Goal: Task Accomplishment & Management: Manage account settings

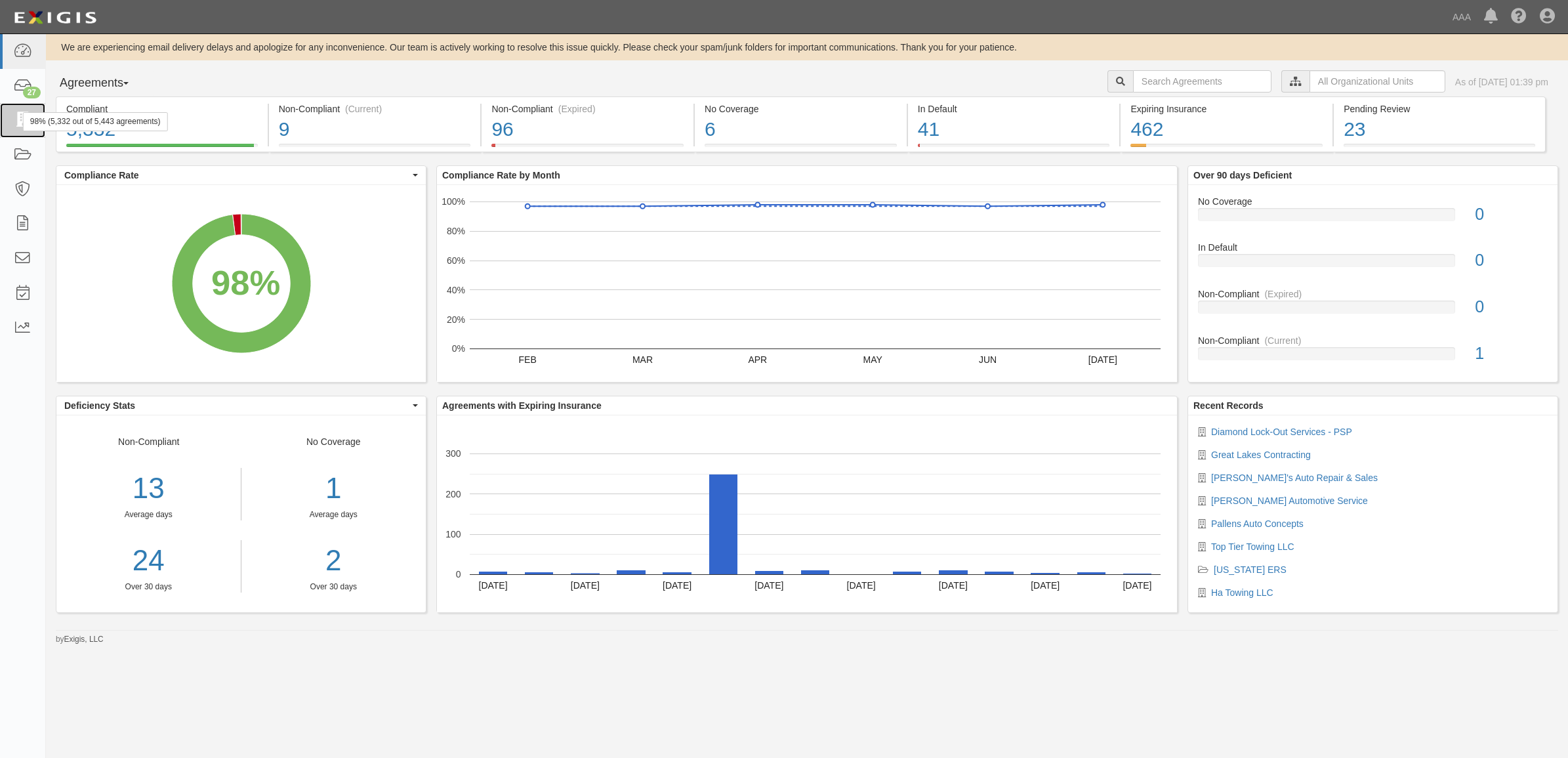
drag, startPoint x: 17, startPoint y: 118, endPoint x: 57, endPoint y: 137, distance: 44.3
click at [17, 118] on icon at bounding box center [22, 120] width 18 height 15
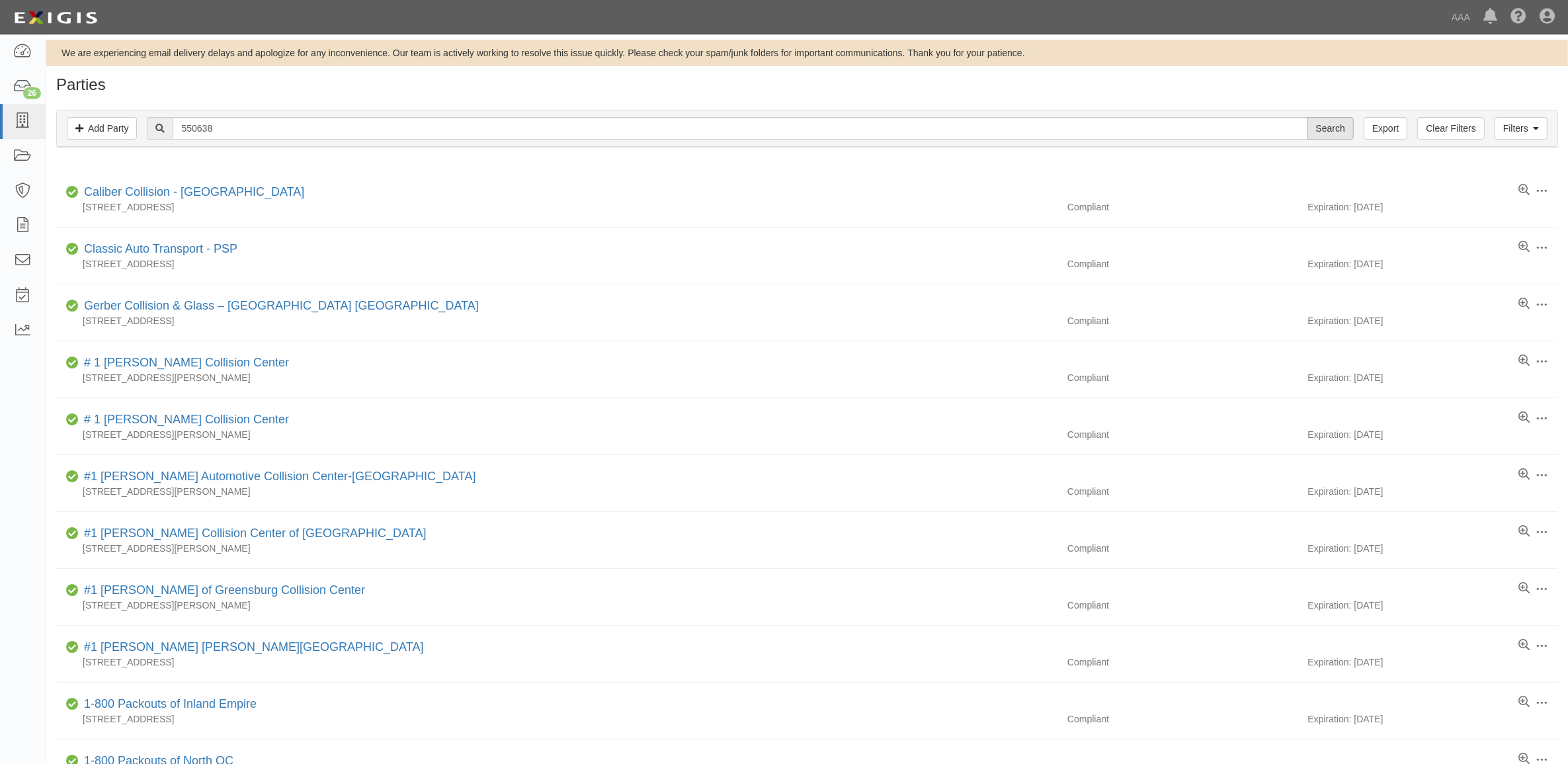
type input "550638"
click at [1327, 128] on input "Search" at bounding box center [1331, 128] width 47 height 22
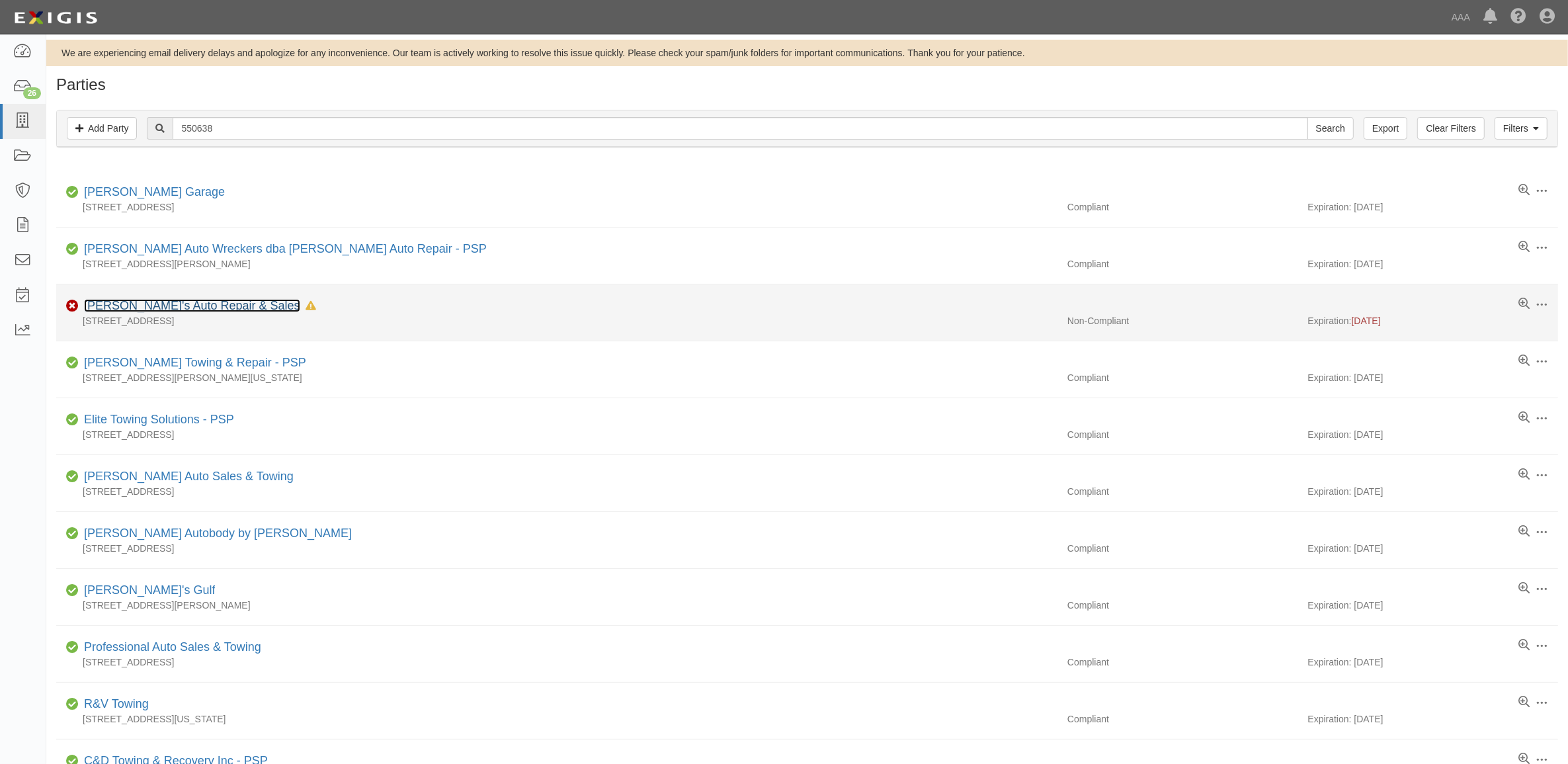
click at [193, 302] on link "[PERSON_NAME]'s Auto Repair & Sales" at bounding box center [192, 305] width 216 height 14
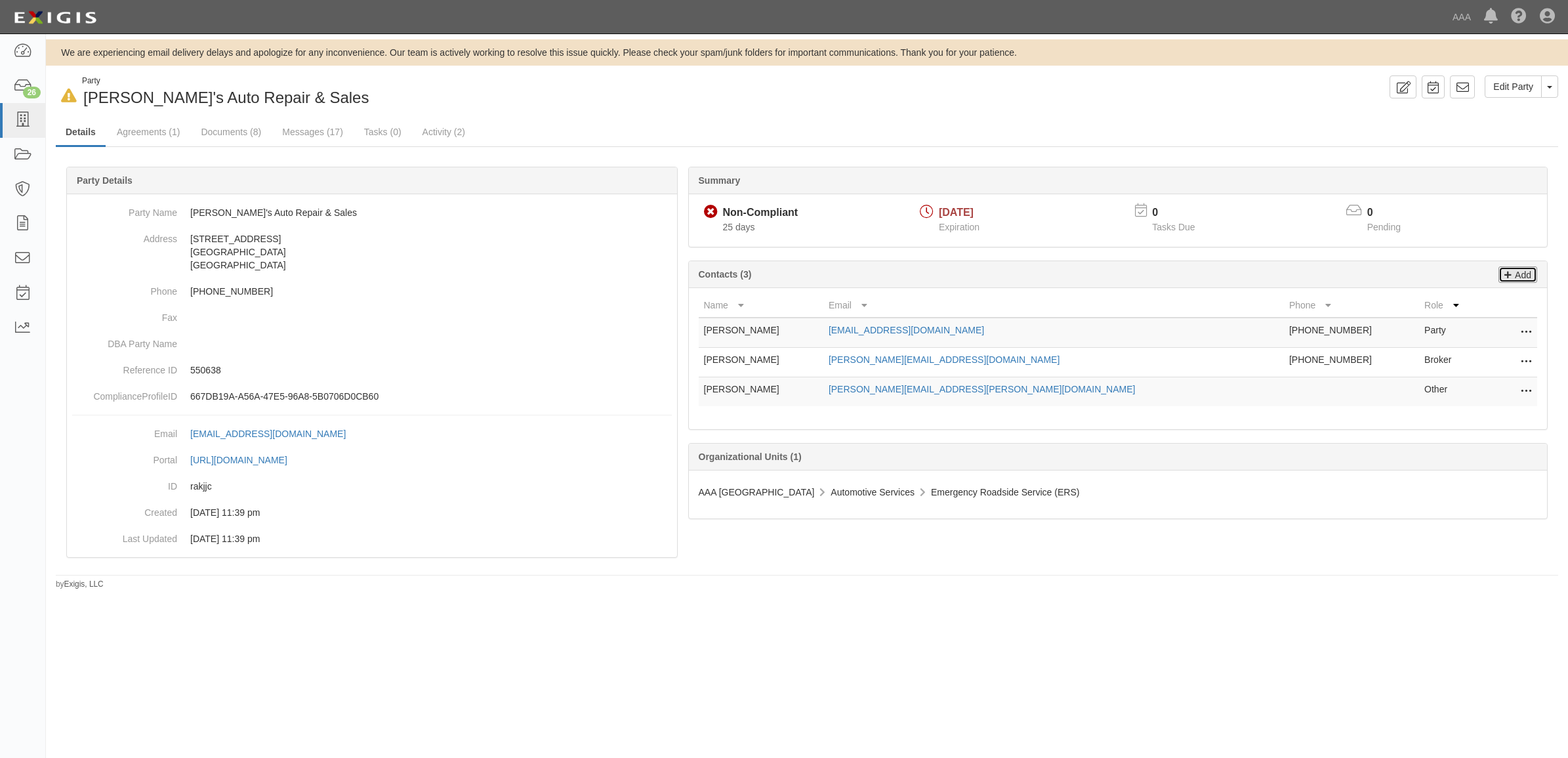
drag, startPoint x: 1530, startPoint y: 270, endPoint x: 1409, endPoint y: 307, distance: 126.5
click at [1530, 270] on p "Add" at bounding box center [1521, 275] width 19 height 15
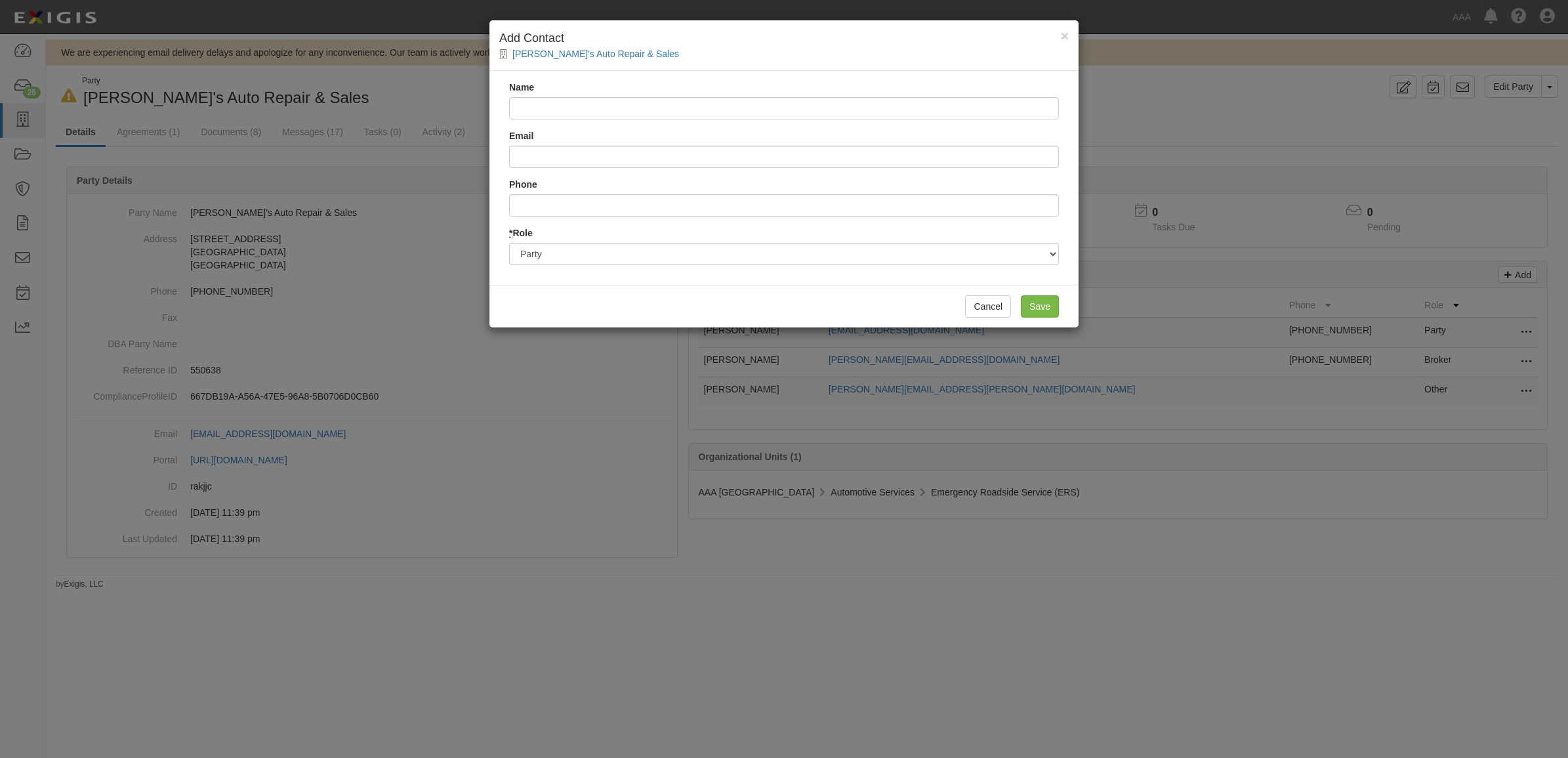
click at [560, 110] on input "Name" at bounding box center [784, 108] width 550 height 22
type input "Progressive Commercial"
type input "[EMAIL_ADDRESS][DOMAIN_NAME]"
type input "8004444487"
drag, startPoint x: 684, startPoint y: 257, endPoint x: 683, endPoint y: 267, distance: 10.0
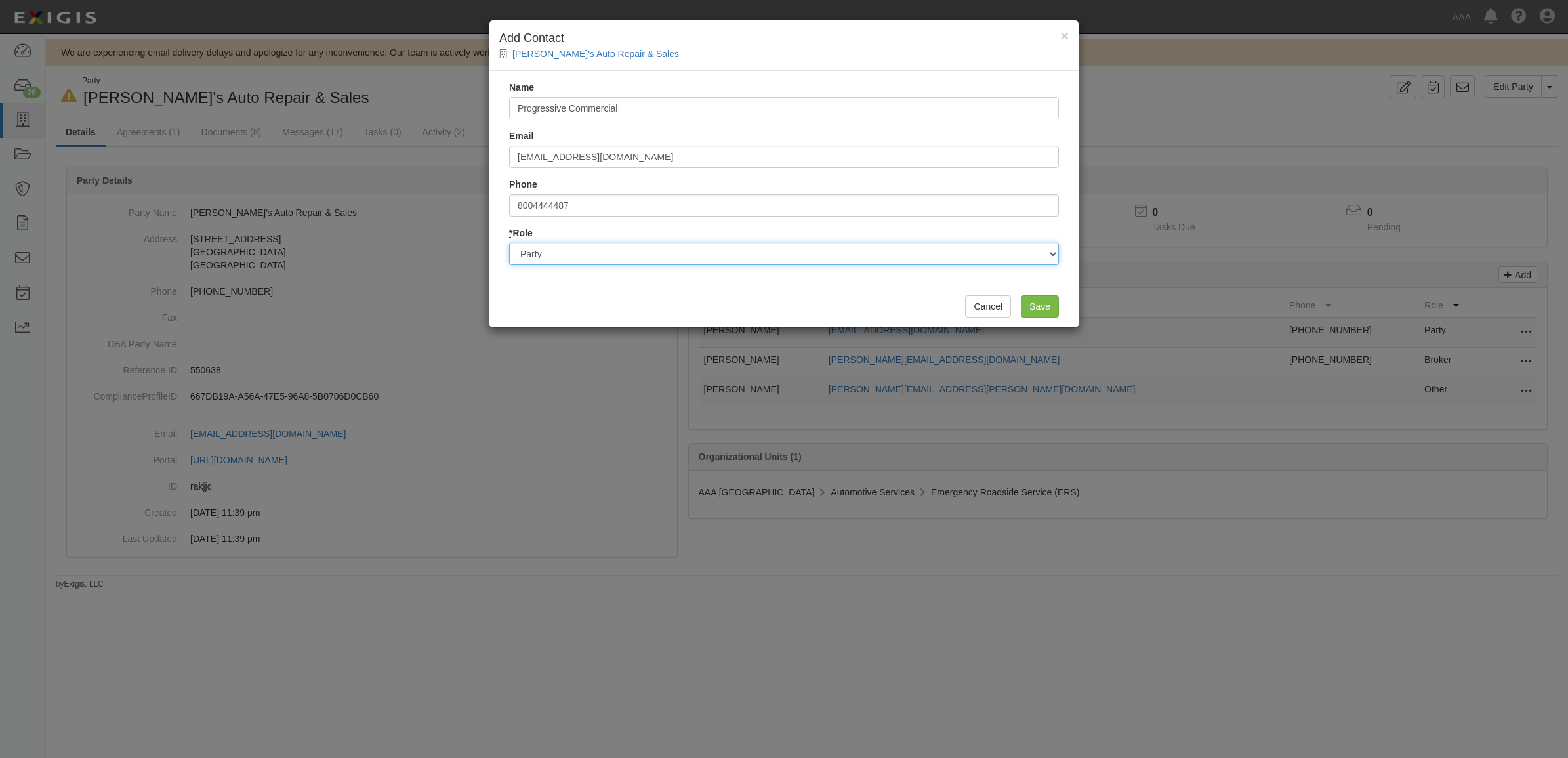
click at [684, 257] on select "Party Broker Other" at bounding box center [784, 253] width 550 height 22
select select "Broker"
click at [509, 242] on select "Party Broker Other" at bounding box center [784, 253] width 550 height 22
click at [1036, 313] on input "Save" at bounding box center [1040, 306] width 38 height 22
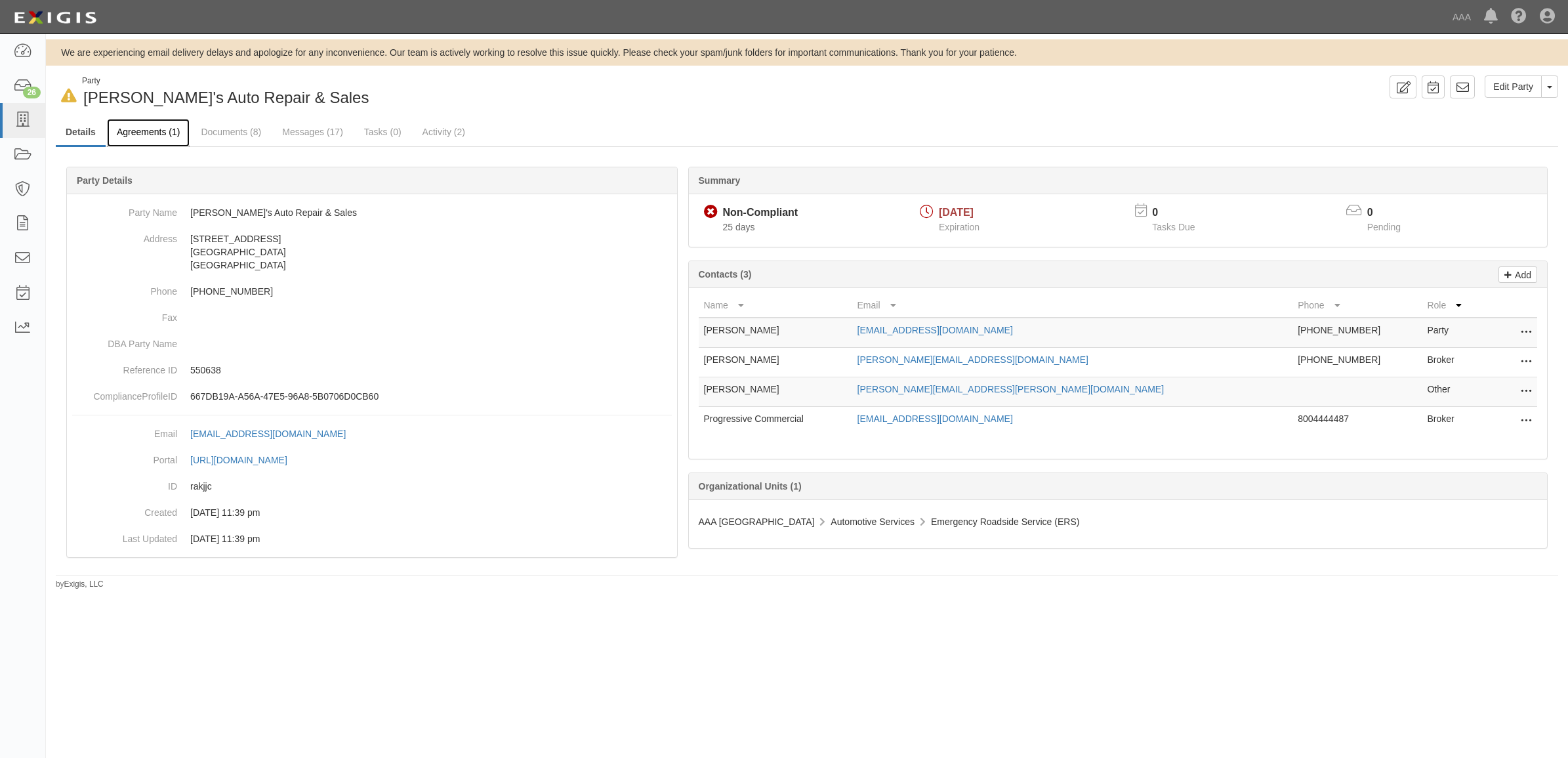
drag, startPoint x: 156, startPoint y: 131, endPoint x: 162, endPoint y: 134, distance: 6.7
click at [156, 131] on link "Agreements (1)" at bounding box center [148, 132] width 83 height 28
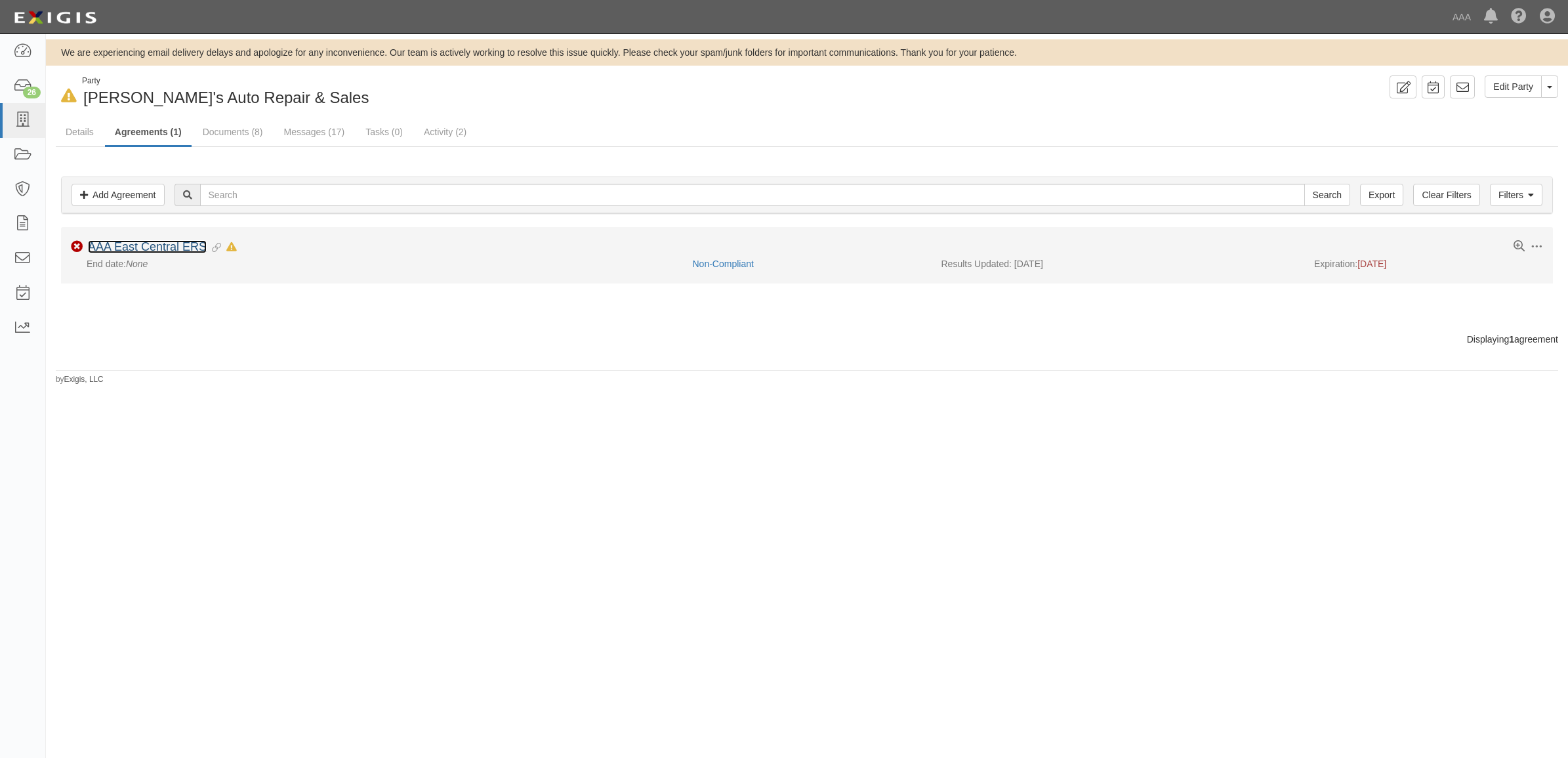
click at [177, 240] on link "AAA East Central ERS" at bounding box center [146, 247] width 118 height 13
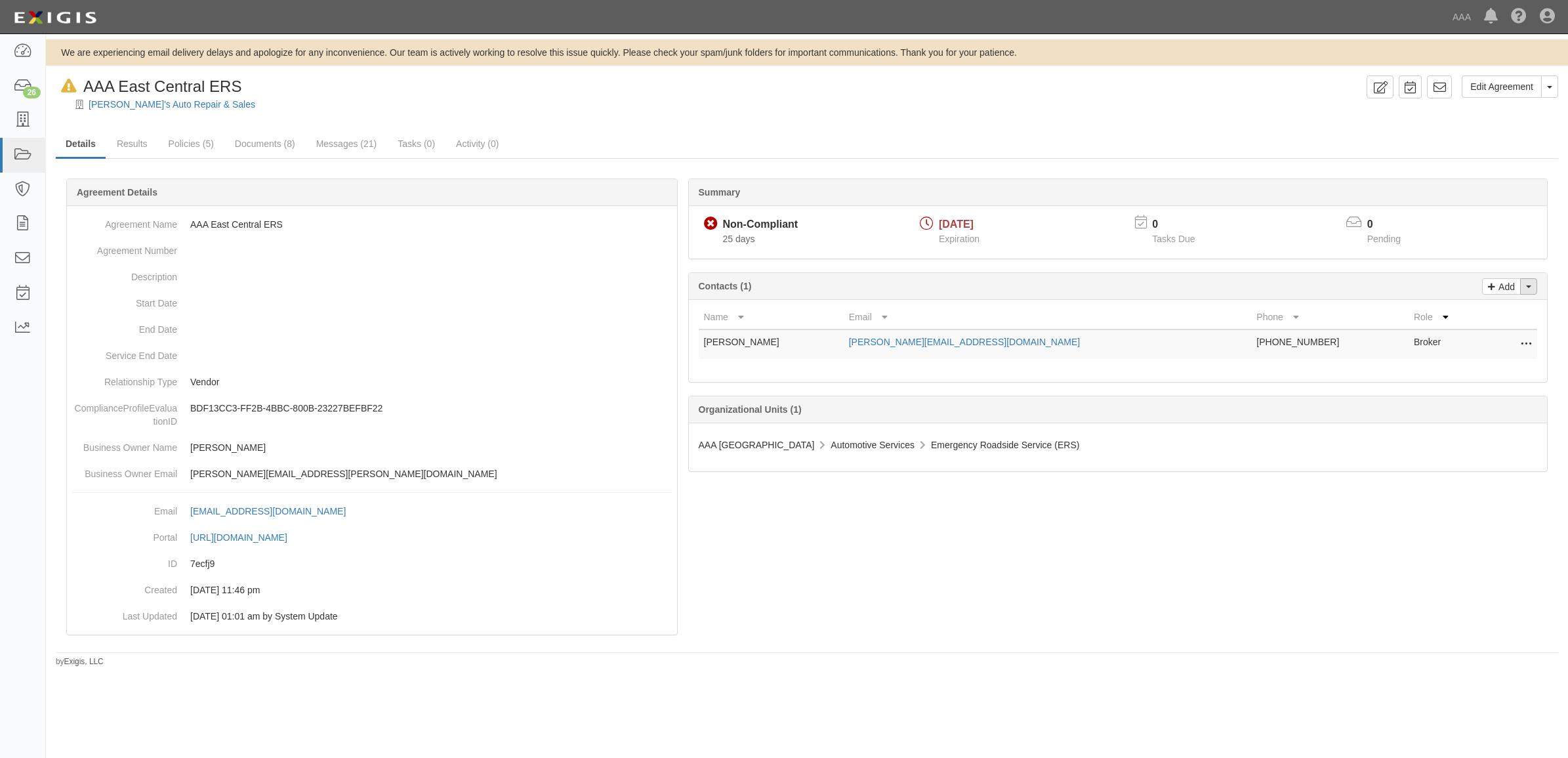
click at [1530, 280] on button "Toggle Contact Dropdown" at bounding box center [1529, 286] width 17 height 16
click at [1490, 305] on link "Change contacts" at bounding box center [1484, 310] width 104 height 17
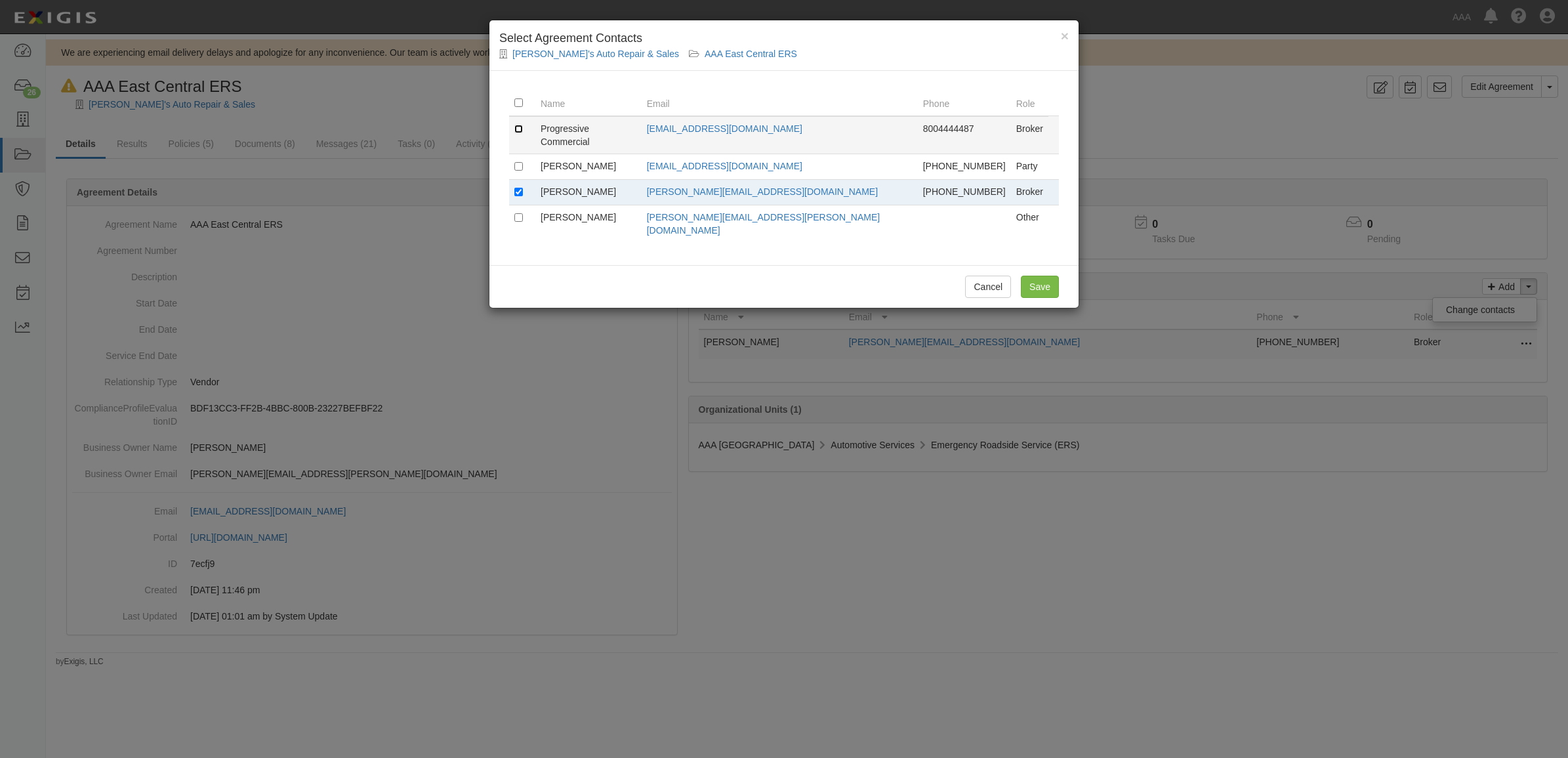
click at [516, 127] on input "checkbox" at bounding box center [518, 129] width 9 height 9
checkbox input "true"
click at [1043, 276] on input "Save" at bounding box center [1040, 287] width 38 height 22
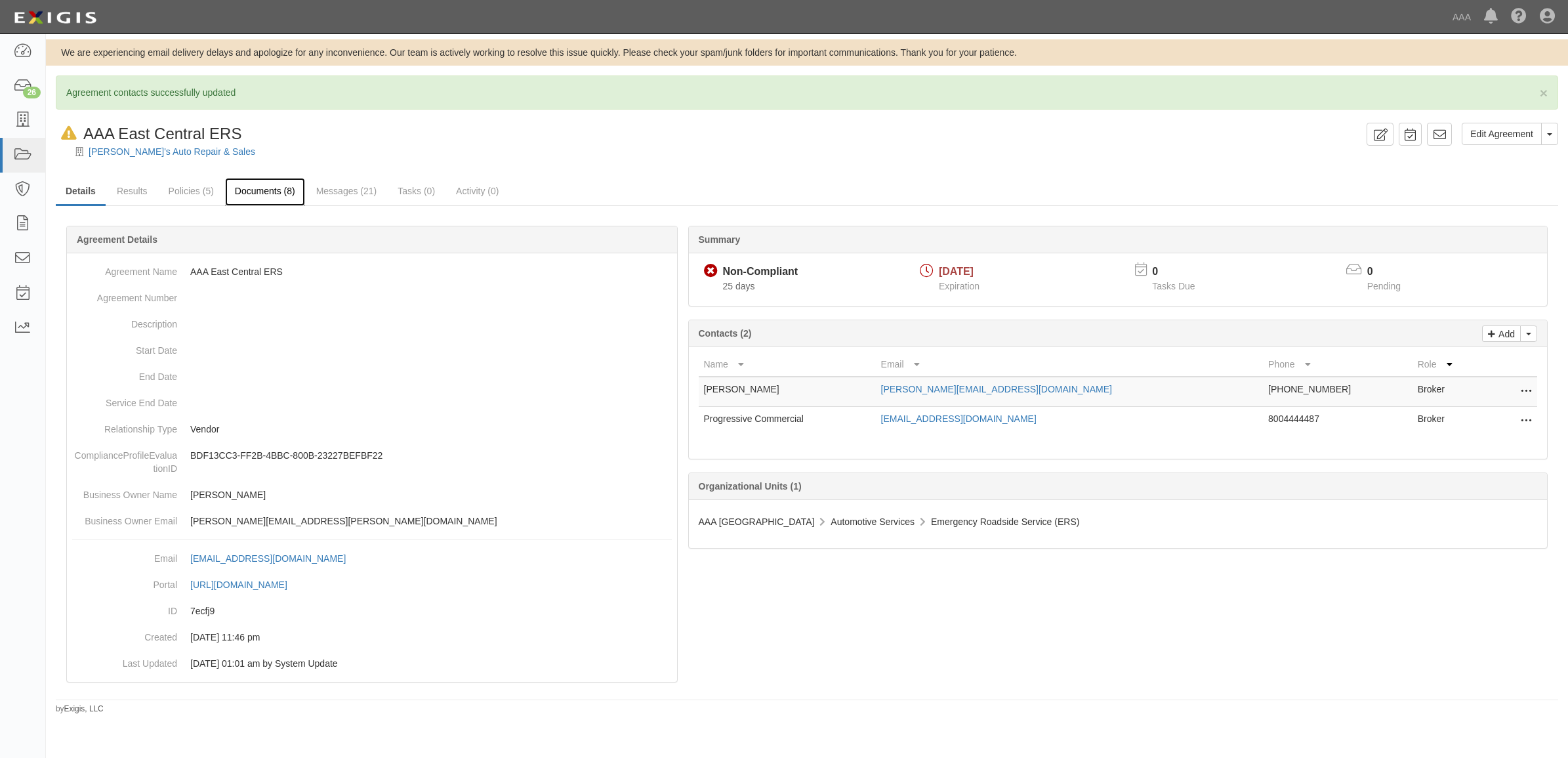
click at [253, 192] on link "Documents (8)" at bounding box center [264, 191] width 80 height 28
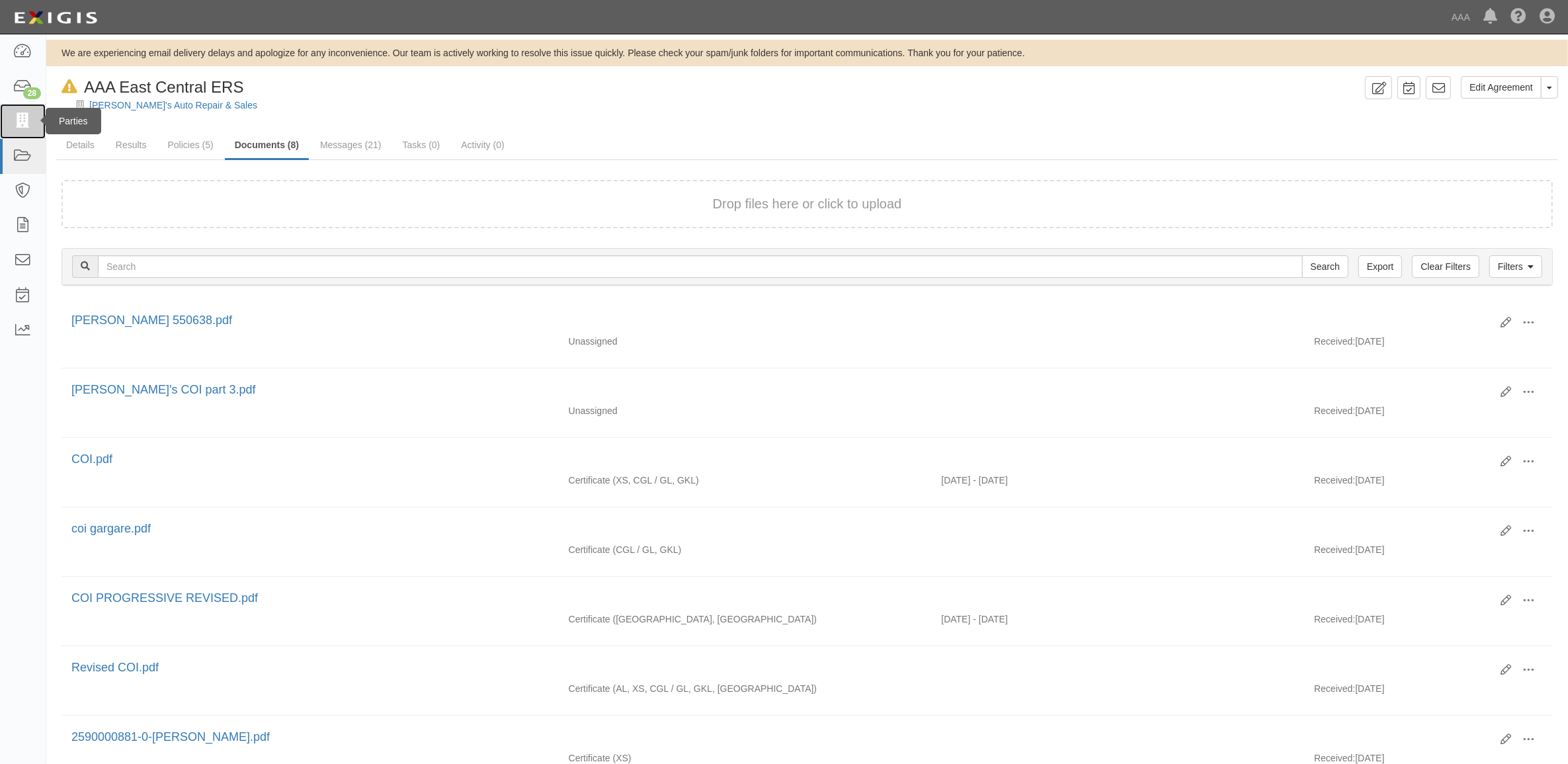
click at [21, 124] on icon at bounding box center [22, 121] width 18 height 16
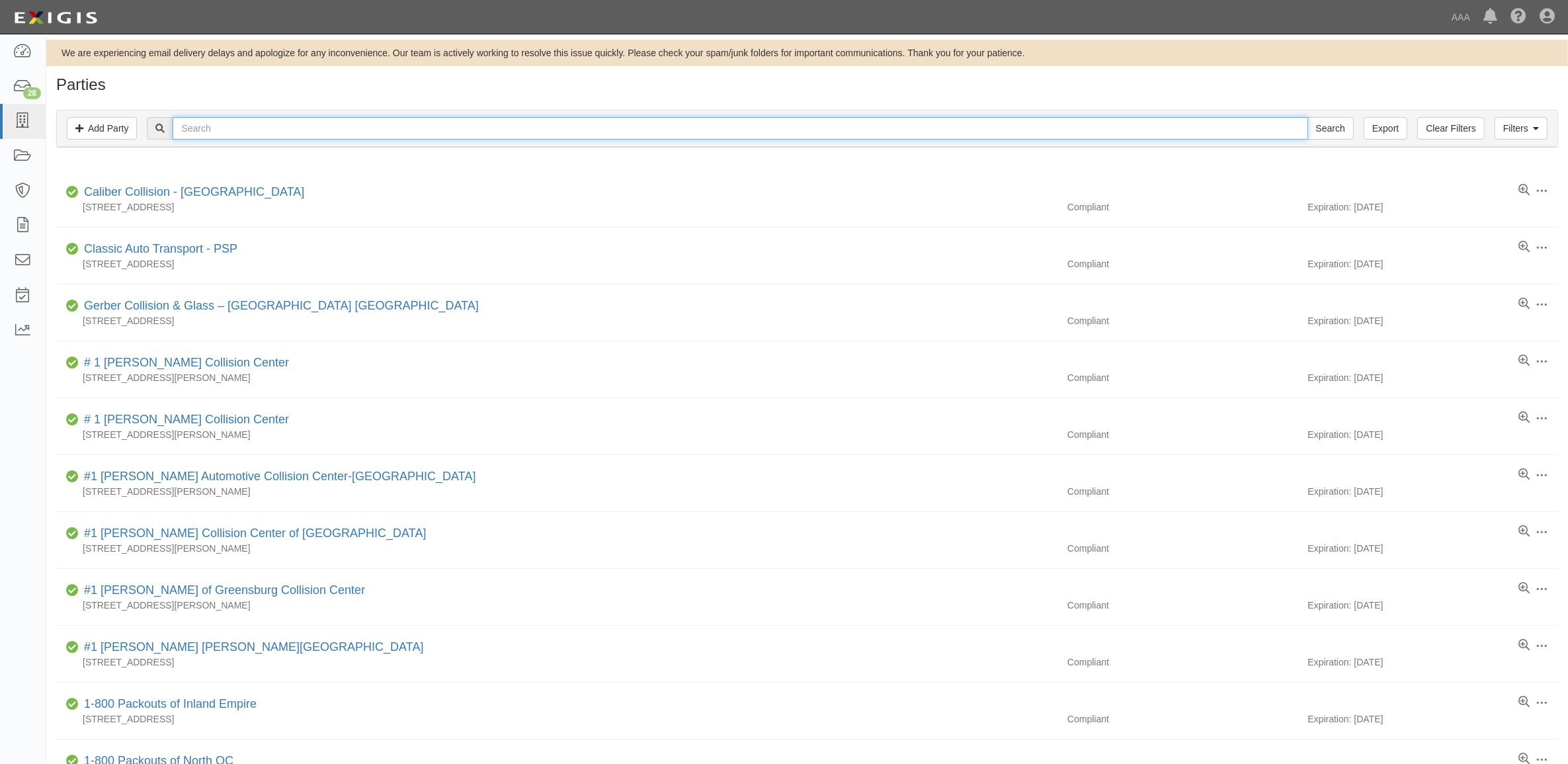
click at [197, 130] on input "text" at bounding box center [739, 128] width 1135 height 22
type input "160768"
click at [1307, 117] on input "Search" at bounding box center [1331, 128] width 47 height 22
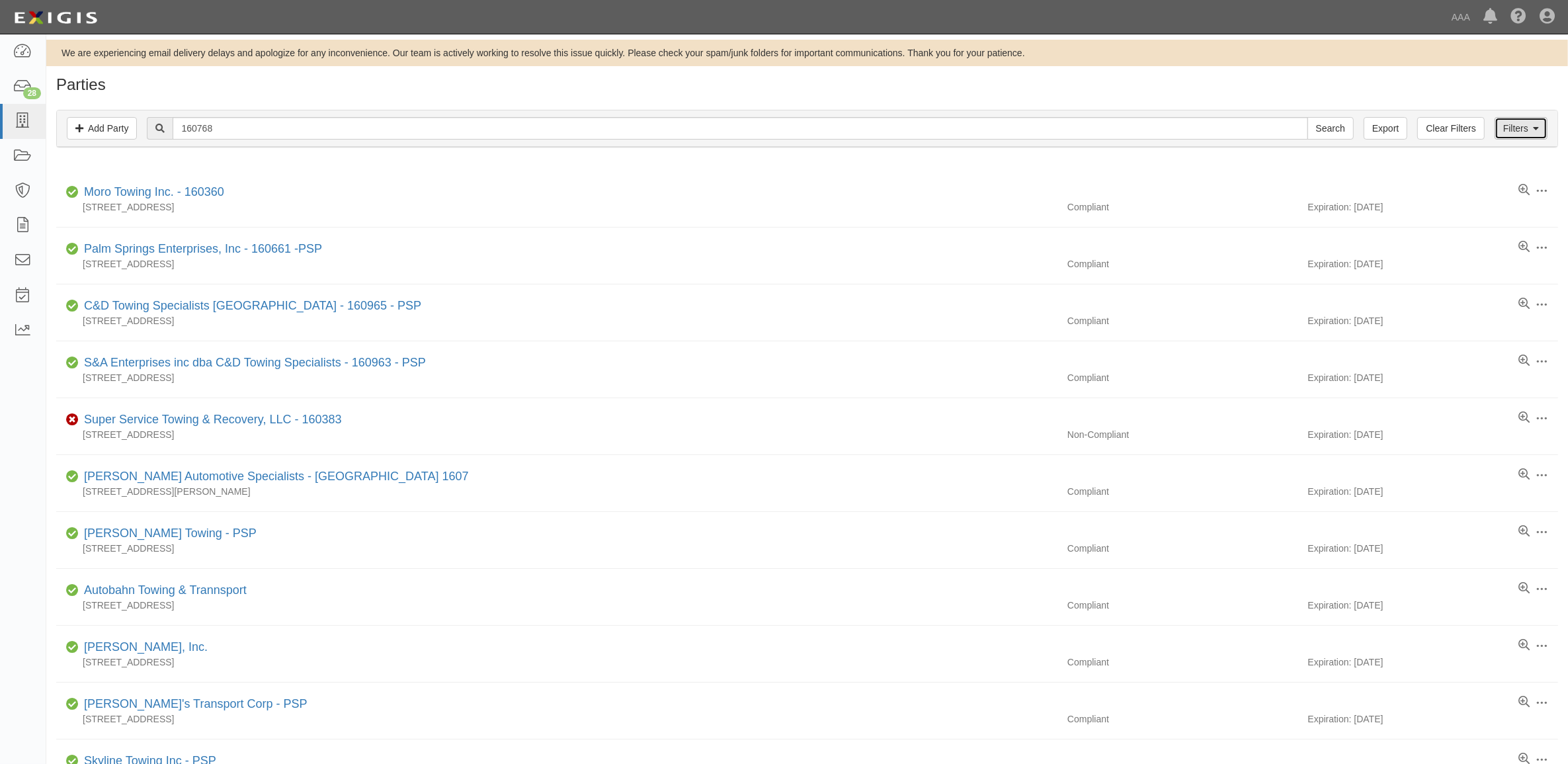
click at [1524, 126] on link "Filters" at bounding box center [1521, 128] width 53 height 22
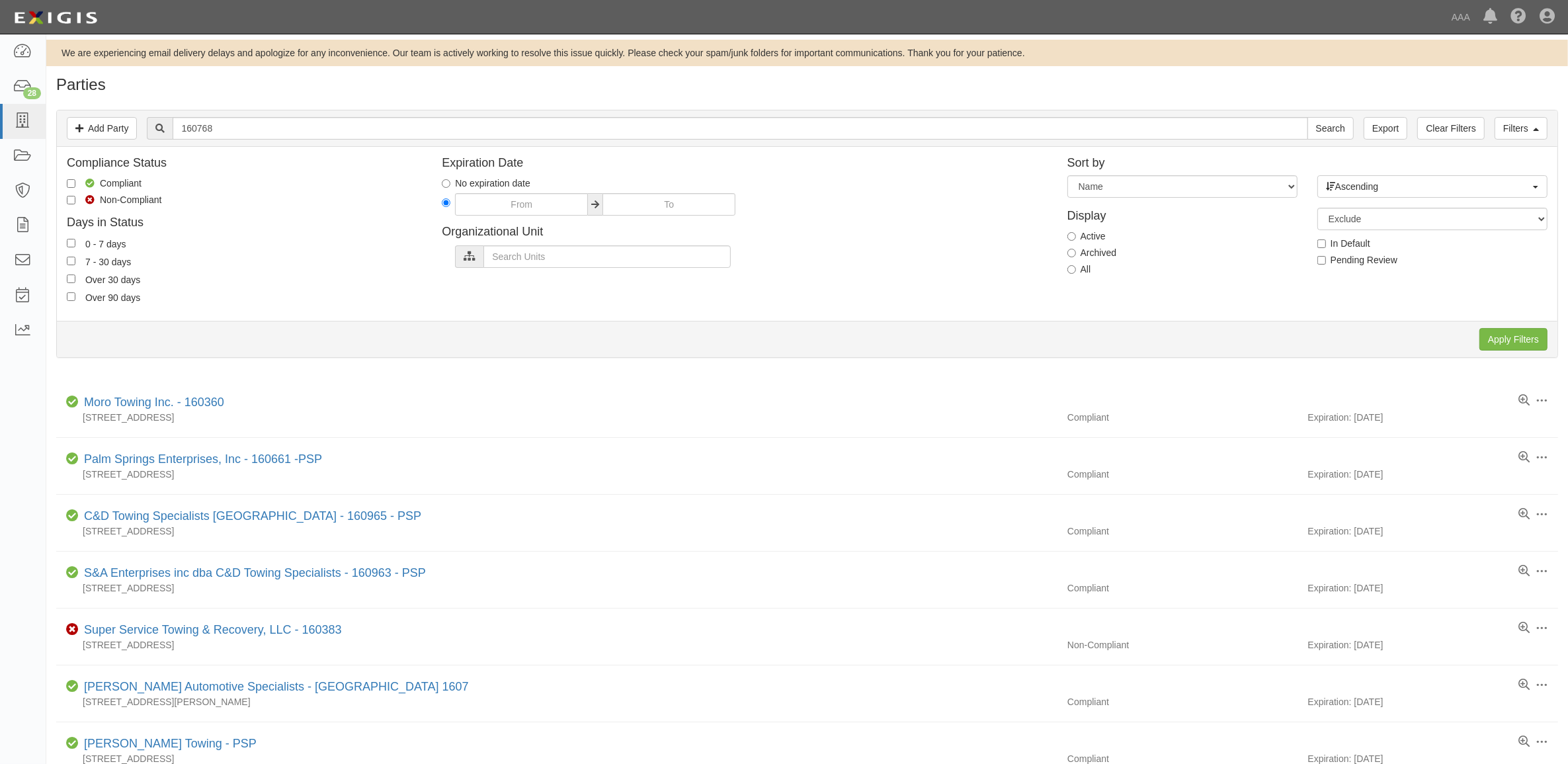
click at [1066, 268] on div "Display Active Archived All" at bounding box center [1182, 239] width 250 height 84
click at [1069, 270] on input "All" at bounding box center [1071, 270] width 9 height 9
radio input "true"
click at [1495, 347] on input "Apply Filters" at bounding box center [1513, 338] width 68 height 22
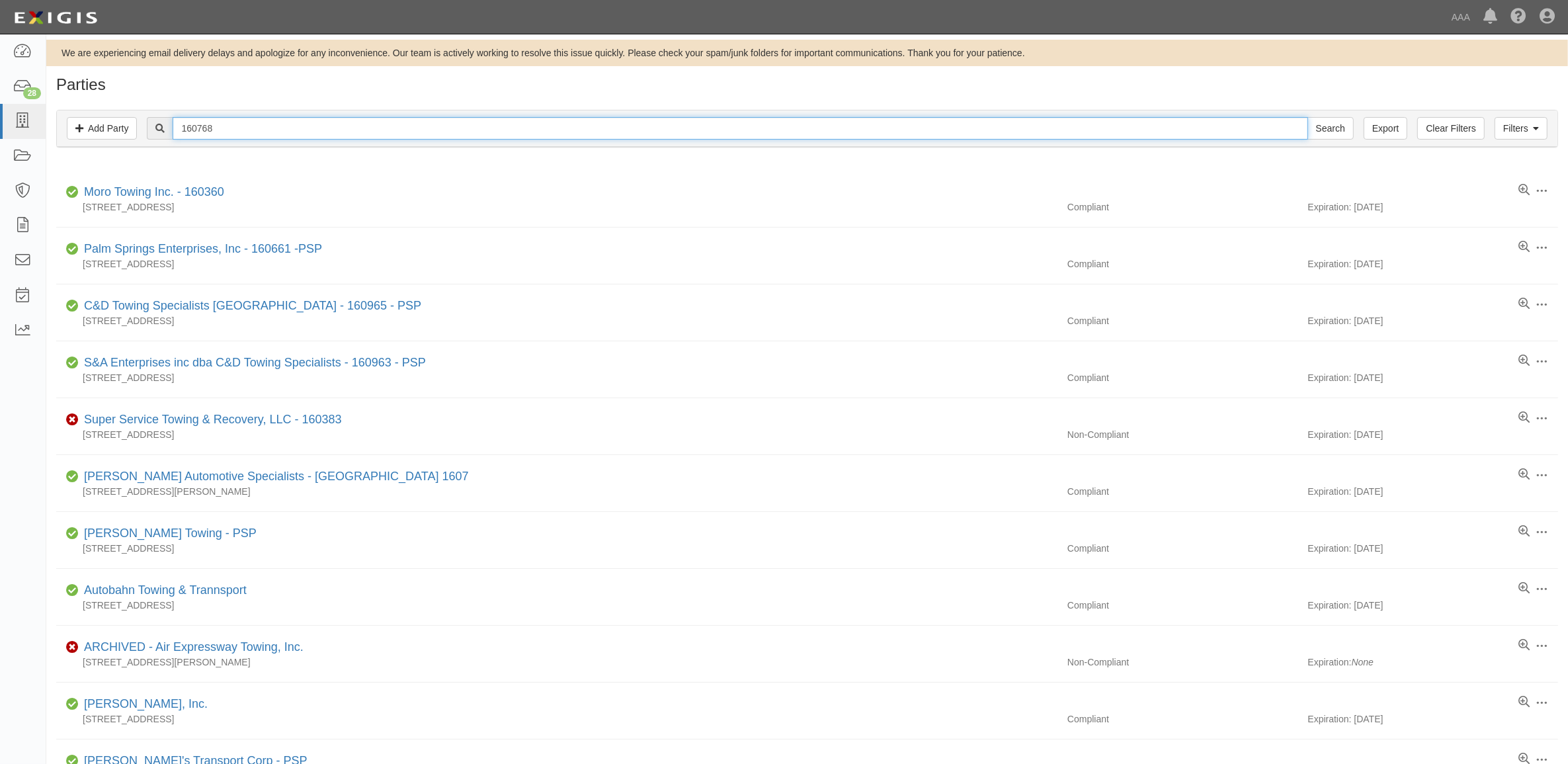
click at [266, 130] on input "160768" at bounding box center [739, 128] width 1135 height 22
type input "[PERSON_NAME]"
click at [1307, 117] on input "Search" at bounding box center [1331, 128] width 47 height 22
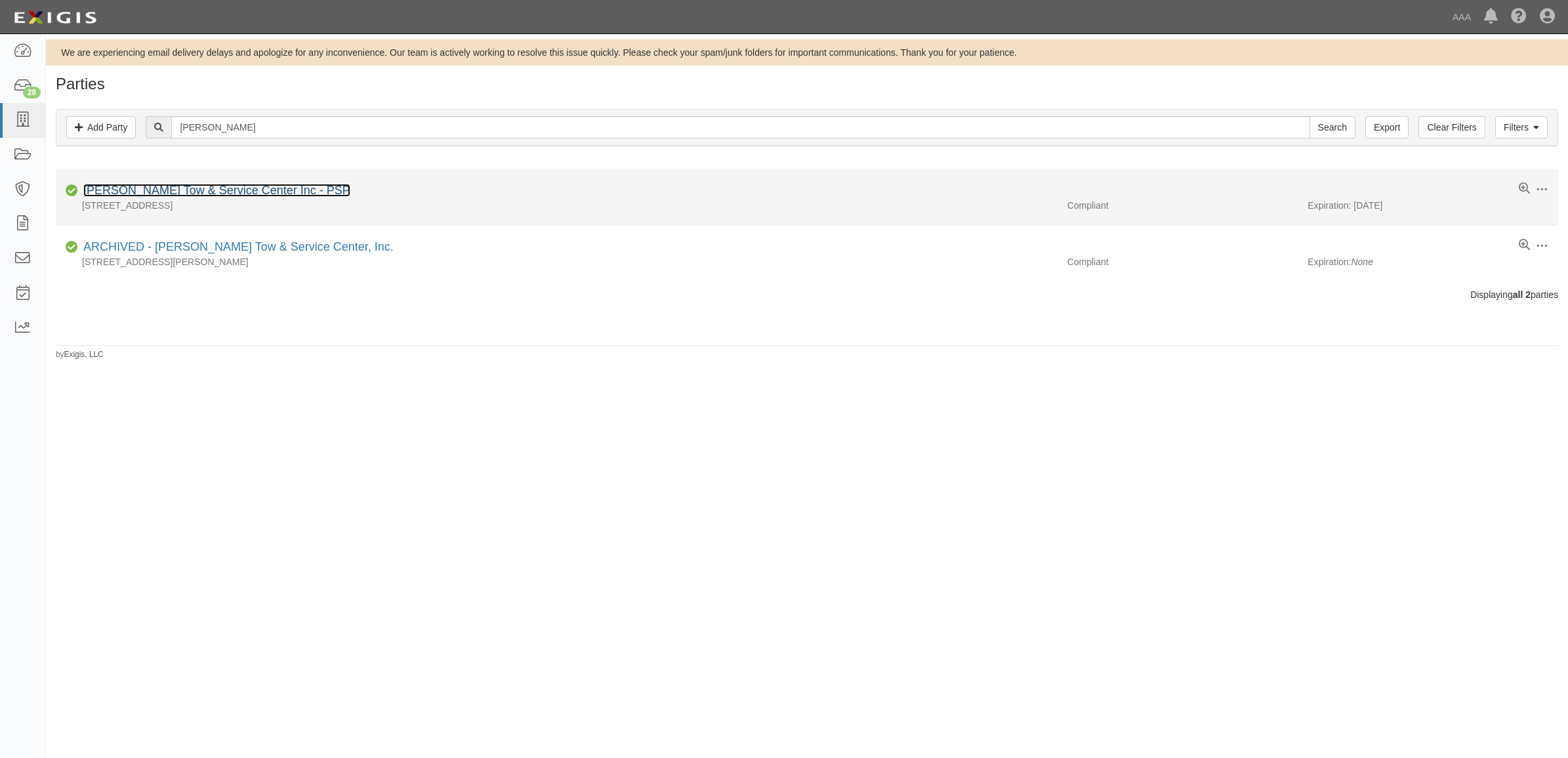
click at [251, 189] on link "[PERSON_NAME] Tow & Service Center Inc - PSP" at bounding box center [217, 190] width 267 height 13
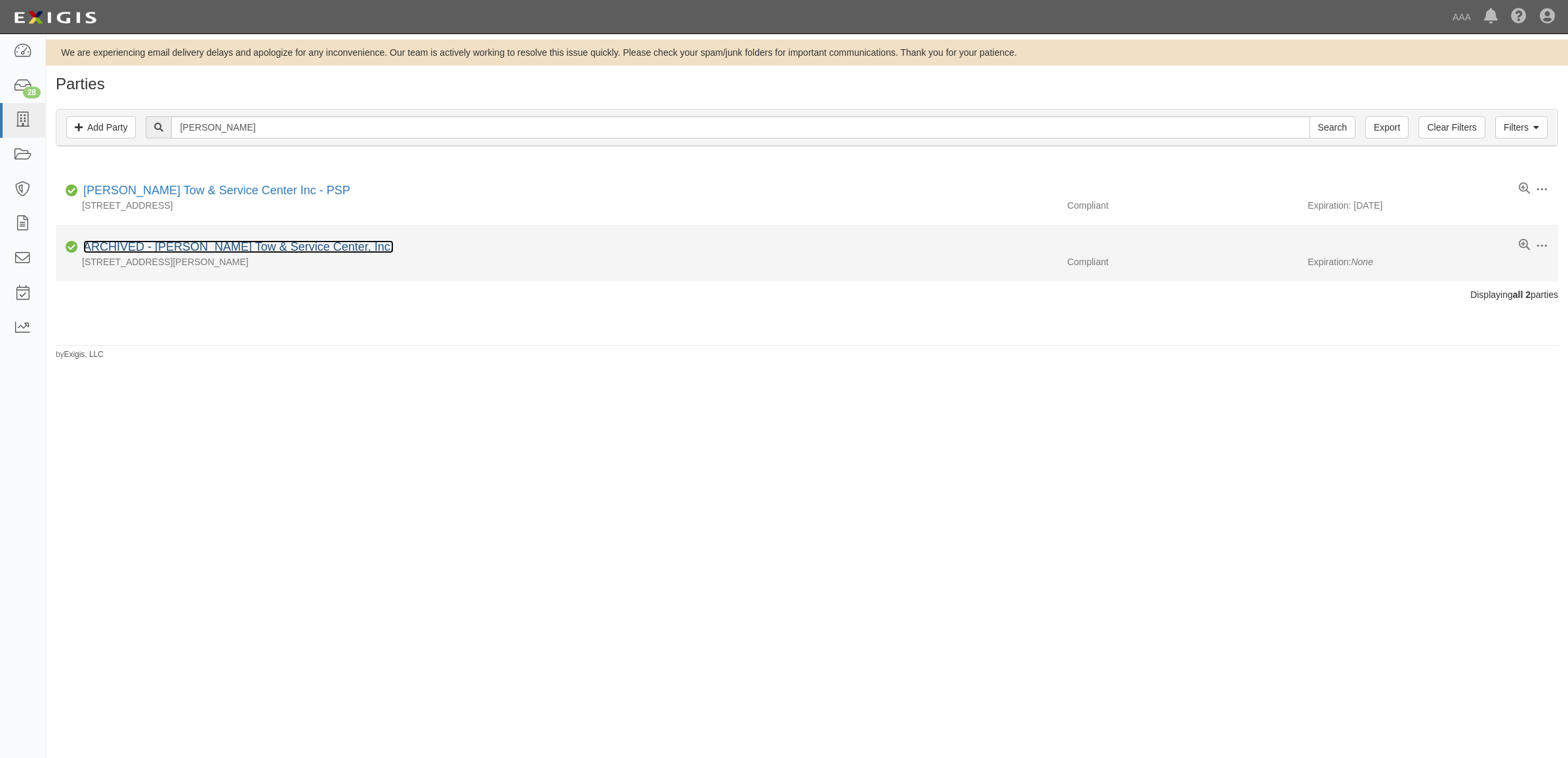
drag, startPoint x: 164, startPoint y: 247, endPoint x: 262, endPoint y: 247, distance: 98.0
click at [164, 247] on link "ARCHIVED - Bitetto's Tow & Service Center, Inc." at bounding box center [238, 247] width 311 height 13
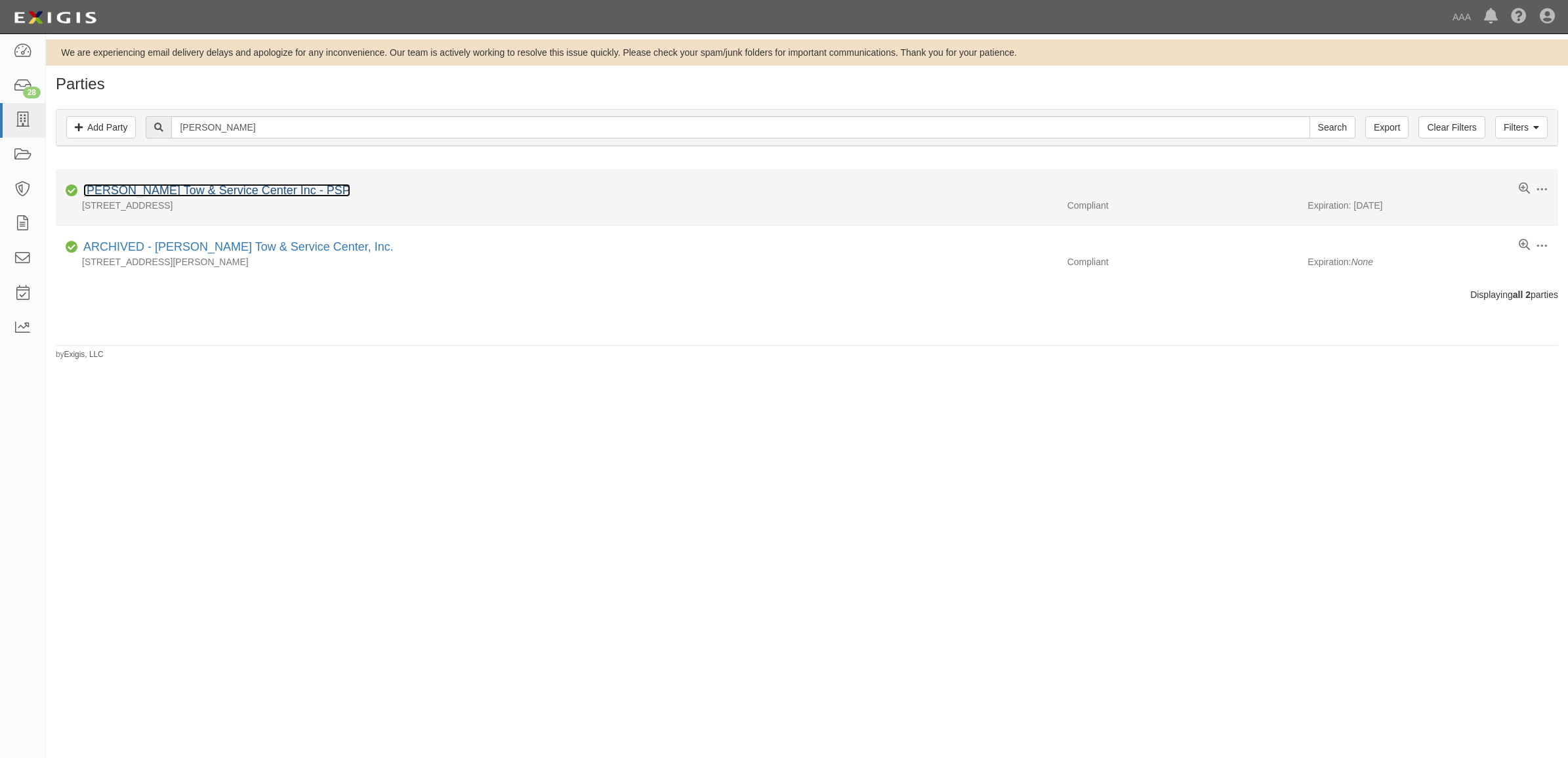
click at [220, 190] on link "[PERSON_NAME] Tow & Service Center Inc - PSP" at bounding box center [217, 190] width 267 height 13
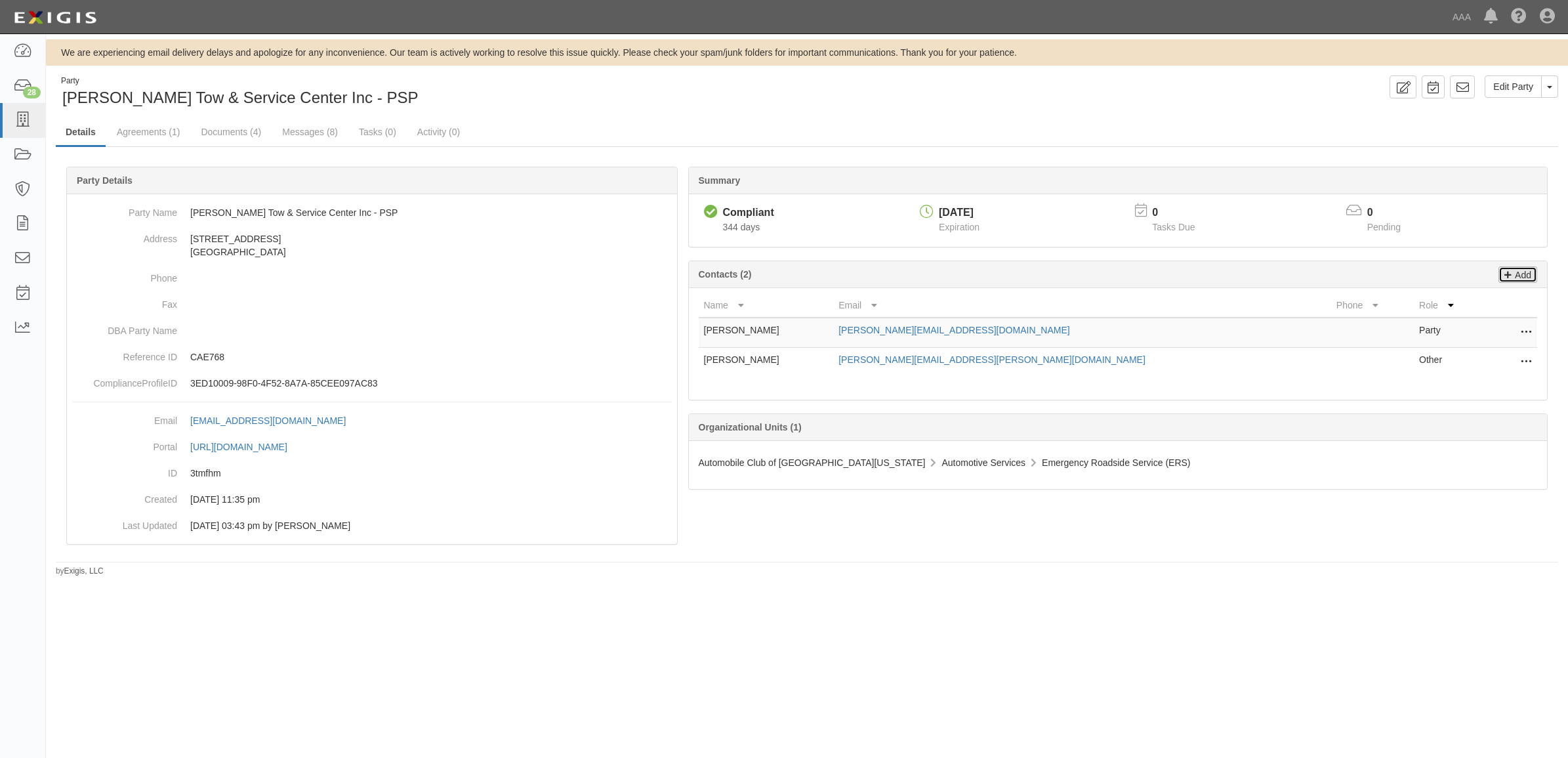
click at [1519, 273] on p "Add" at bounding box center [1521, 275] width 19 height 15
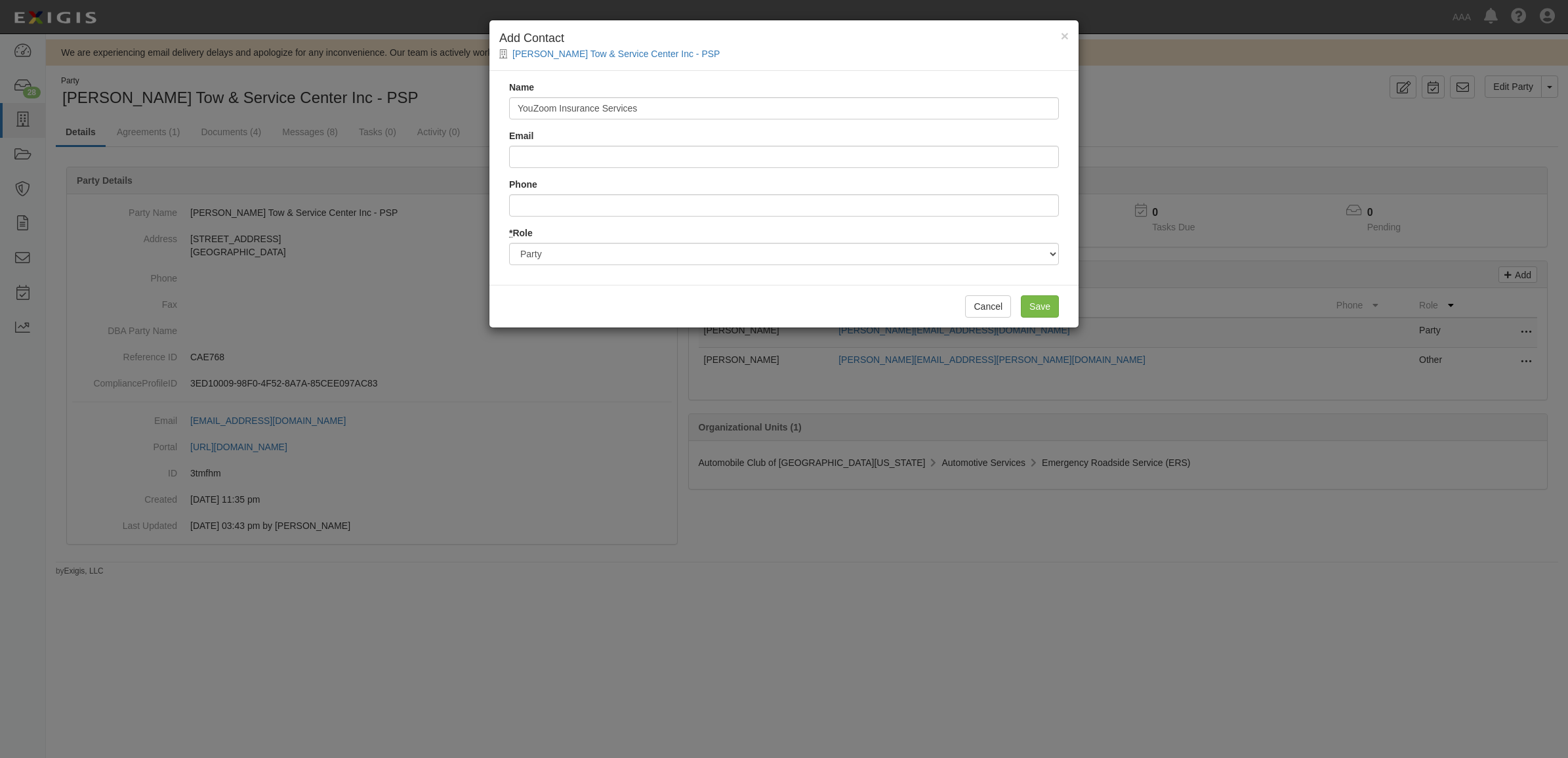
type input "YouZoom Insurance Services"
type input "[EMAIL_ADDRESS][DOMAIN_NAME]"
type input "8882408803"
click at [808, 259] on select "Party Broker Other" at bounding box center [784, 253] width 550 height 22
select select "Broker"
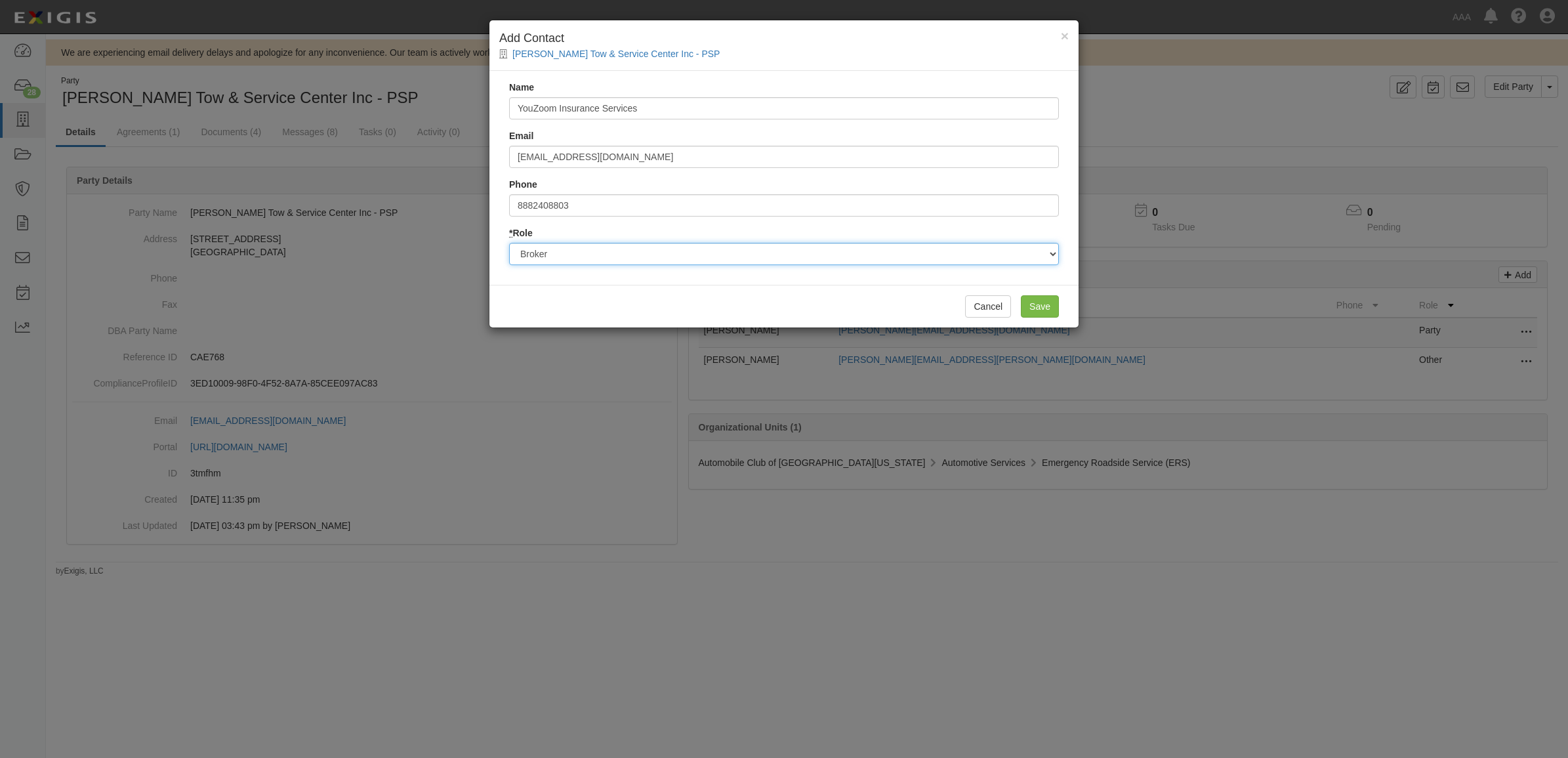
click at [509, 242] on select "Party Broker Other" at bounding box center [784, 253] width 550 height 22
click at [1037, 297] on input "Save" at bounding box center [1040, 306] width 38 height 22
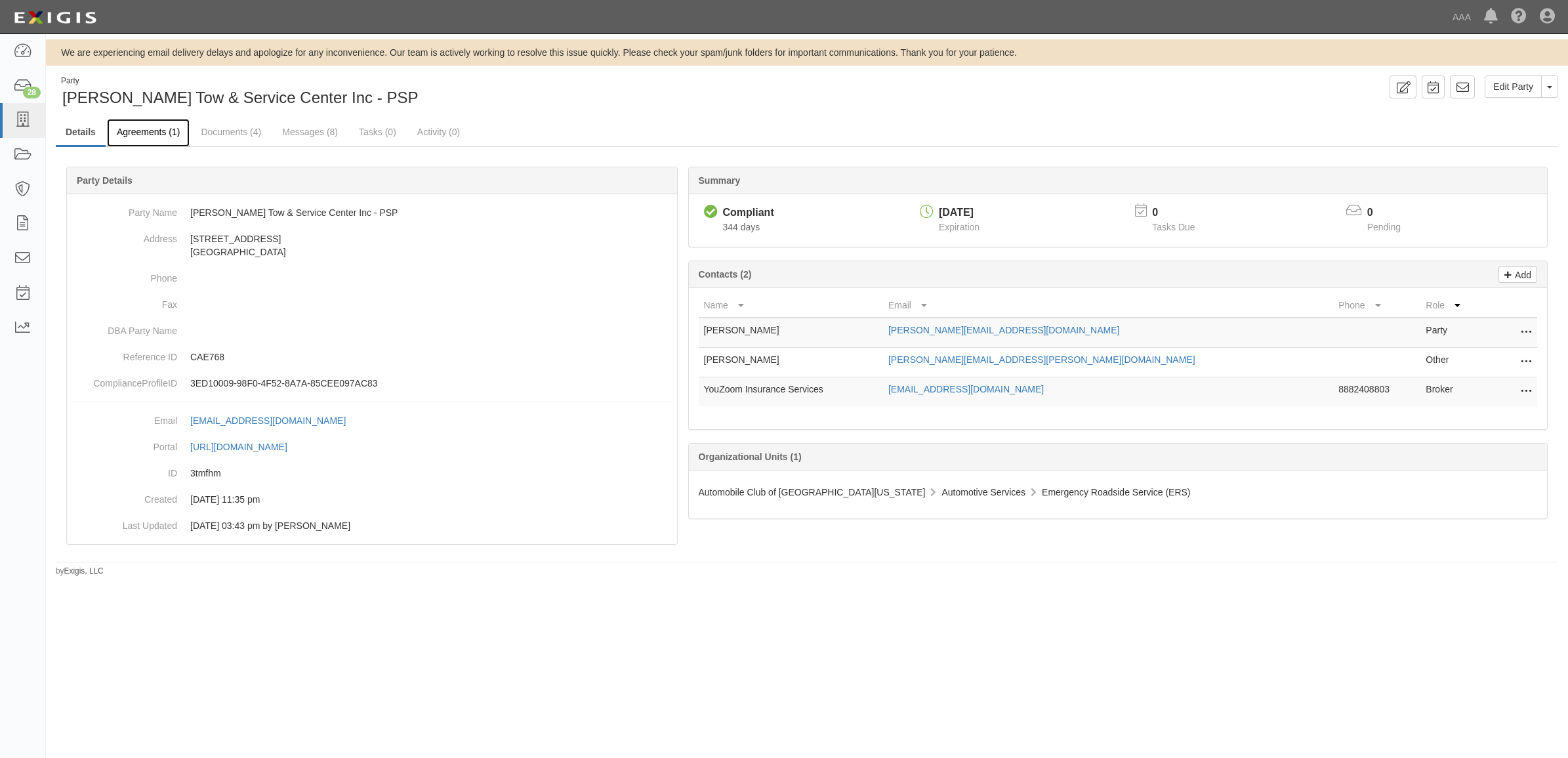
click at [129, 133] on link "Agreements (1)" at bounding box center [148, 132] width 83 height 28
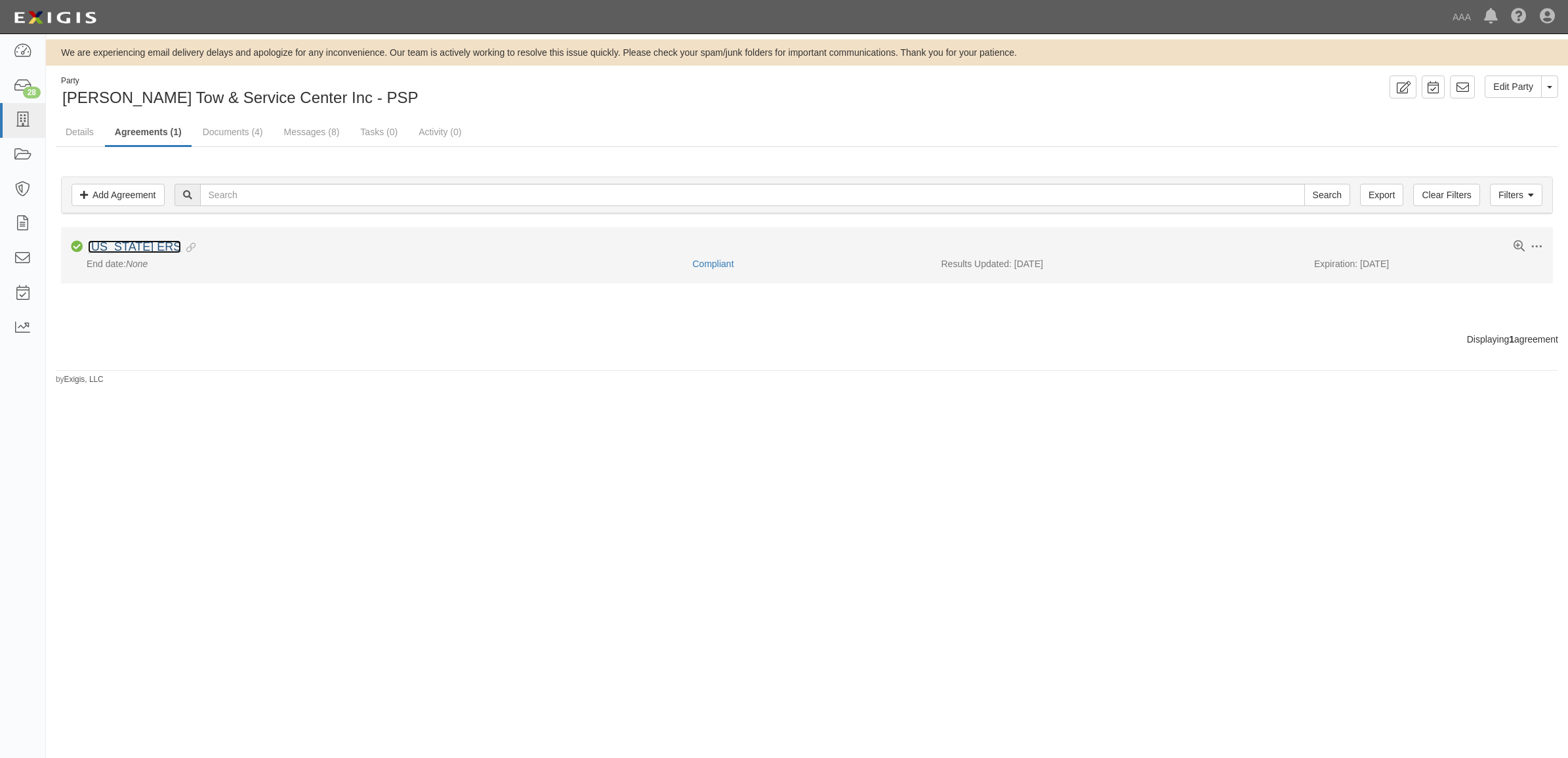
click at [128, 249] on link "[US_STATE] ERS" at bounding box center [134, 247] width 93 height 13
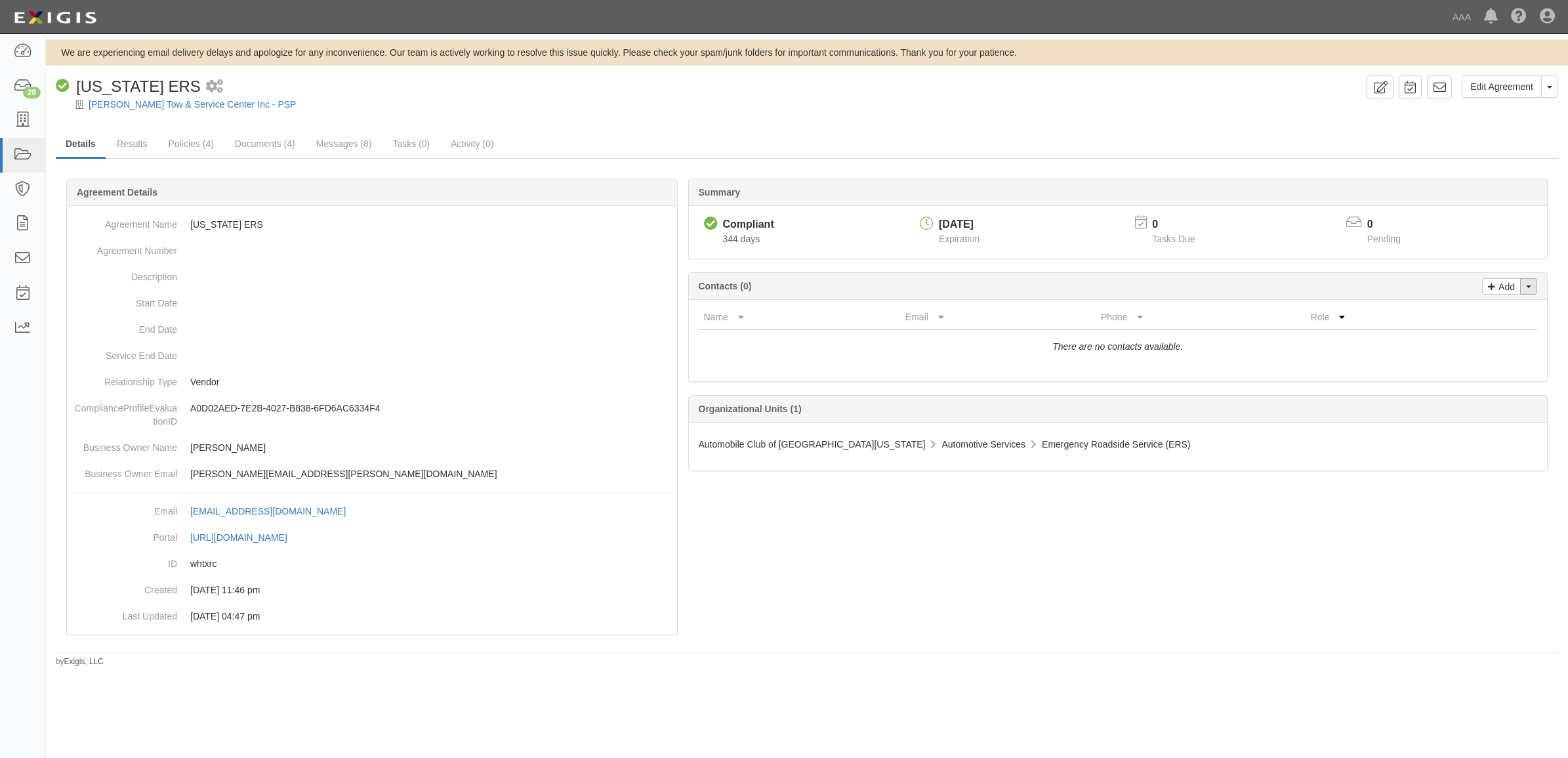
click at [1531, 286] on button "Toggle Contact Dropdown" at bounding box center [1529, 286] width 17 height 16
drag, startPoint x: 1497, startPoint y: 309, endPoint x: 1480, endPoint y: 309, distance: 17.0
click at [1497, 309] on link "Change contacts" at bounding box center [1484, 310] width 104 height 17
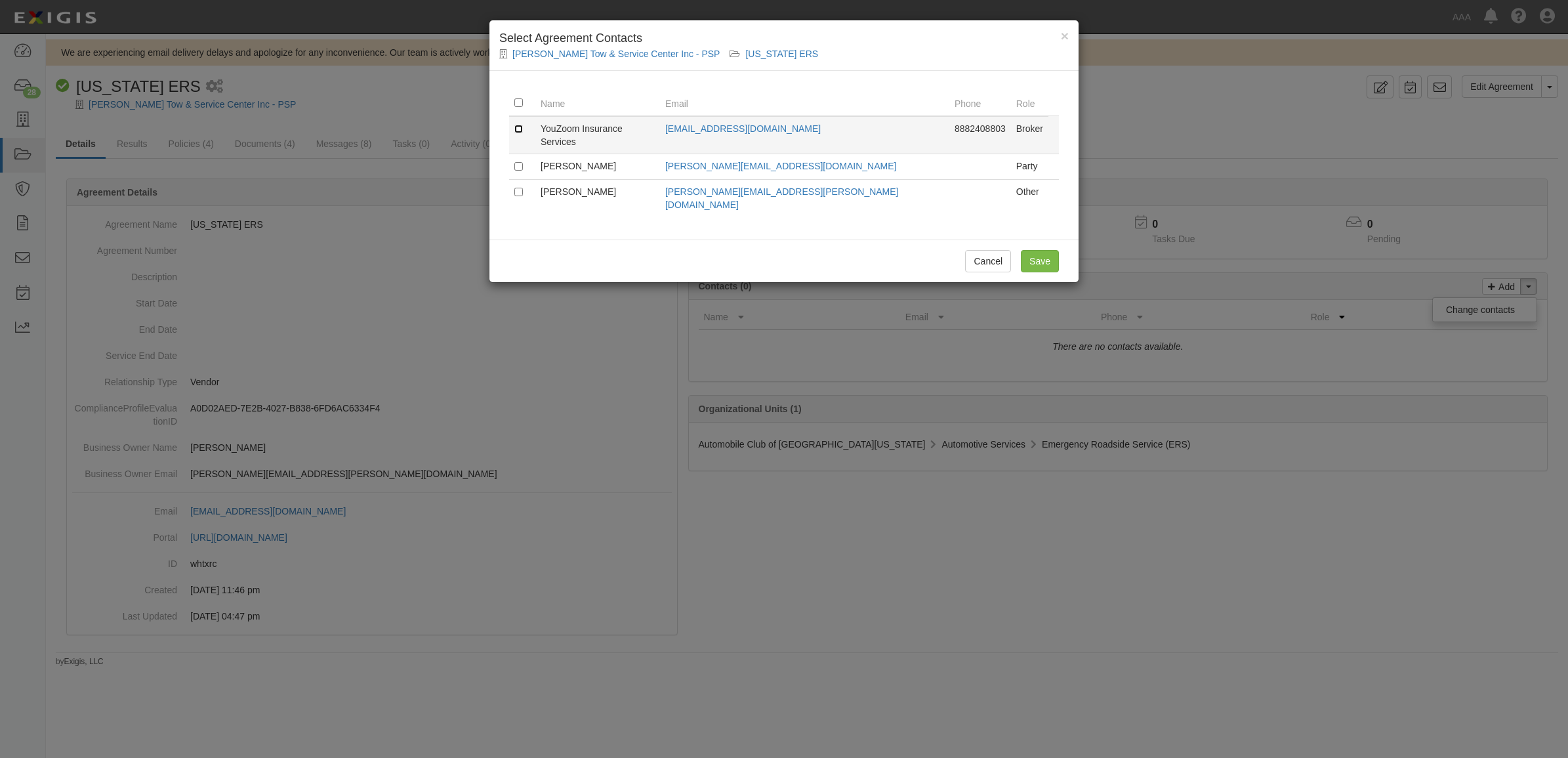
click at [519, 125] on input "checkbox" at bounding box center [518, 129] width 9 height 9
checkbox input "true"
click at [1028, 250] on input "Save" at bounding box center [1040, 261] width 38 height 22
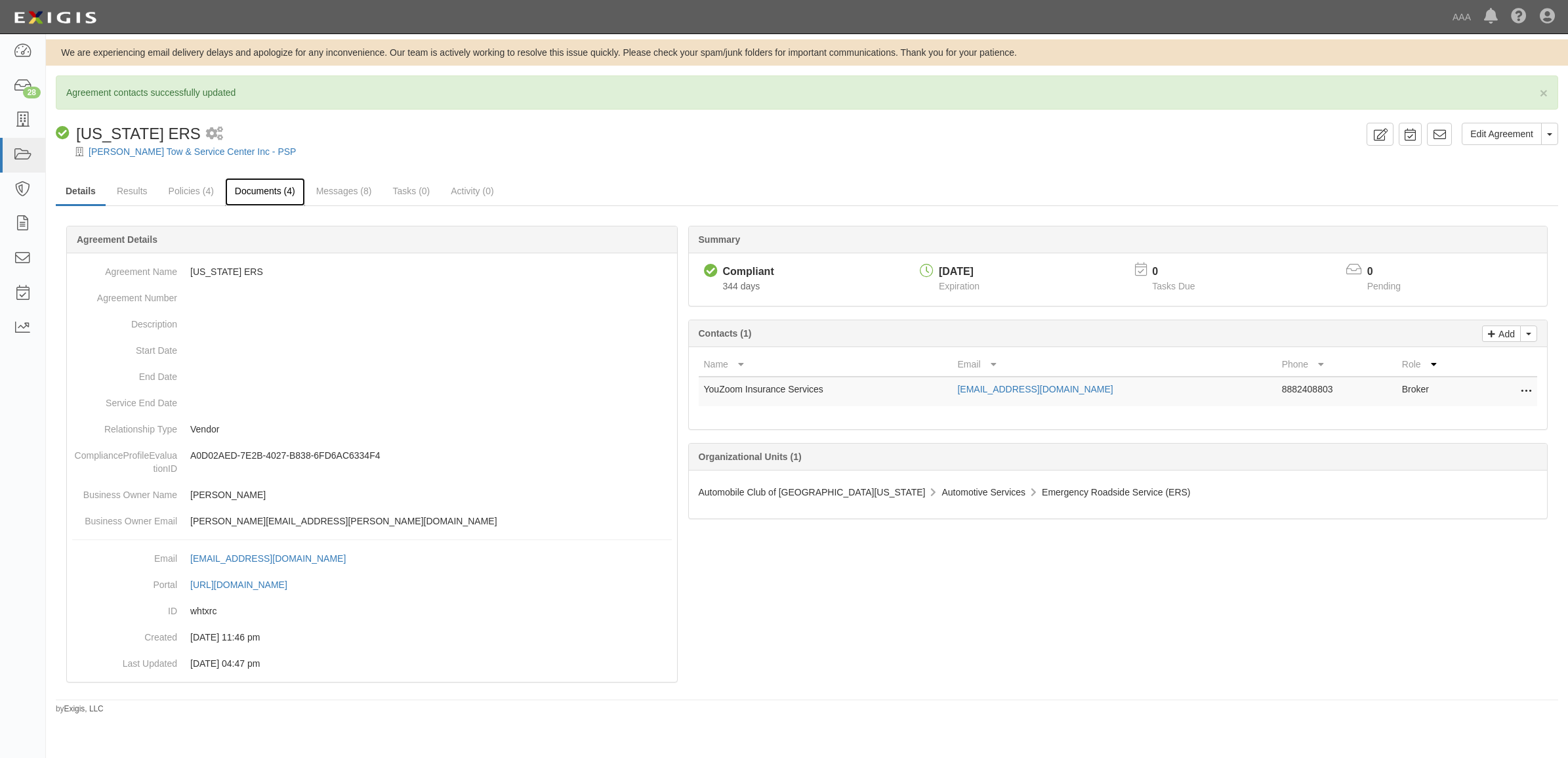
click at [247, 191] on link "Documents (4)" at bounding box center [264, 191] width 80 height 28
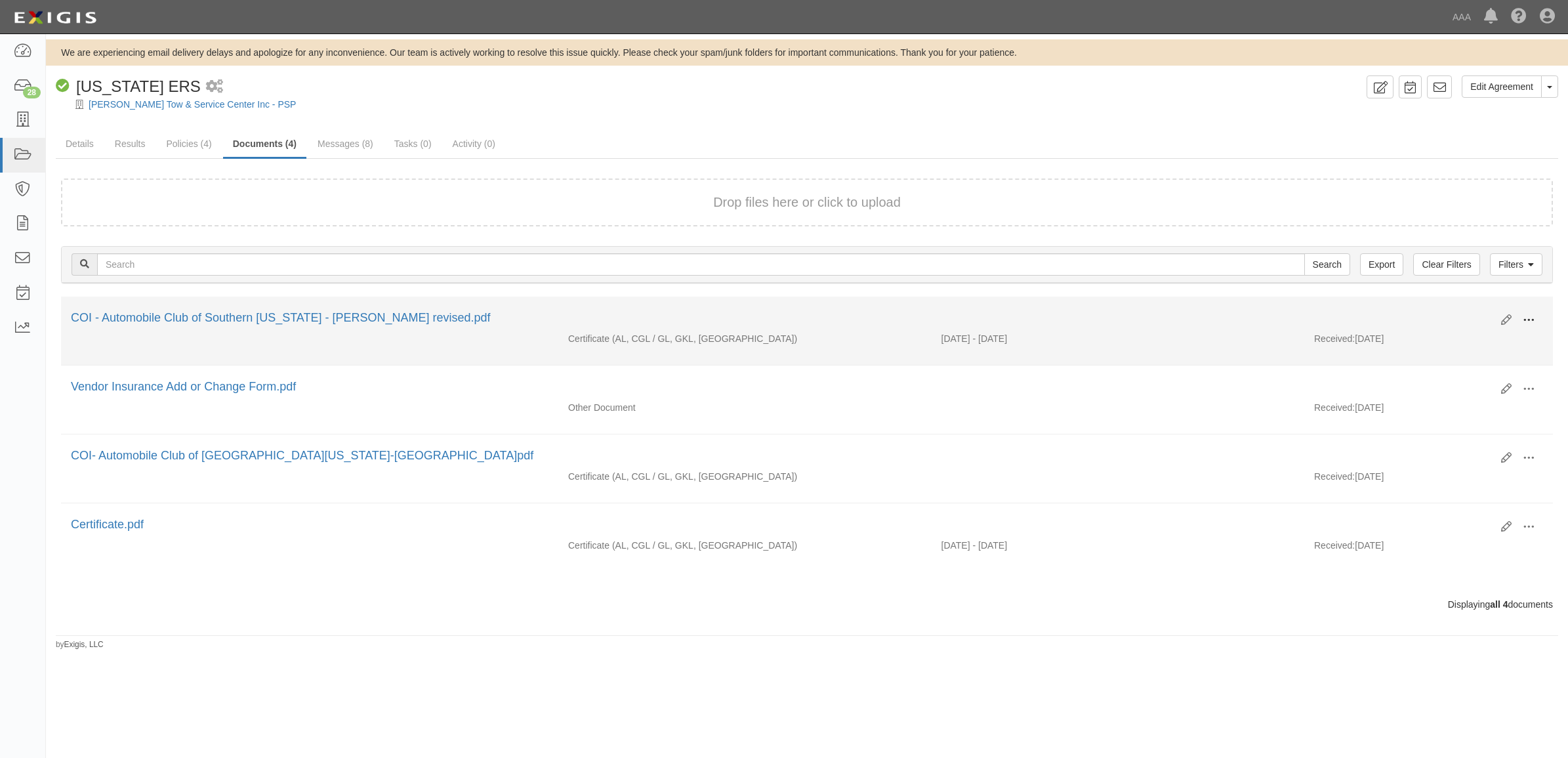
click at [1536, 317] on button at bounding box center [1529, 320] width 29 height 22
click at [1492, 332] on link "View" at bounding box center [1465, 339] width 104 height 24
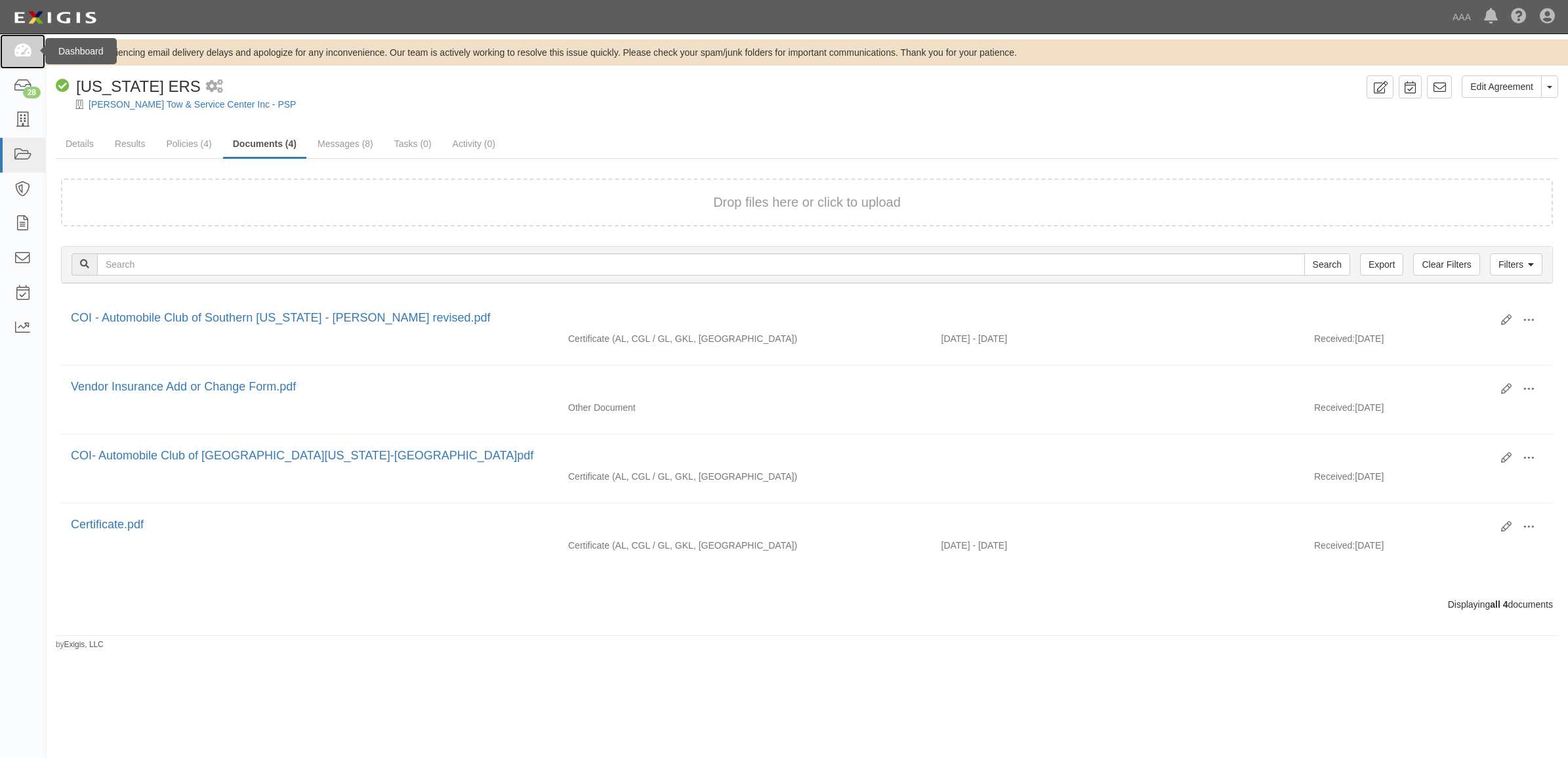
click at [13, 57] on icon at bounding box center [22, 52] width 18 height 15
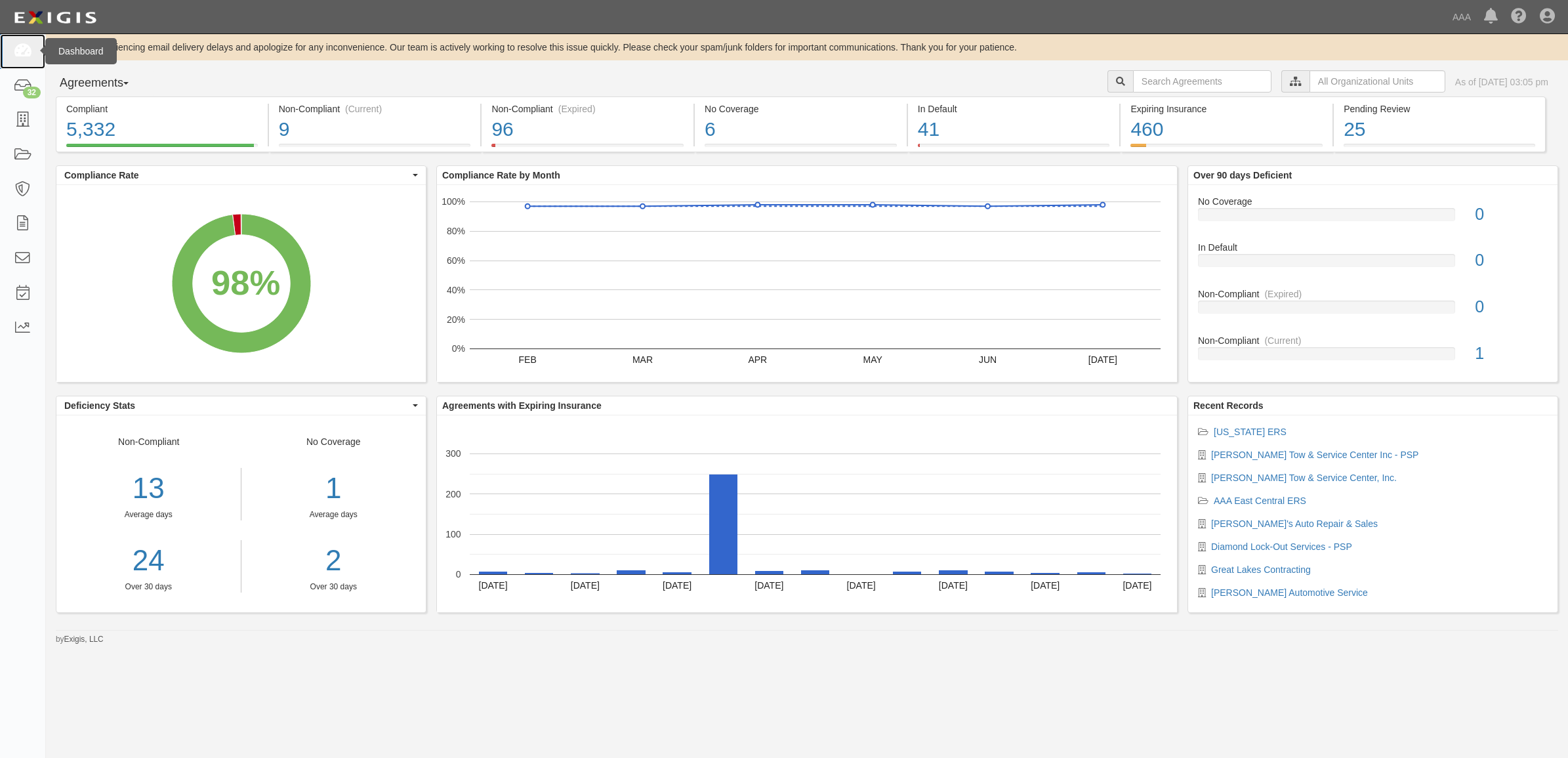
drag, startPoint x: 27, startPoint y: 53, endPoint x: 20, endPoint y: 53, distance: 7.0
click at [27, 51] on icon at bounding box center [22, 52] width 18 height 15
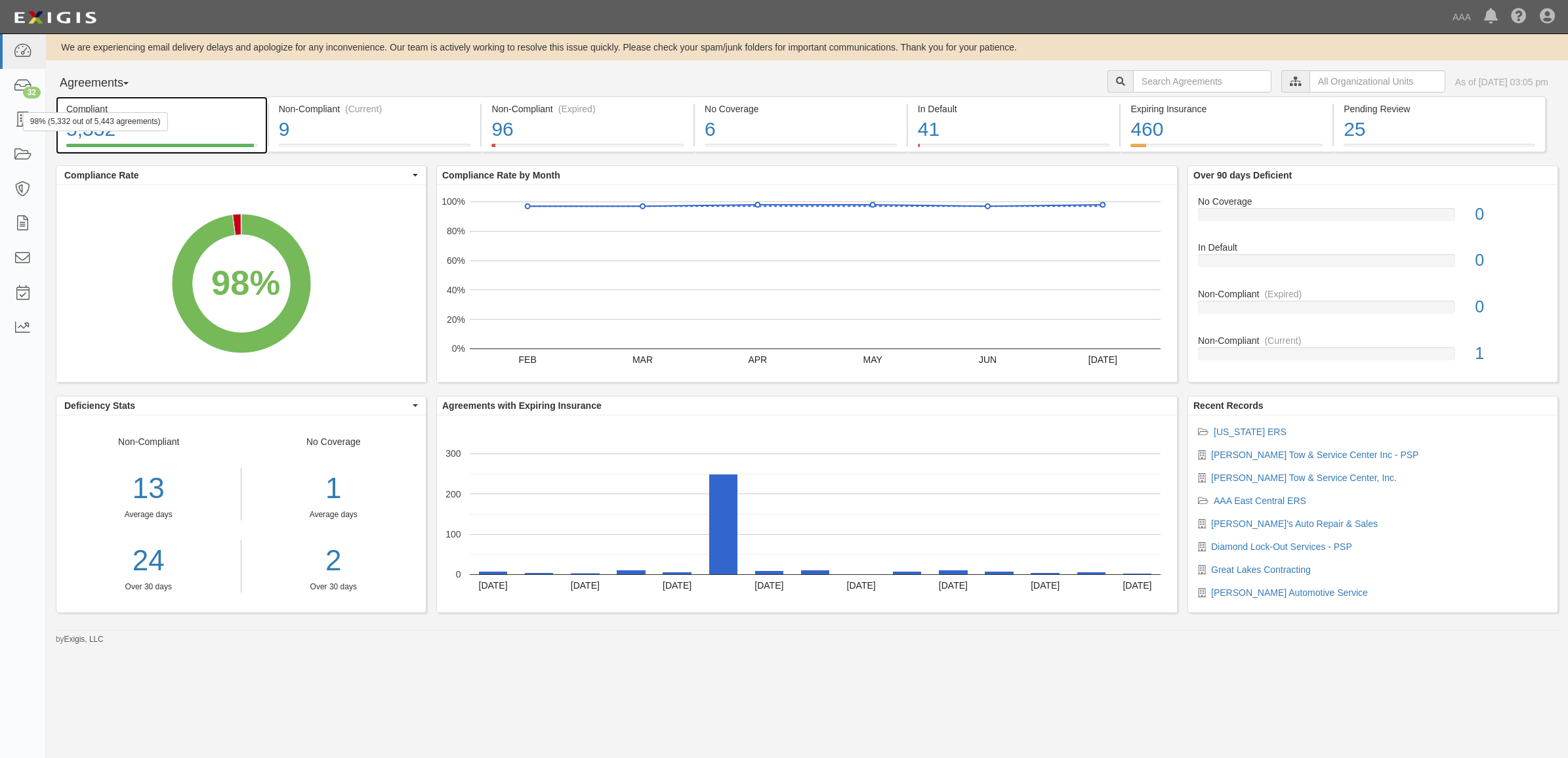
click at [24, 115] on div "98% (5,332 out of 5,443 agreements)" at bounding box center [95, 122] width 145 height 19
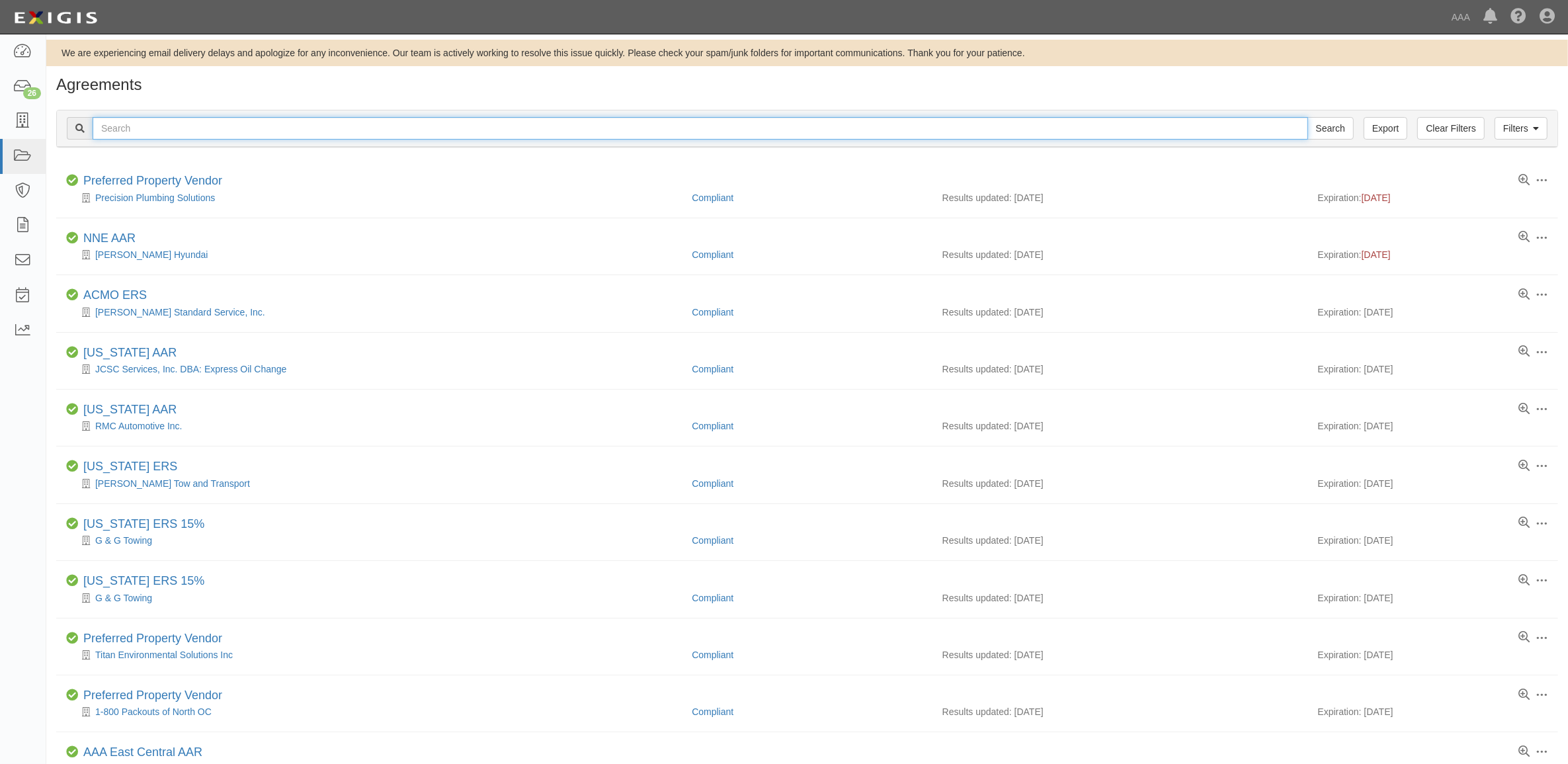
click at [215, 126] on input "text" at bounding box center [701, 128] width 1215 height 22
paste input "CC183653"
type input "CC183653"
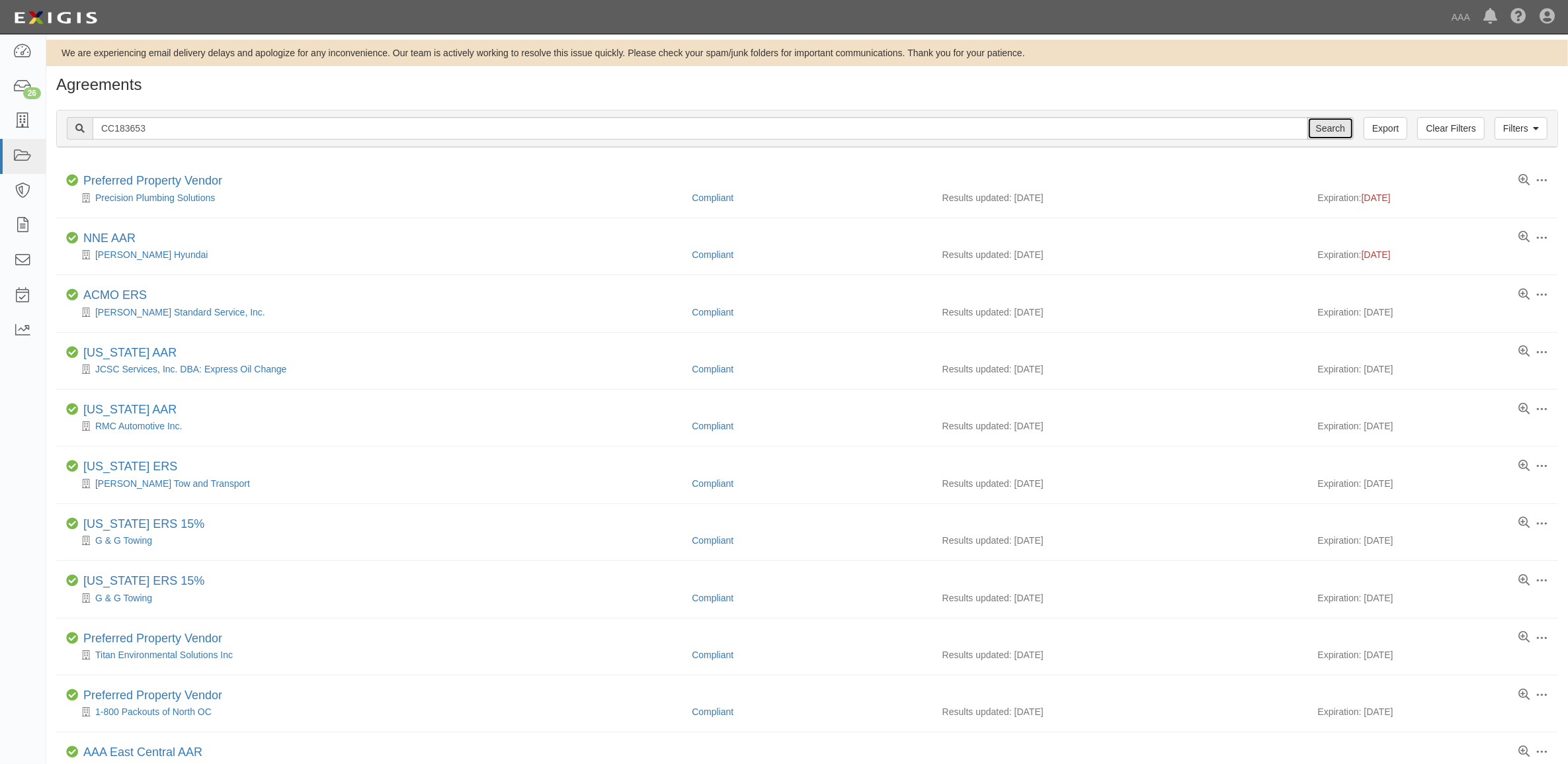
click at [1340, 138] on input "Search" at bounding box center [1331, 128] width 47 height 22
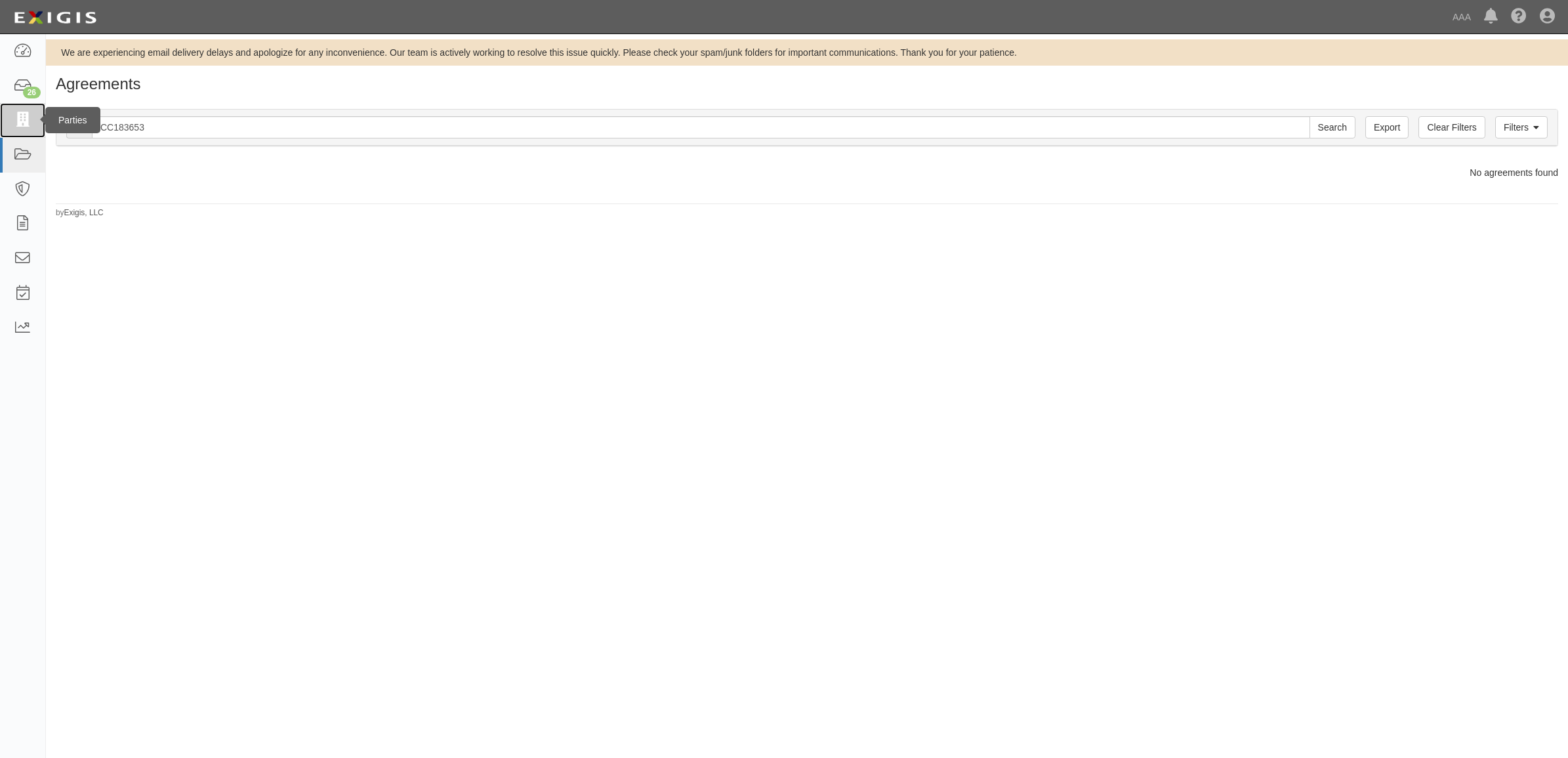
click at [19, 125] on icon at bounding box center [22, 120] width 18 height 15
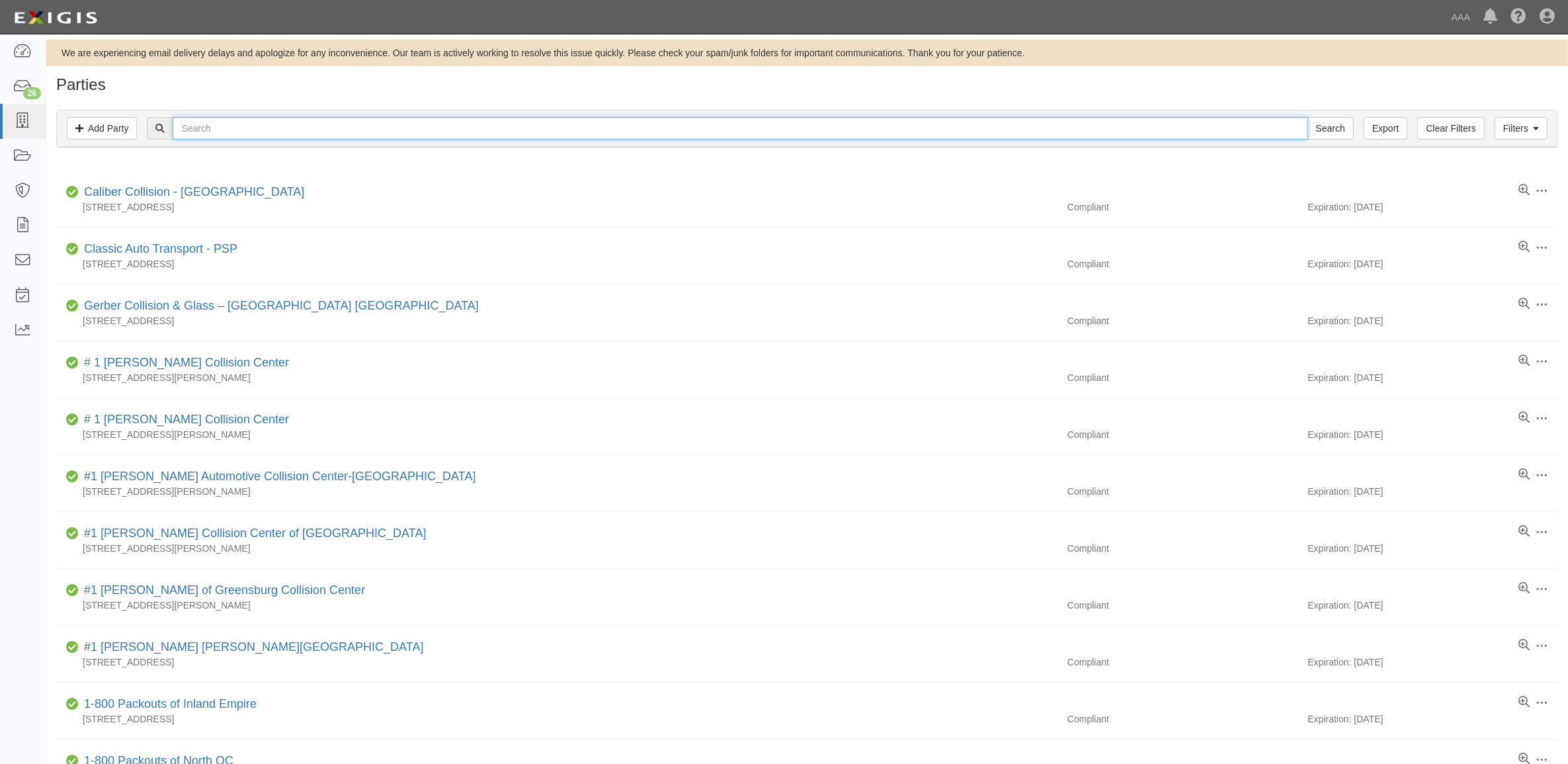
click at [238, 132] on input "text" at bounding box center [739, 128] width 1135 height 22
paste input "CC183653"
type input "CC183653"
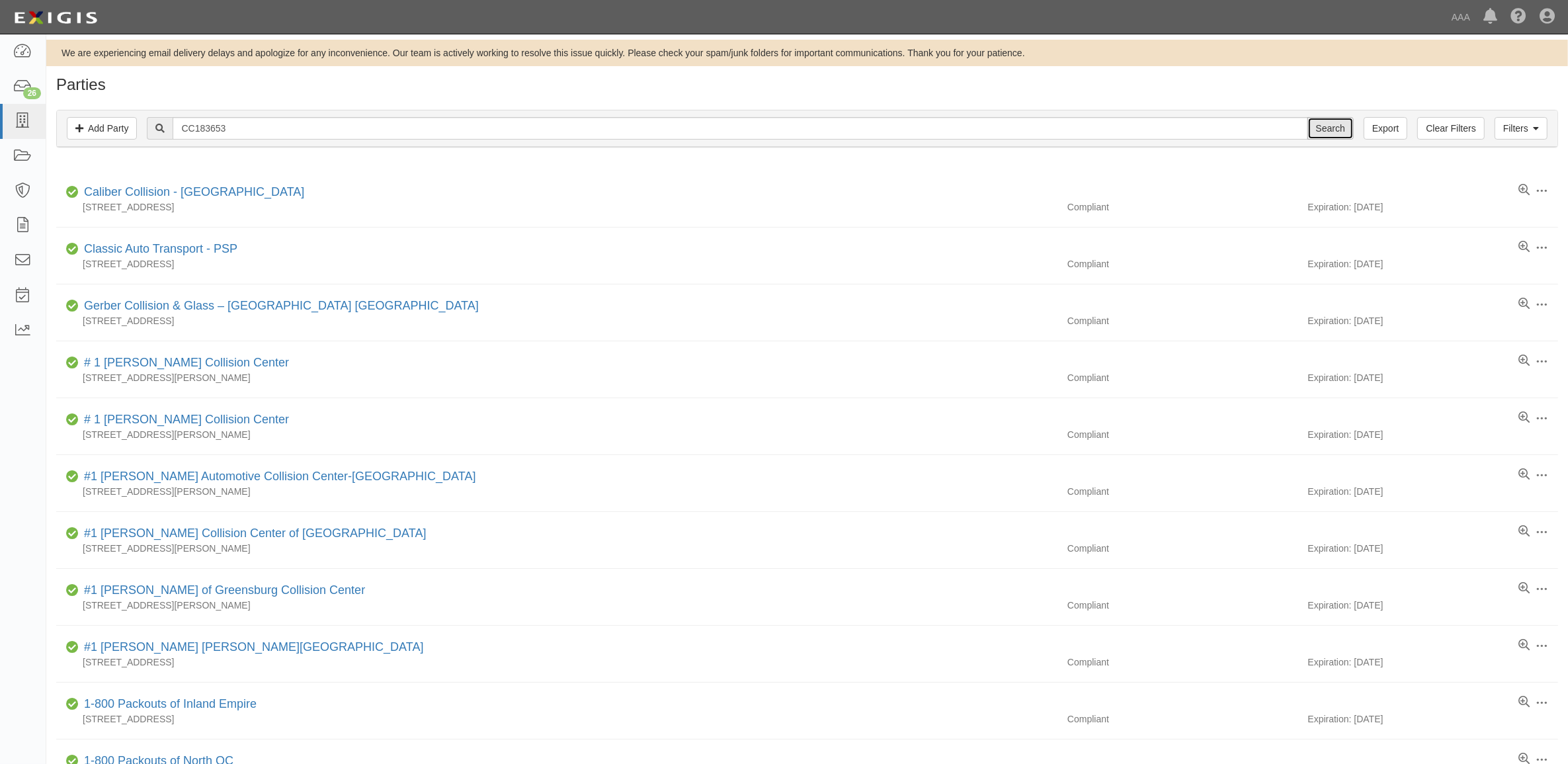
click at [1320, 127] on input "Search" at bounding box center [1331, 128] width 47 height 22
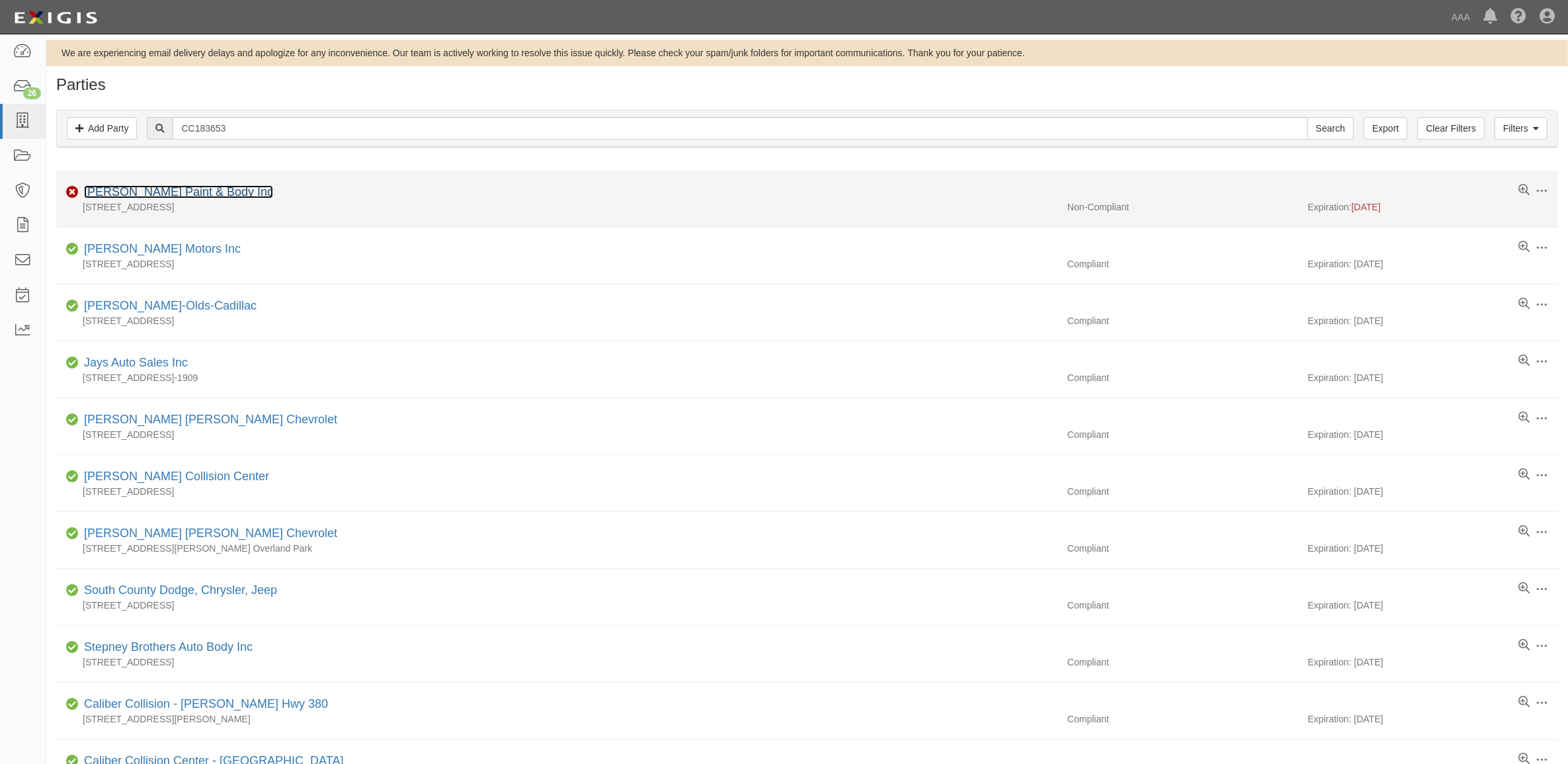
click at [183, 197] on link "[PERSON_NAME] Paint & Body Inc" at bounding box center [178, 192] width 189 height 14
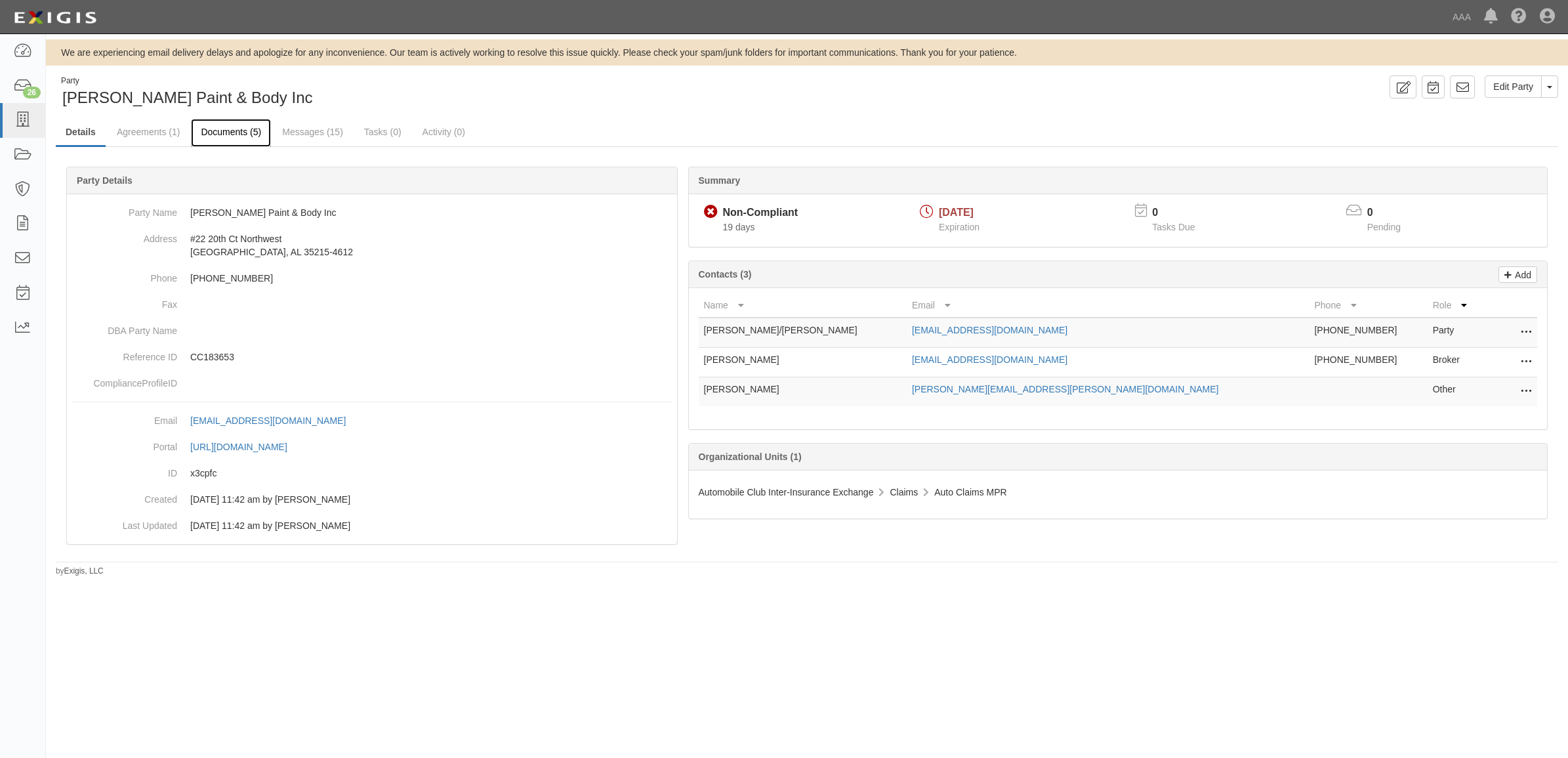
click at [244, 142] on link "Documents (5)" at bounding box center [231, 132] width 80 height 28
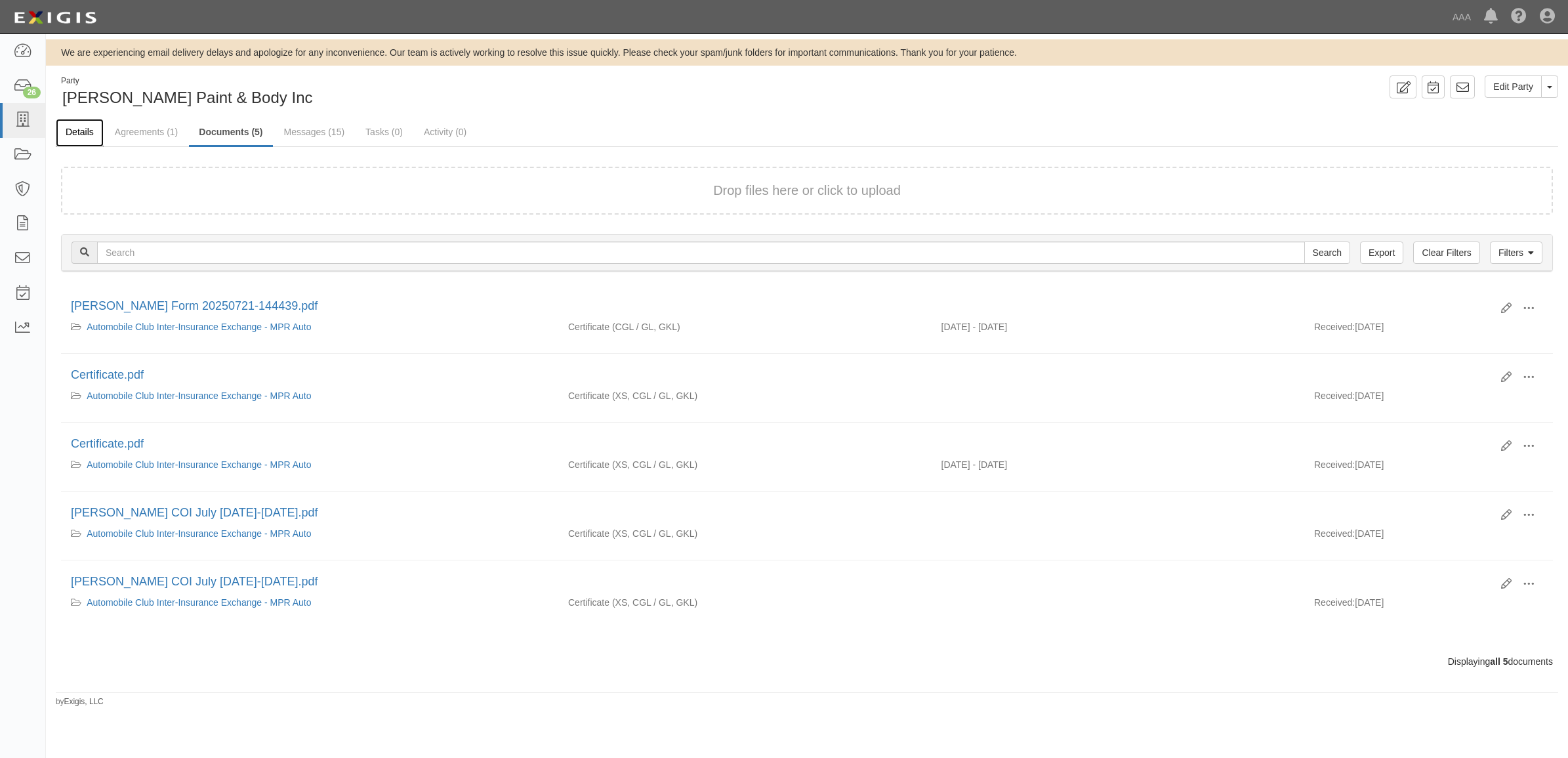
click at [74, 131] on link "Details" at bounding box center [80, 132] width 48 height 28
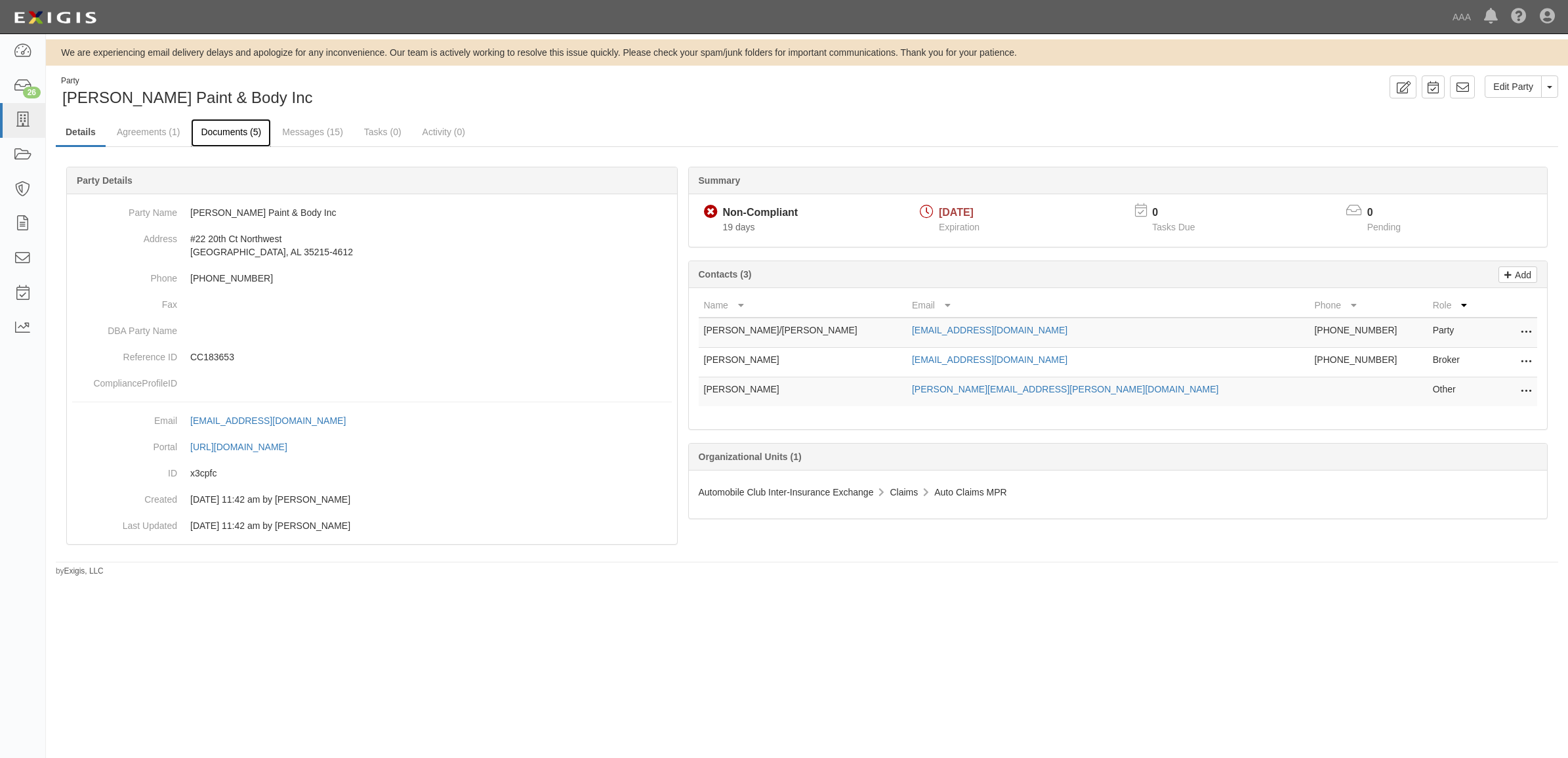
click at [242, 135] on link "Documents (5)" at bounding box center [231, 132] width 80 height 28
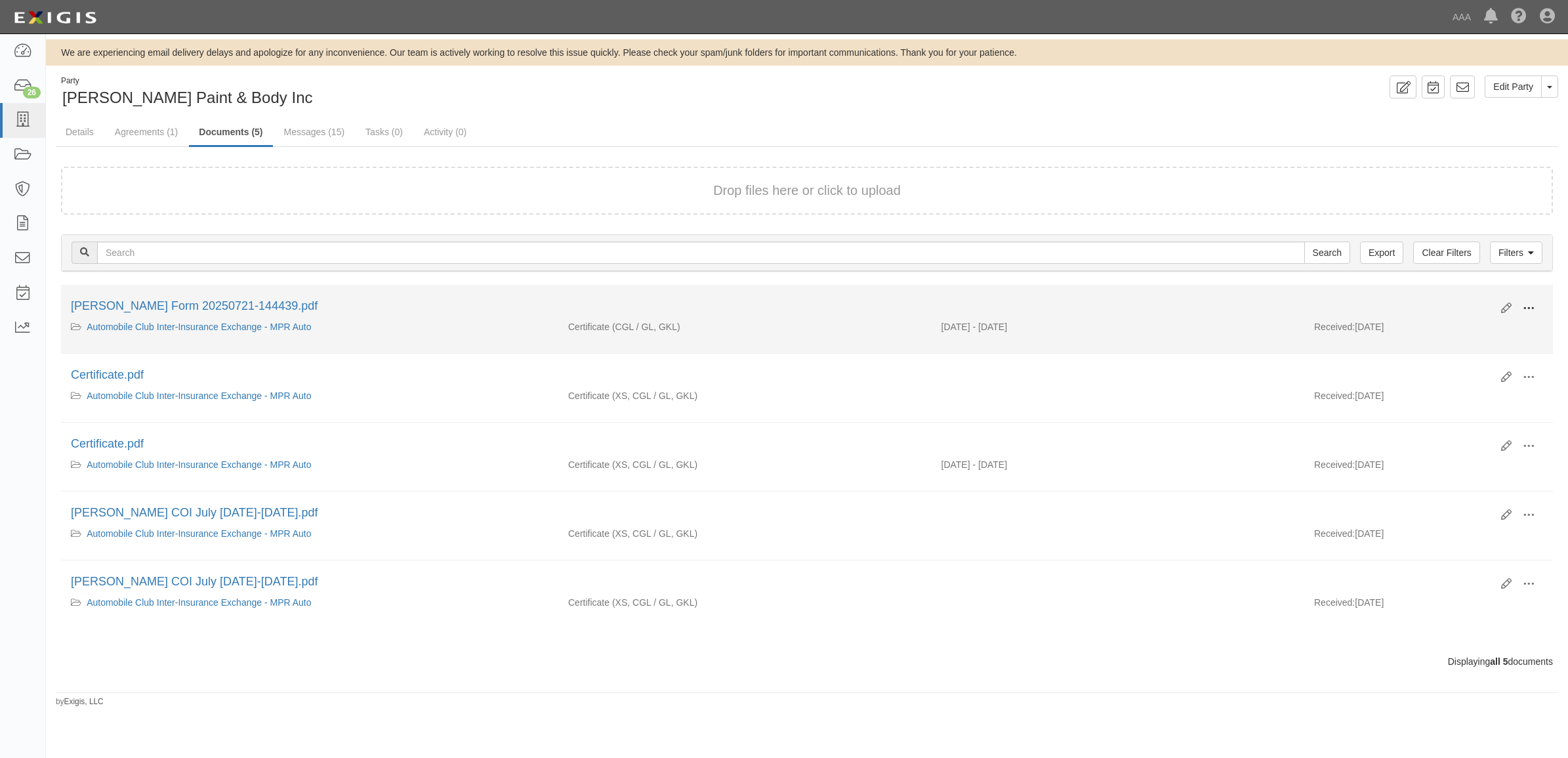
click at [1537, 313] on button at bounding box center [1529, 309] width 29 height 22
click at [1485, 332] on link "View" at bounding box center [1465, 327] width 104 height 24
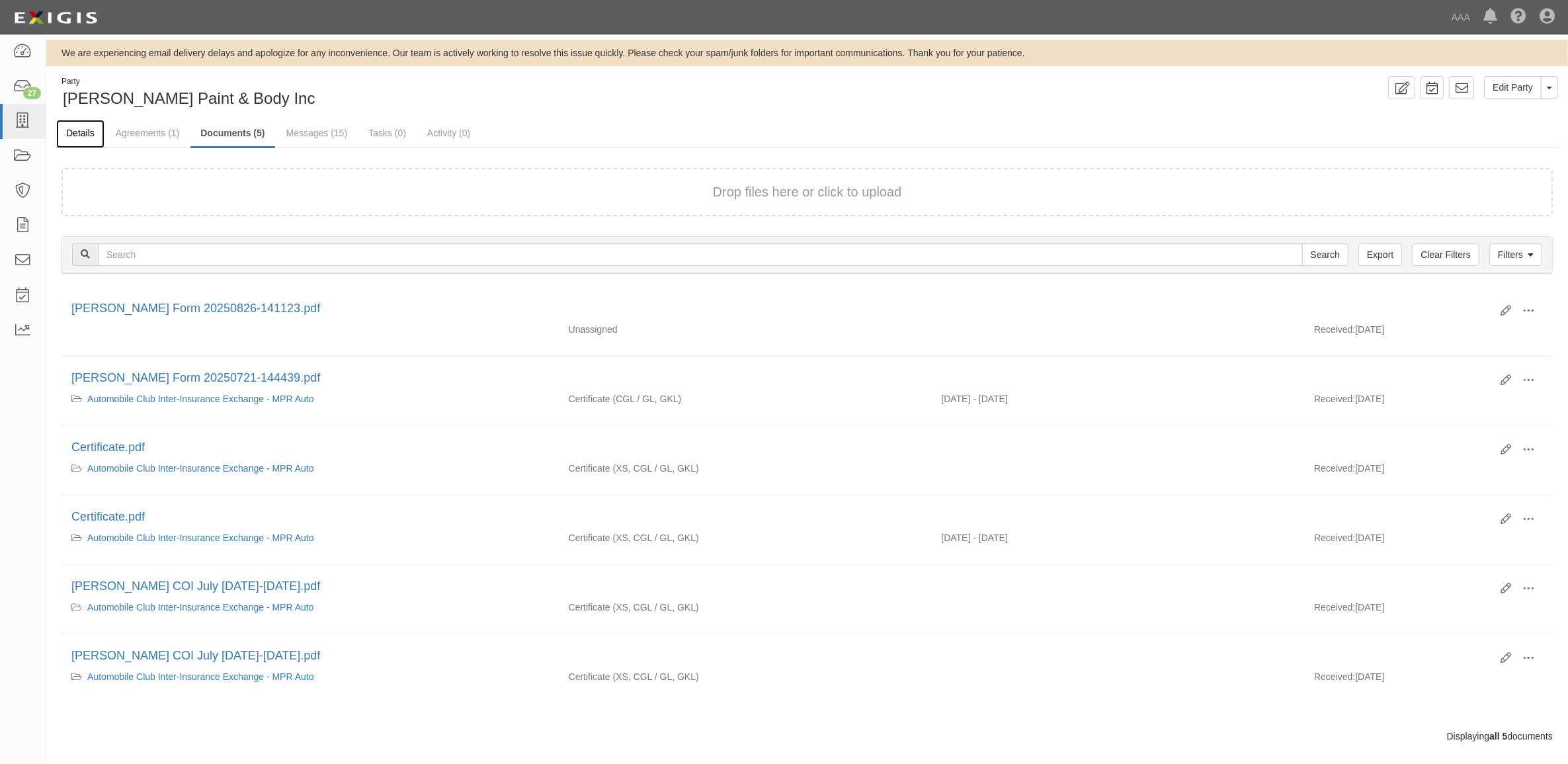
click at [96, 130] on link "Details" at bounding box center [80, 133] width 48 height 28
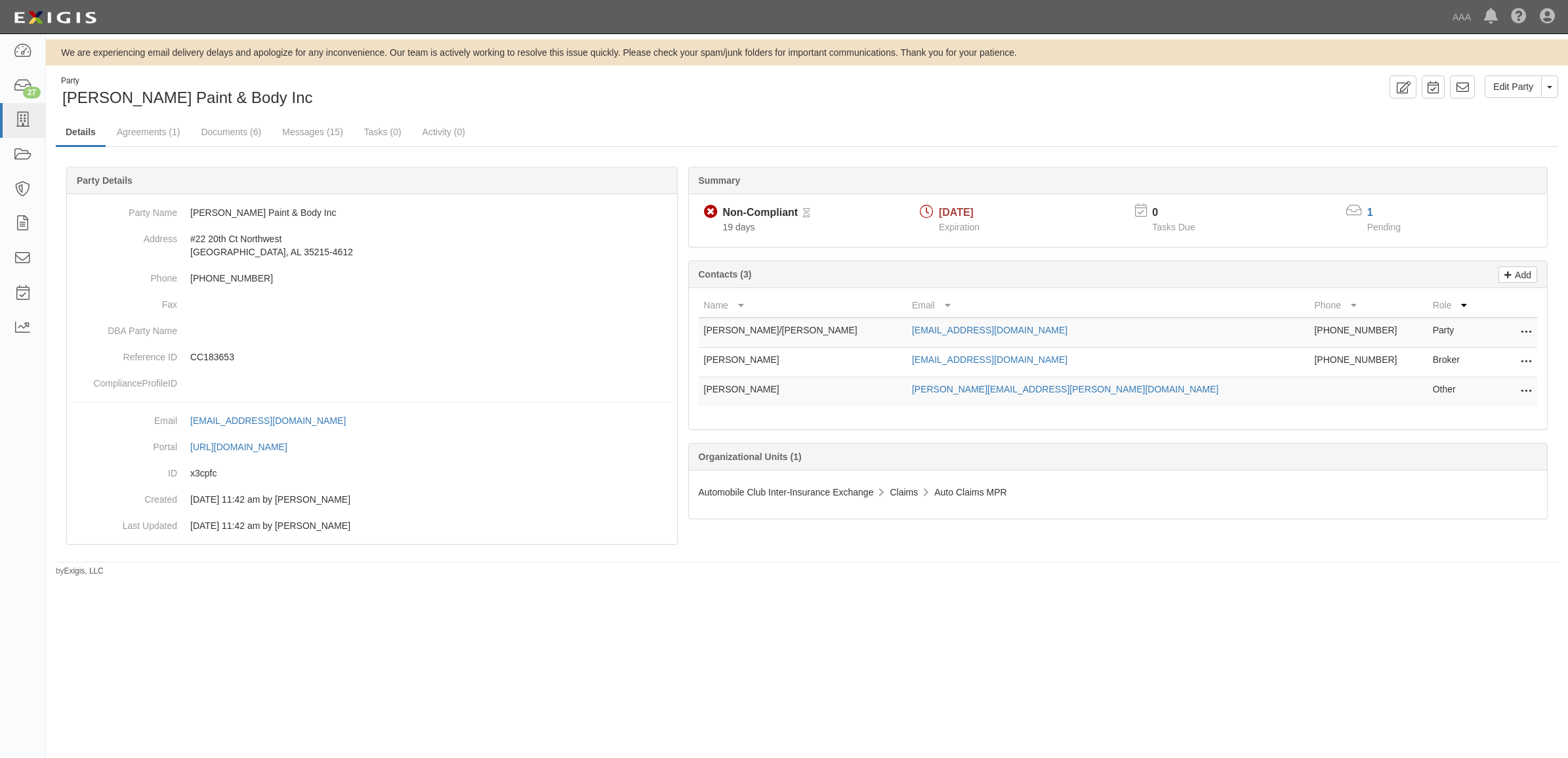
click at [1521, 359] on icon at bounding box center [1526, 363] width 11 height 17
click at [1466, 362] on link "Edit" at bounding box center [1480, 358] width 104 height 24
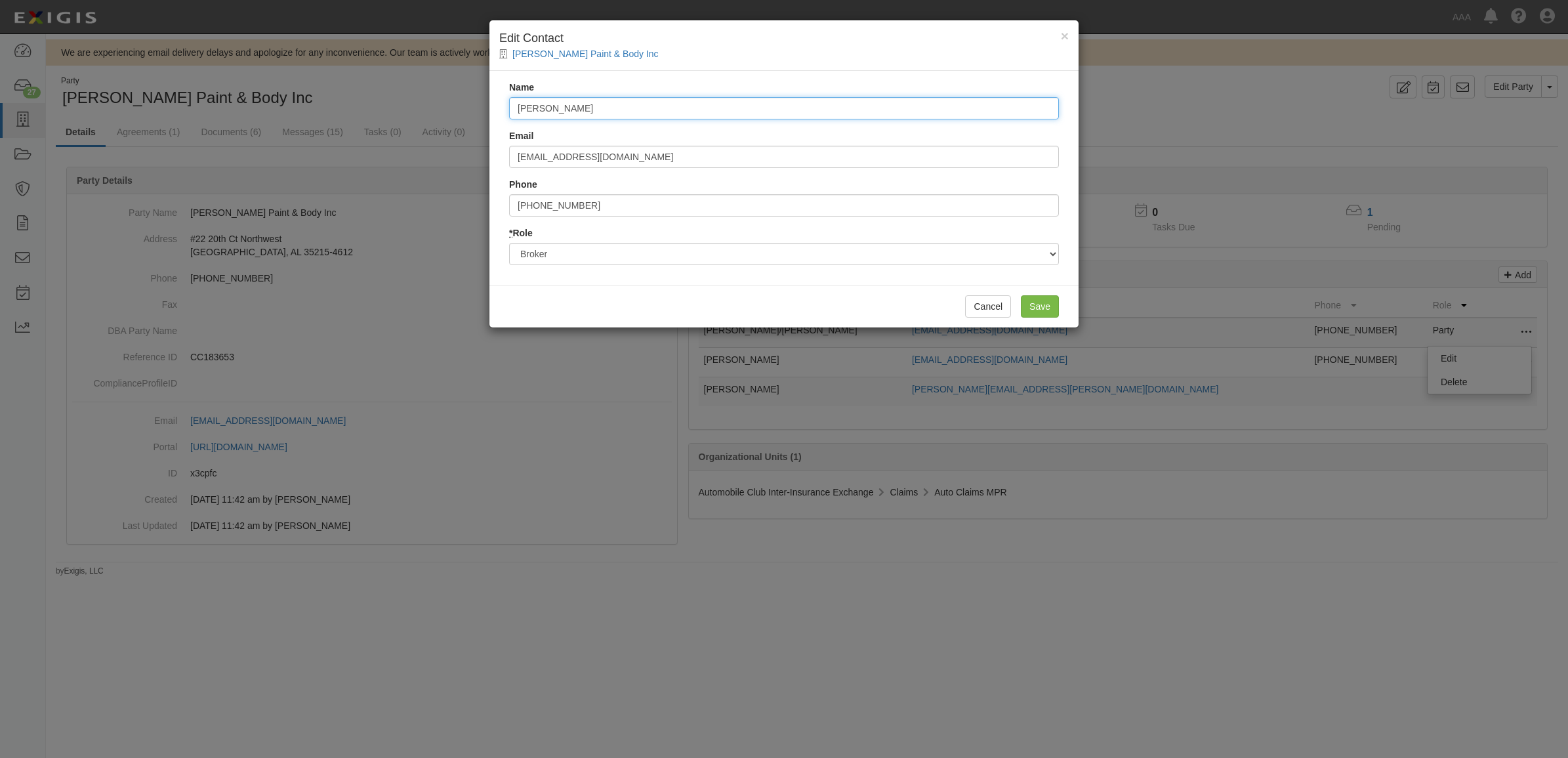
drag, startPoint x: 613, startPoint y: 110, endPoint x: 325, endPoint y: 88, distance: 288.8
click at [329, 88] on div "× Edit Contact [PERSON_NAME] Paint & Body Inc Name [PERSON_NAME] Email [EMAIL_A…" at bounding box center [784, 379] width 1568 height 758
drag, startPoint x: 606, startPoint y: 153, endPoint x: 71, endPoint y: 133, distance: 535.4
click at [71, 133] on div "× Edit Contact Chrisenberry Paint & Body Inc Name Donna Leemon Email dleemon@by…" at bounding box center [784, 379] width 1568 height 758
type input "acole@alfains.com"
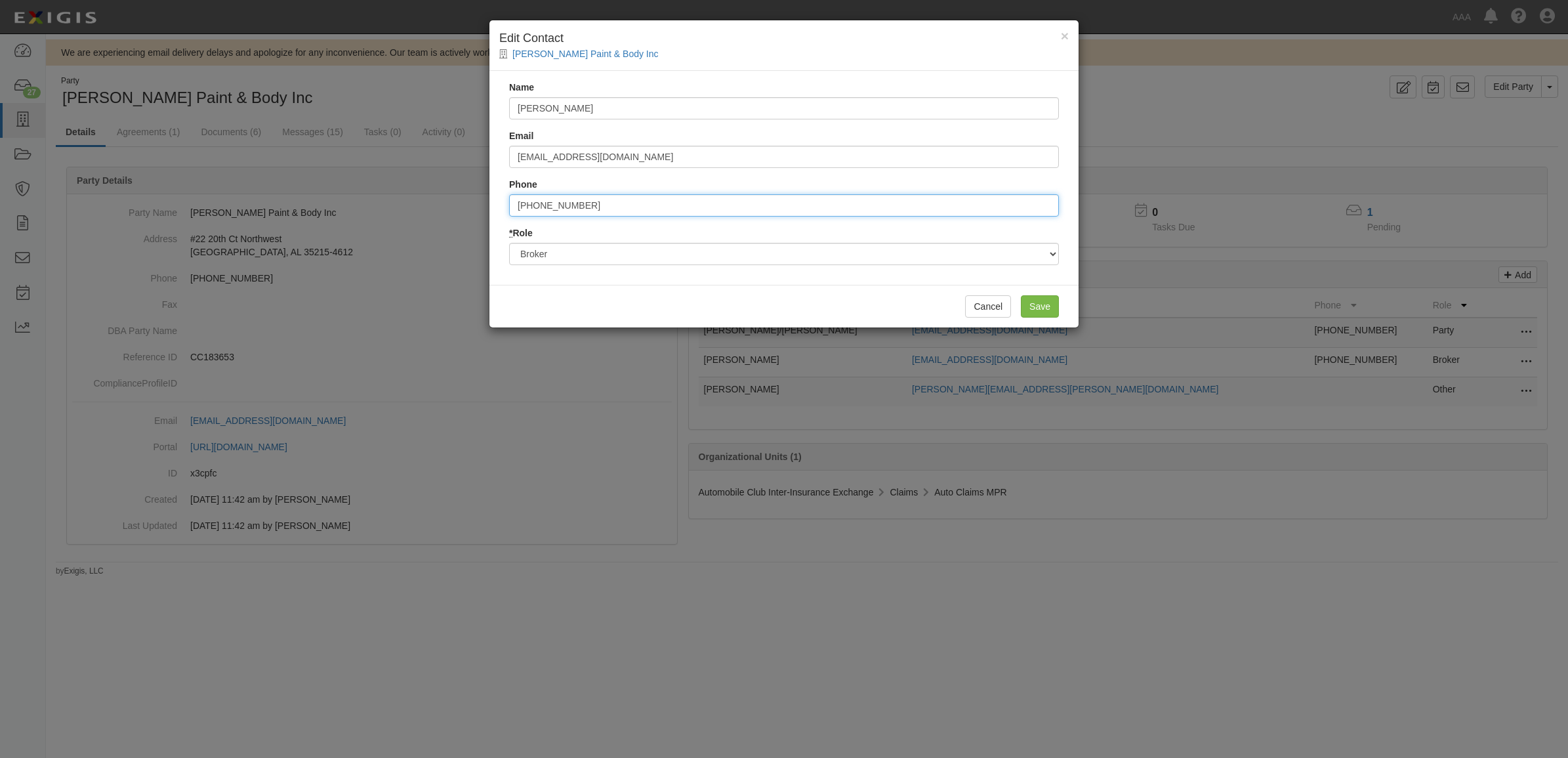
type input "2056901382"
drag, startPoint x: 425, startPoint y: 192, endPoint x: 295, endPoint y: 182, distance: 130.4
click at [295, 182] on div "× Edit Contact Chrisenberry Paint & Body Inc Name Donna Leemon Email acole@alfa…" at bounding box center [784, 379] width 1568 height 758
drag, startPoint x: 552, startPoint y: 112, endPoint x: 395, endPoint y: 105, distance: 157.2
click at [395, 105] on div "× Edit Contact Chrisenberry Paint & Body Inc Name Donna Leemon Email acole@alfa…" at bounding box center [784, 379] width 1568 height 758
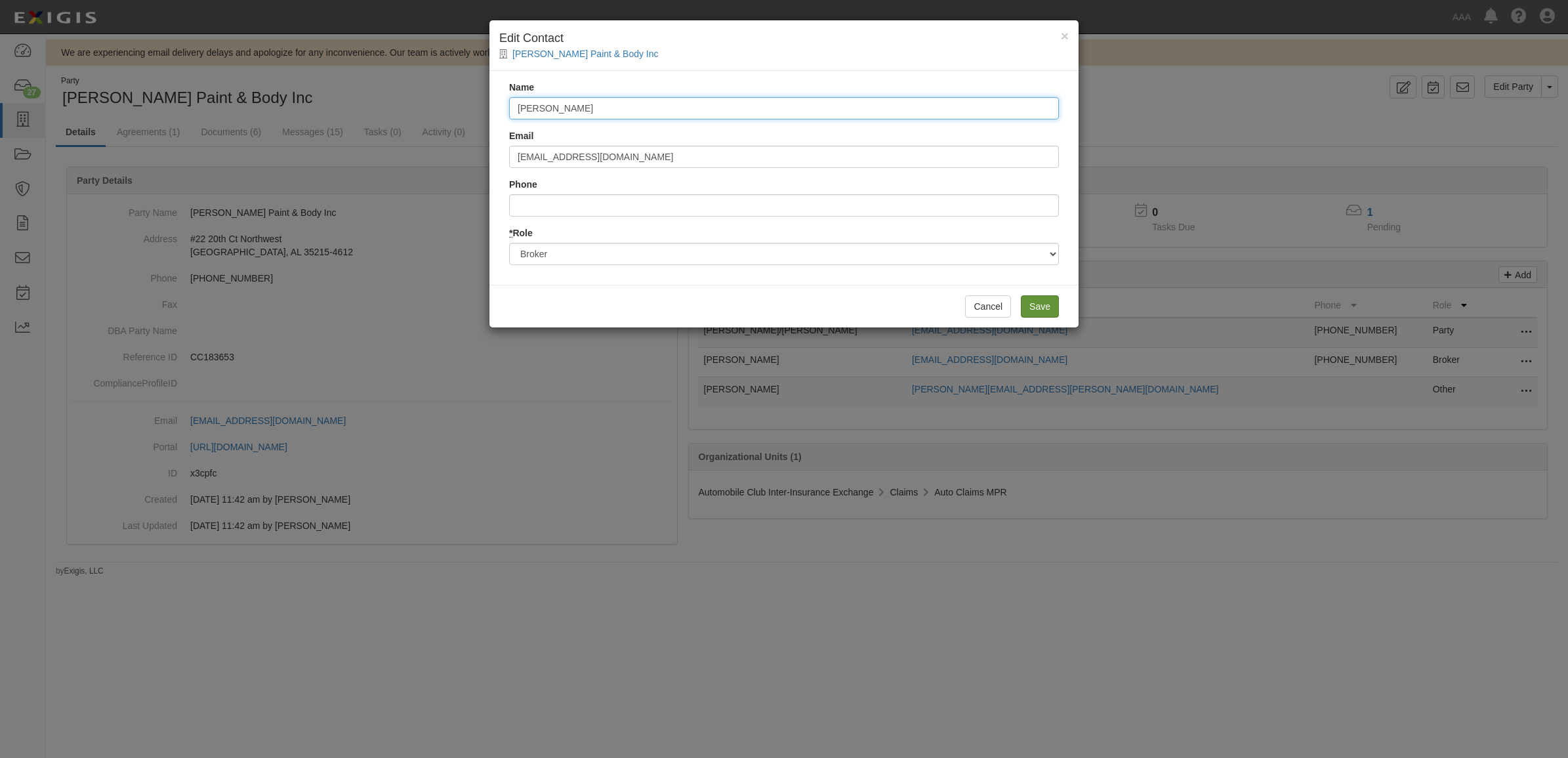
type input "[PERSON_NAME]"
click at [1037, 303] on input "Save" at bounding box center [1040, 306] width 38 height 22
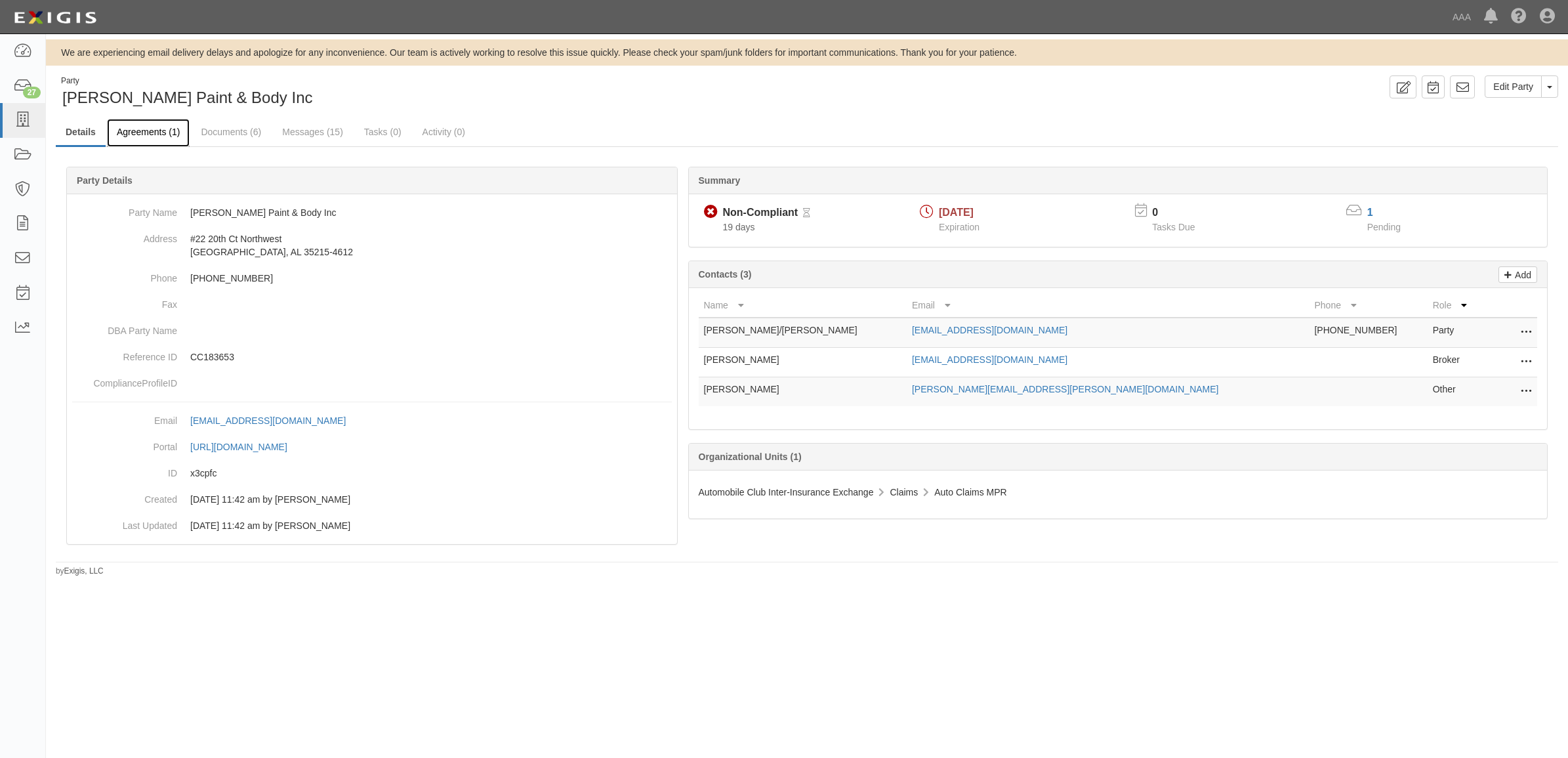
click at [154, 139] on link "Agreements (1)" at bounding box center [148, 132] width 83 height 28
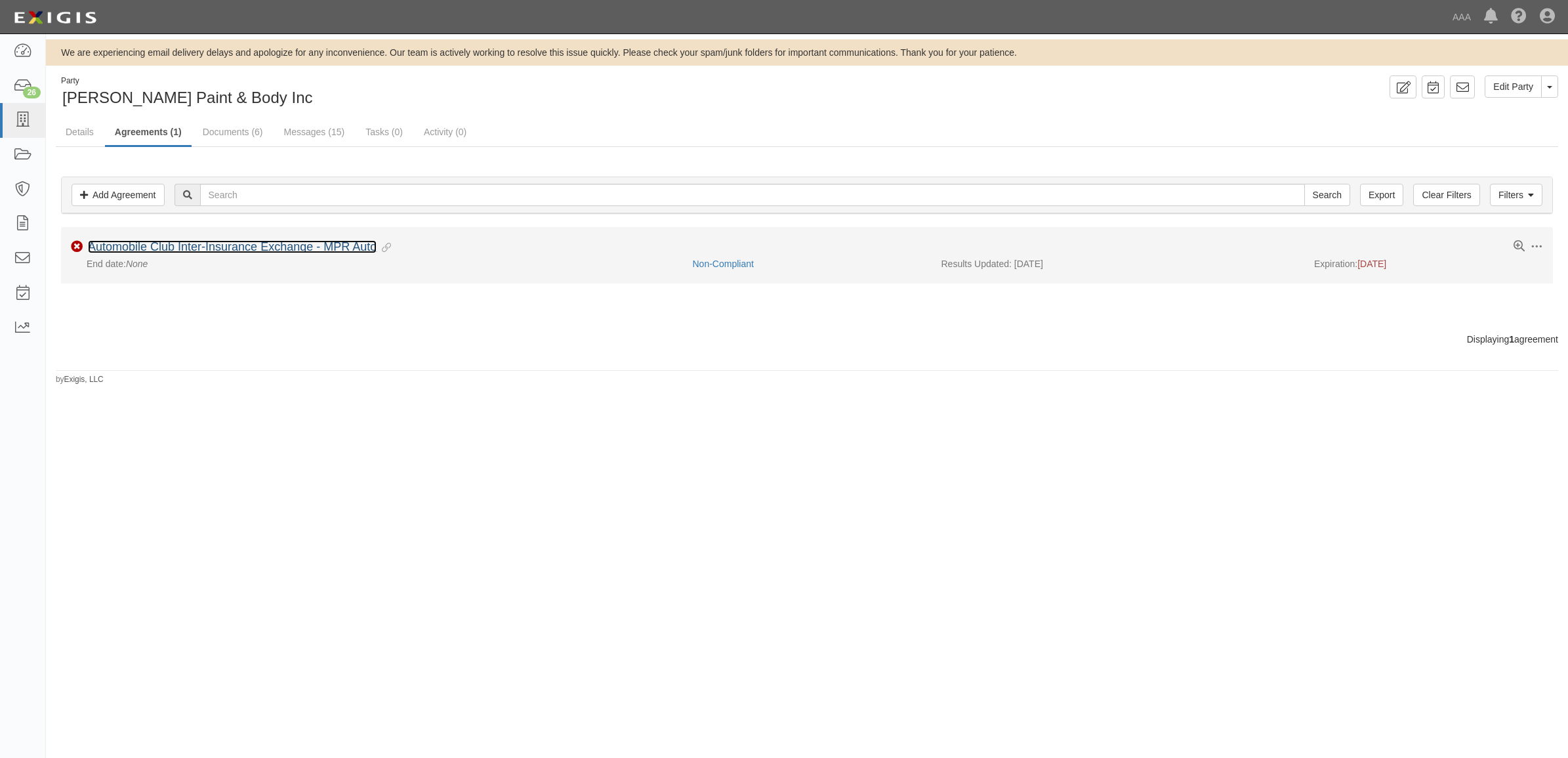
click at [137, 249] on link "Automobile Club Inter-Insurance Exchange - MPR Auto" at bounding box center [232, 247] width 288 height 13
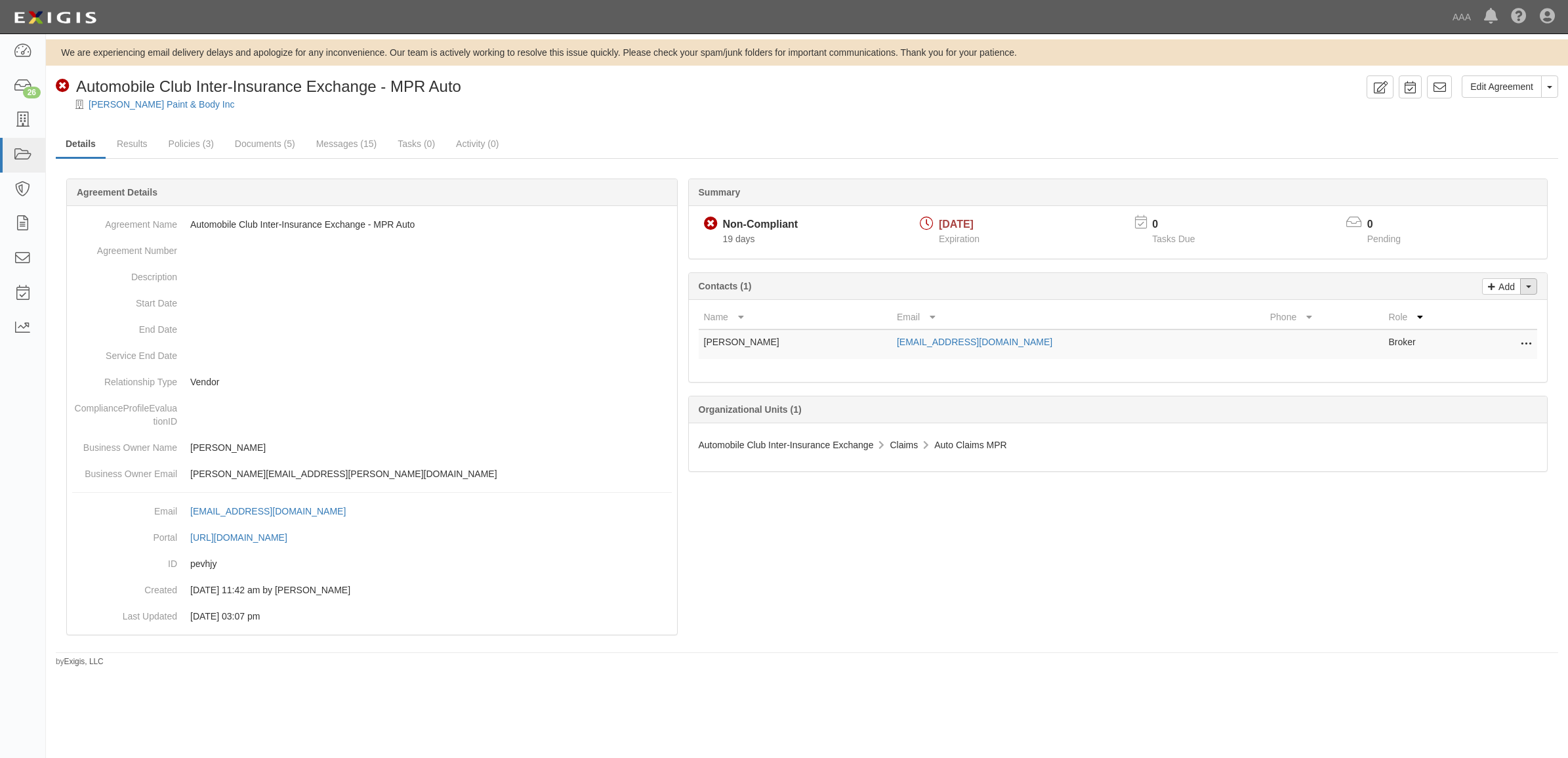
click at [1523, 292] on button "Toggle Contact Dropdown" at bounding box center [1529, 286] width 17 height 16
click at [1499, 317] on link "Change contacts" at bounding box center [1484, 310] width 104 height 17
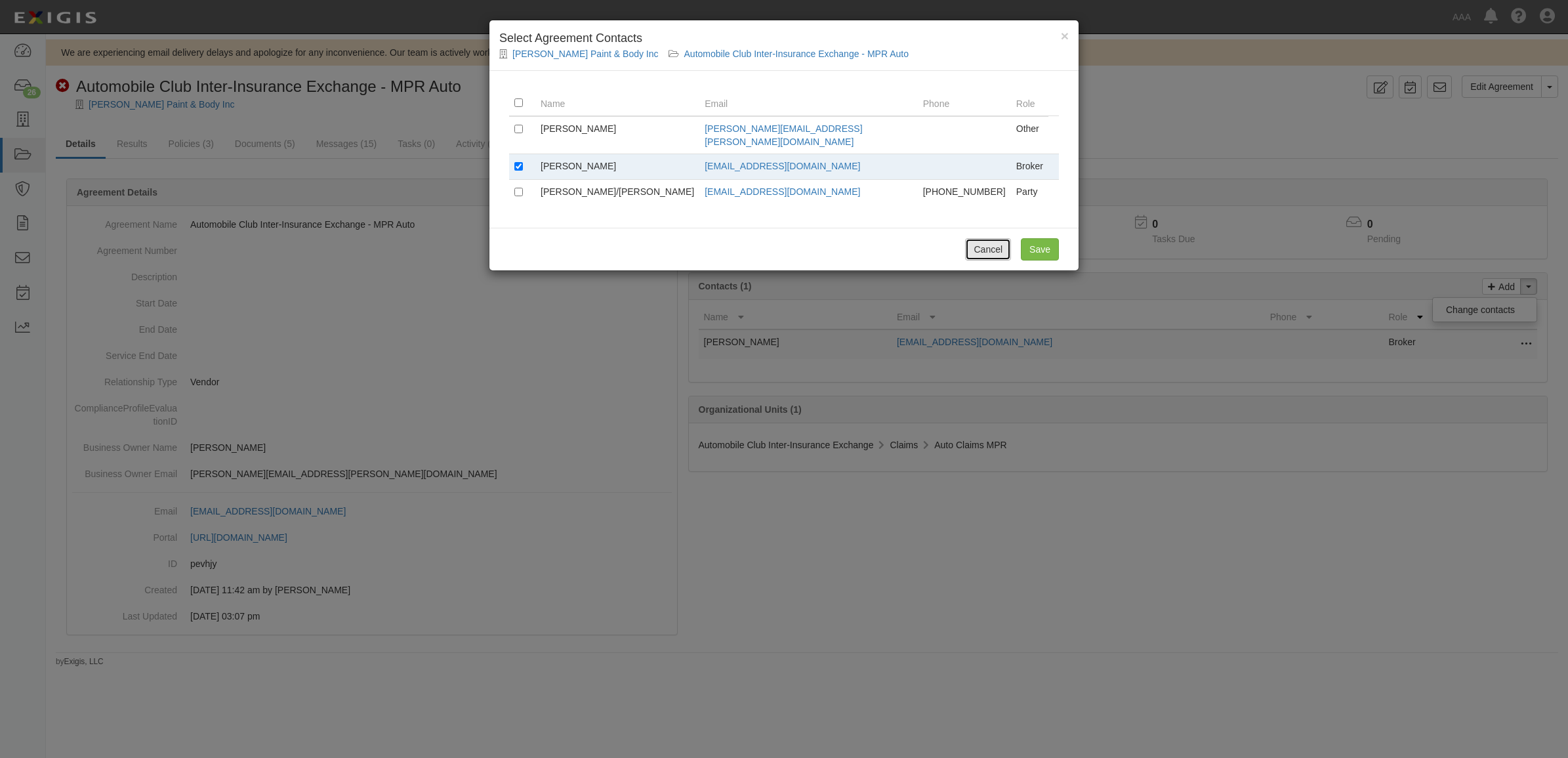
click at [982, 239] on button "Cancel" at bounding box center [988, 249] width 46 height 22
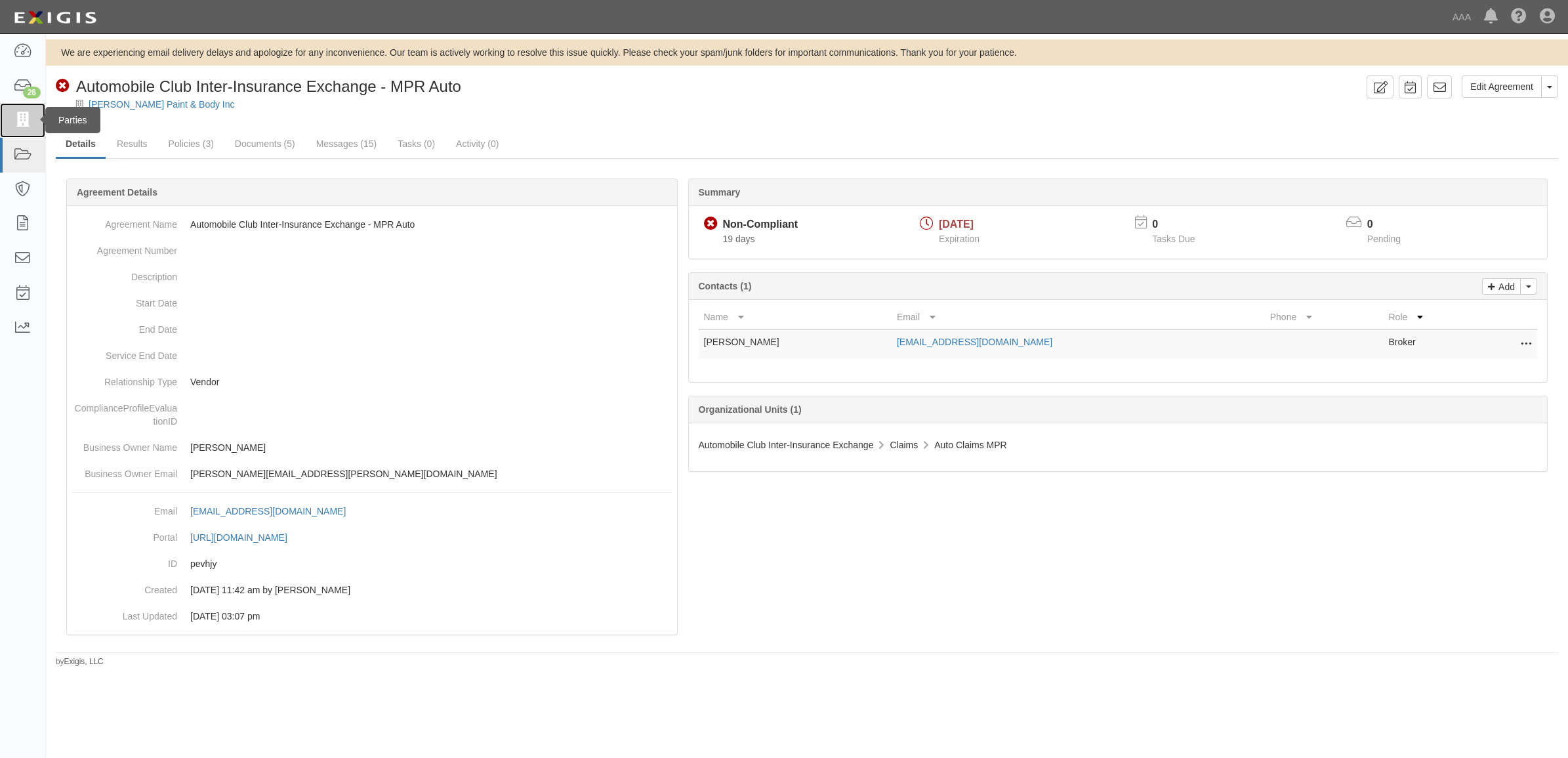
click at [32, 113] on link at bounding box center [22, 120] width 45 height 35
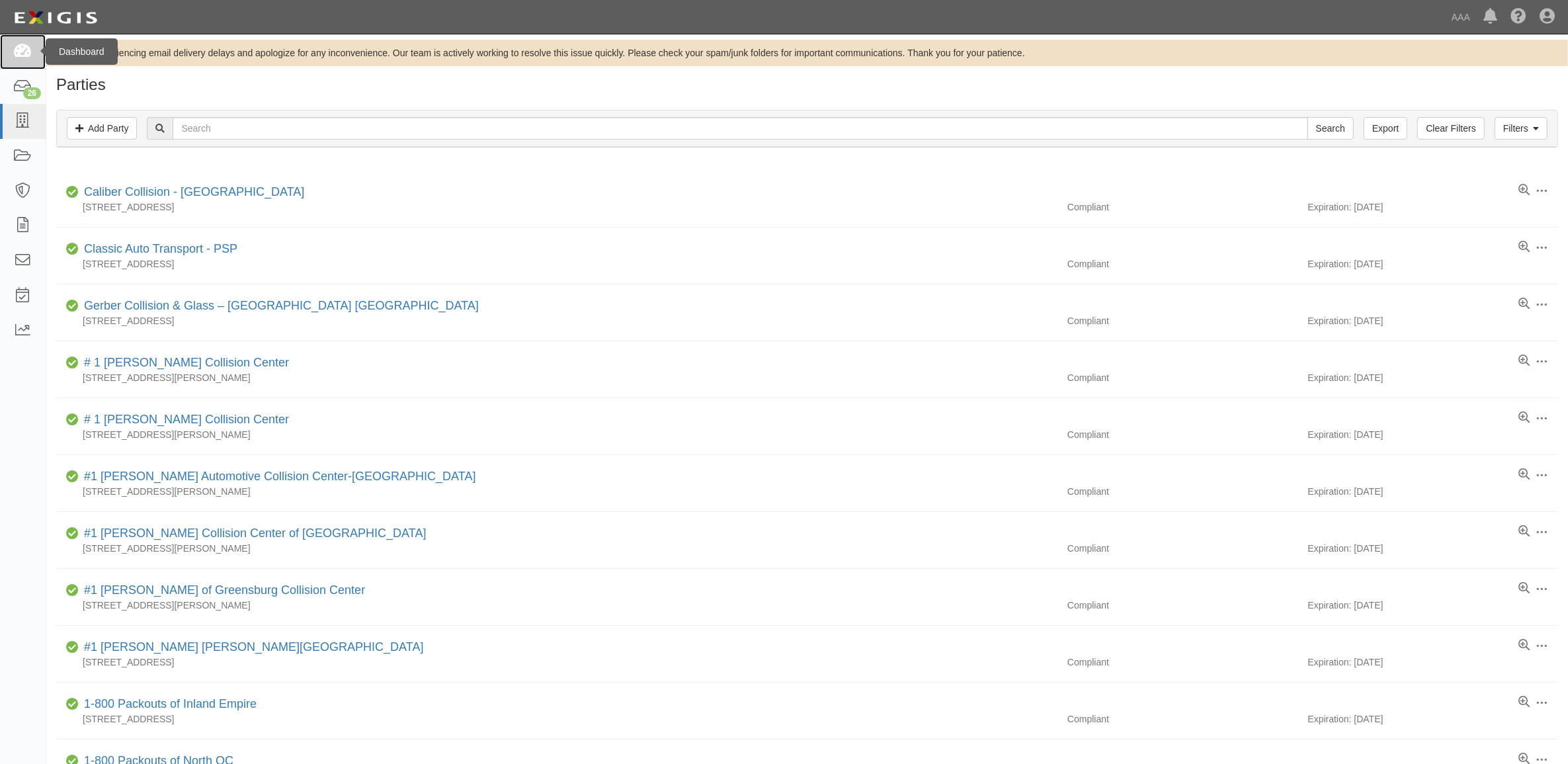
click at [30, 59] on icon at bounding box center [22, 52] width 18 height 16
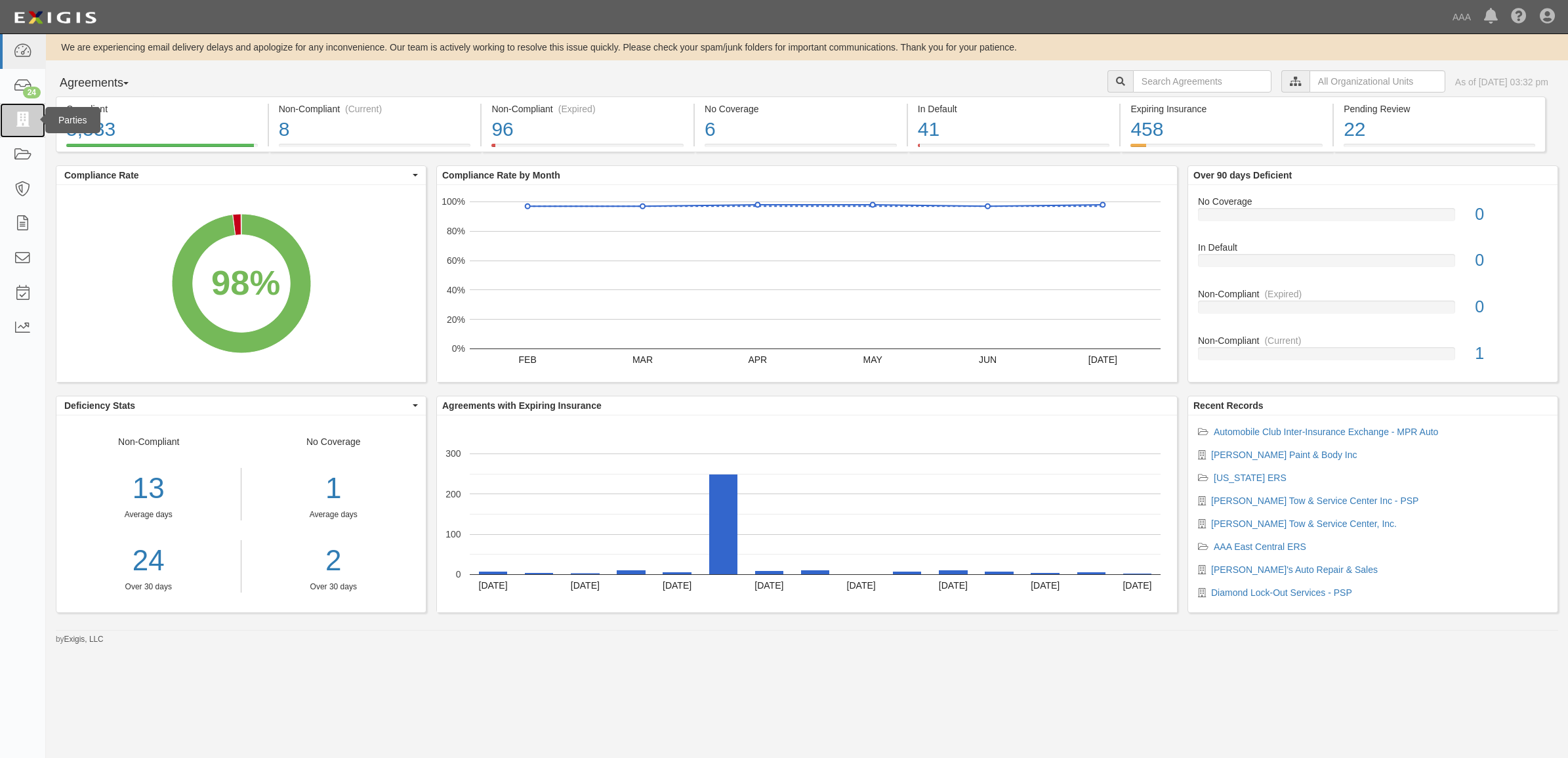
click at [12, 114] on link at bounding box center [22, 120] width 45 height 35
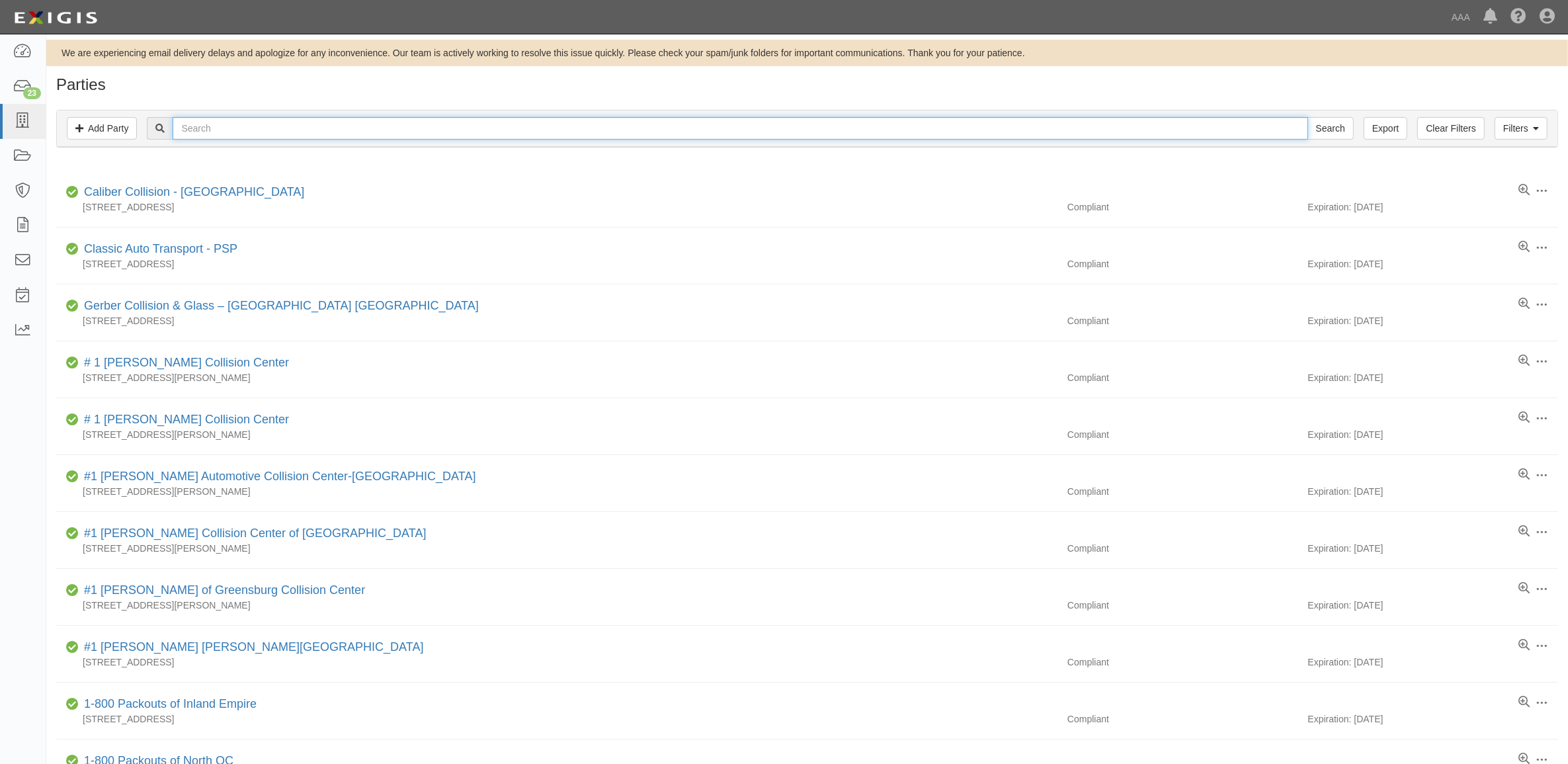
click at [313, 133] on input "text" at bounding box center [739, 128] width 1135 height 22
type input "Bommarito VW"
click at [1307, 117] on input "Search" at bounding box center [1331, 128] width 47 height 22
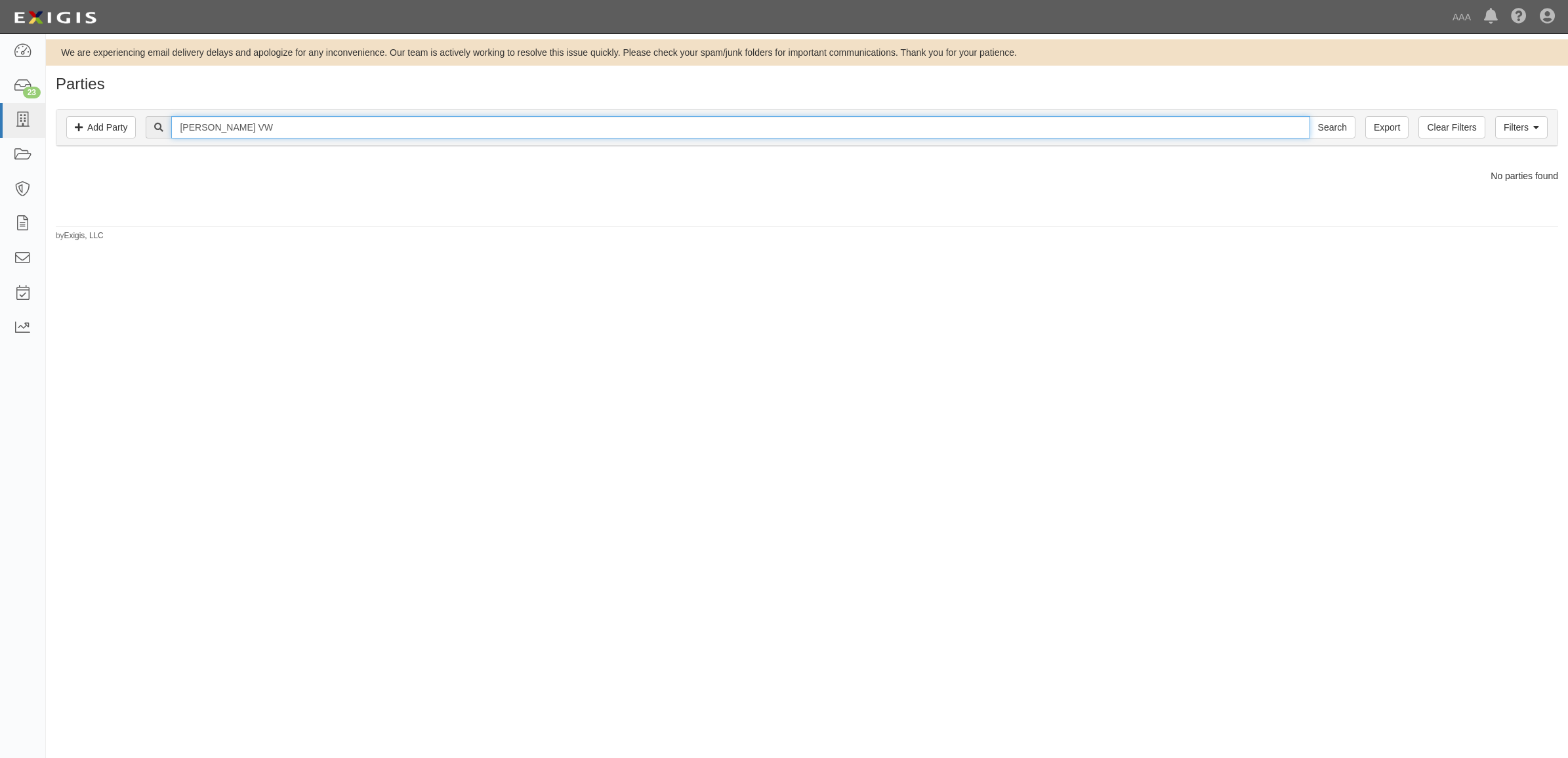
click at [265, 123] on input "Bommarito VW" at bounding box center [740, 127] width 1138 height 22
type input "Bommarito Volkswagen"
click at [1309, 116] on input "Search" at bounding box center [1332, 127] width 46 height 22
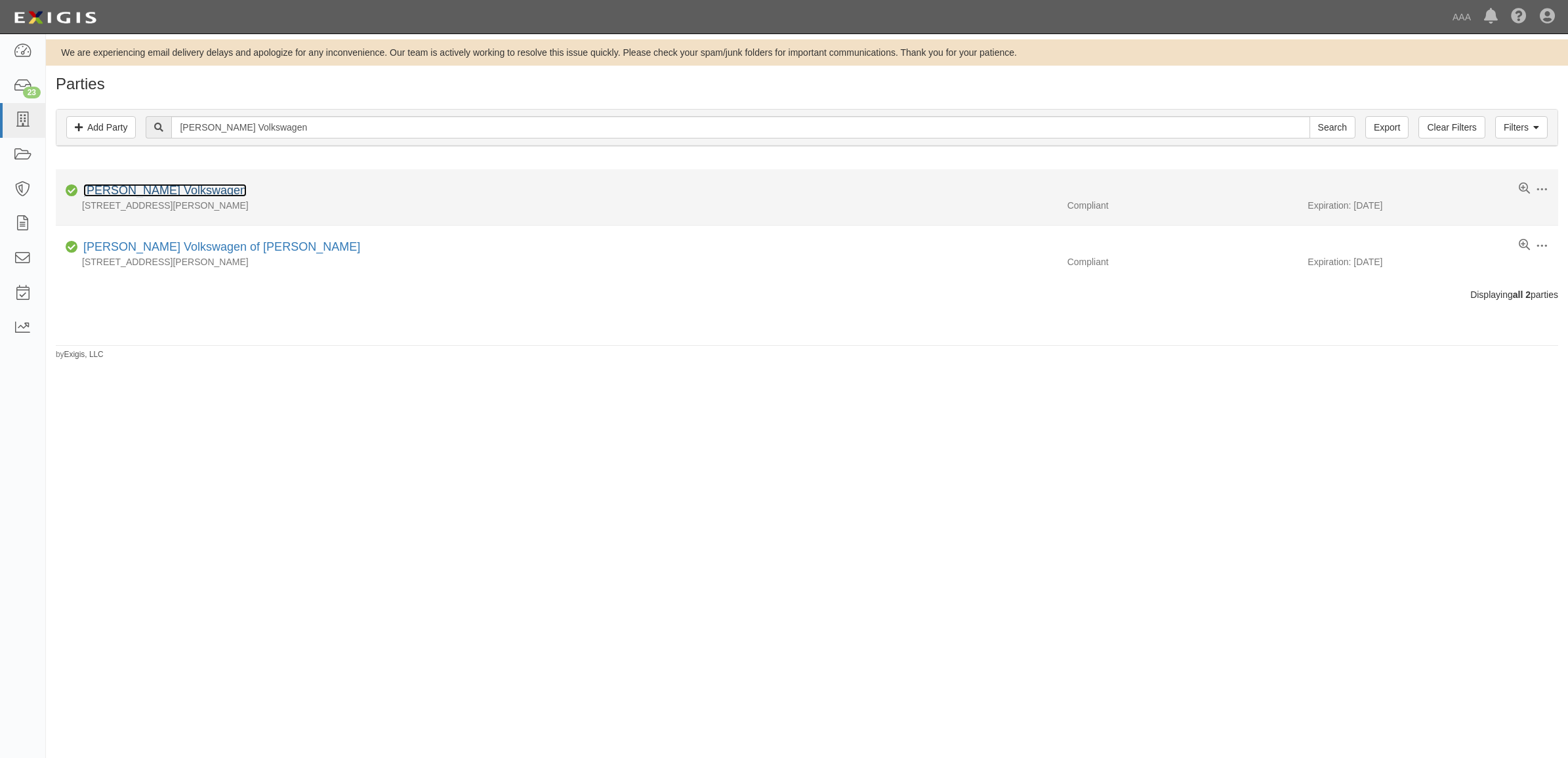
click at [162, 190] on link "[PERSON_NAME] Volkswagen" at bounding box center [165, 190] width 163 height 13
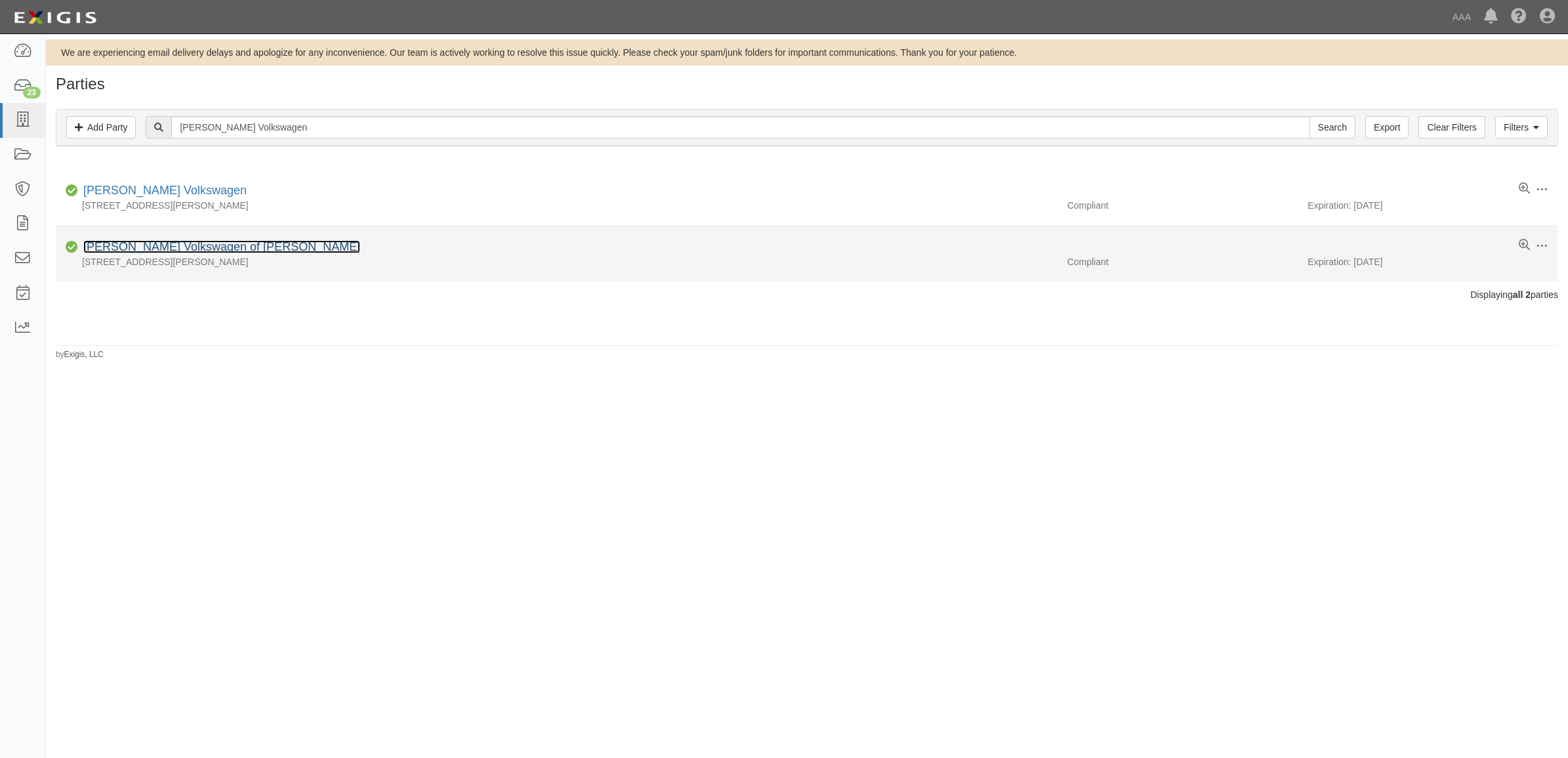
click at [213, 250] on link "[PERSON_NAME] Volkswagen of [PERSON_NAME]" at bounding box center [222, 247] width 277 height 13
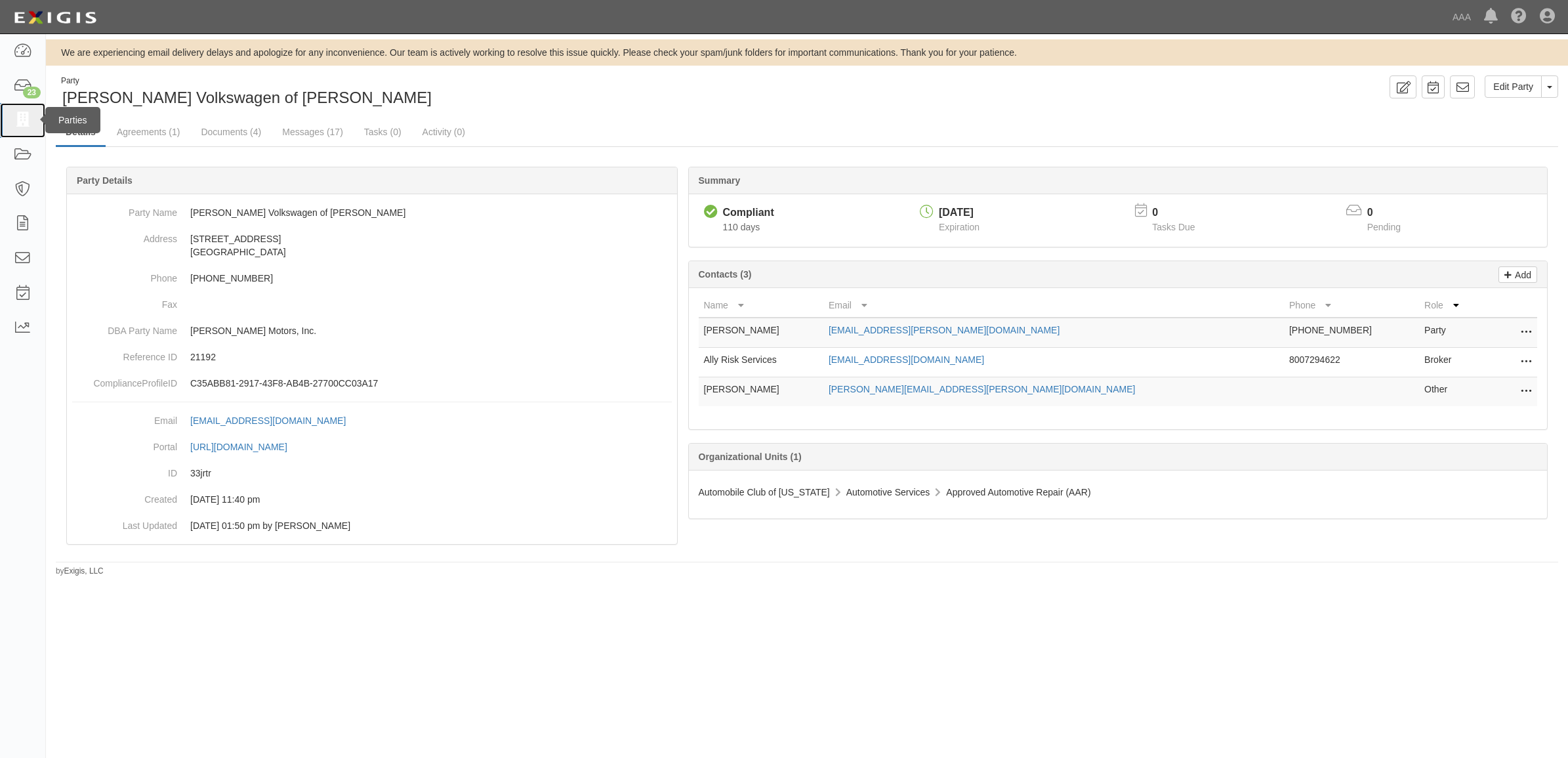
click at [25, 112] on link at bounding box center [22, 120] width 45 height 35
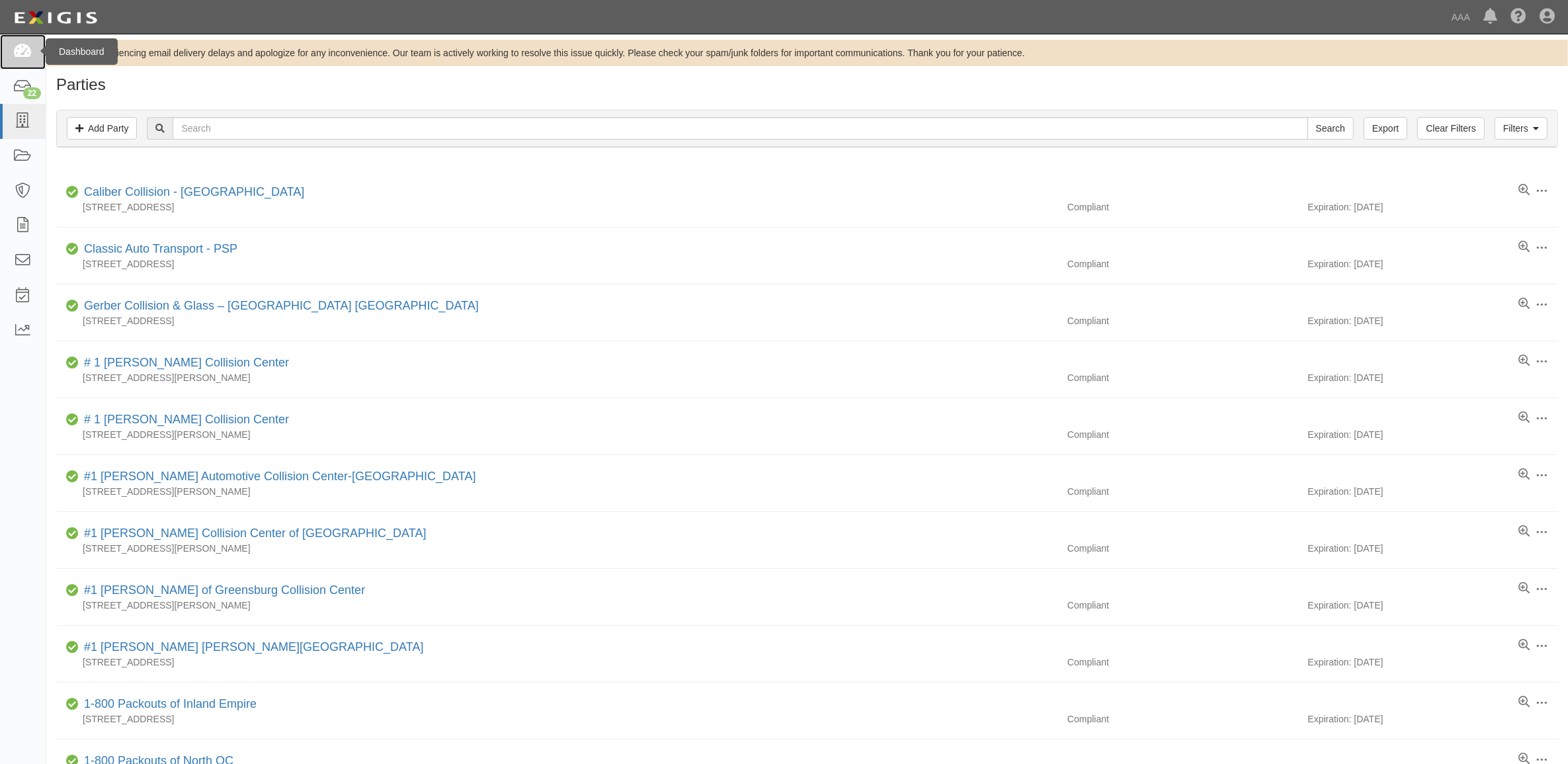
click at [20, 59] on icon at bounding box center [22, 52] width 18 height 16
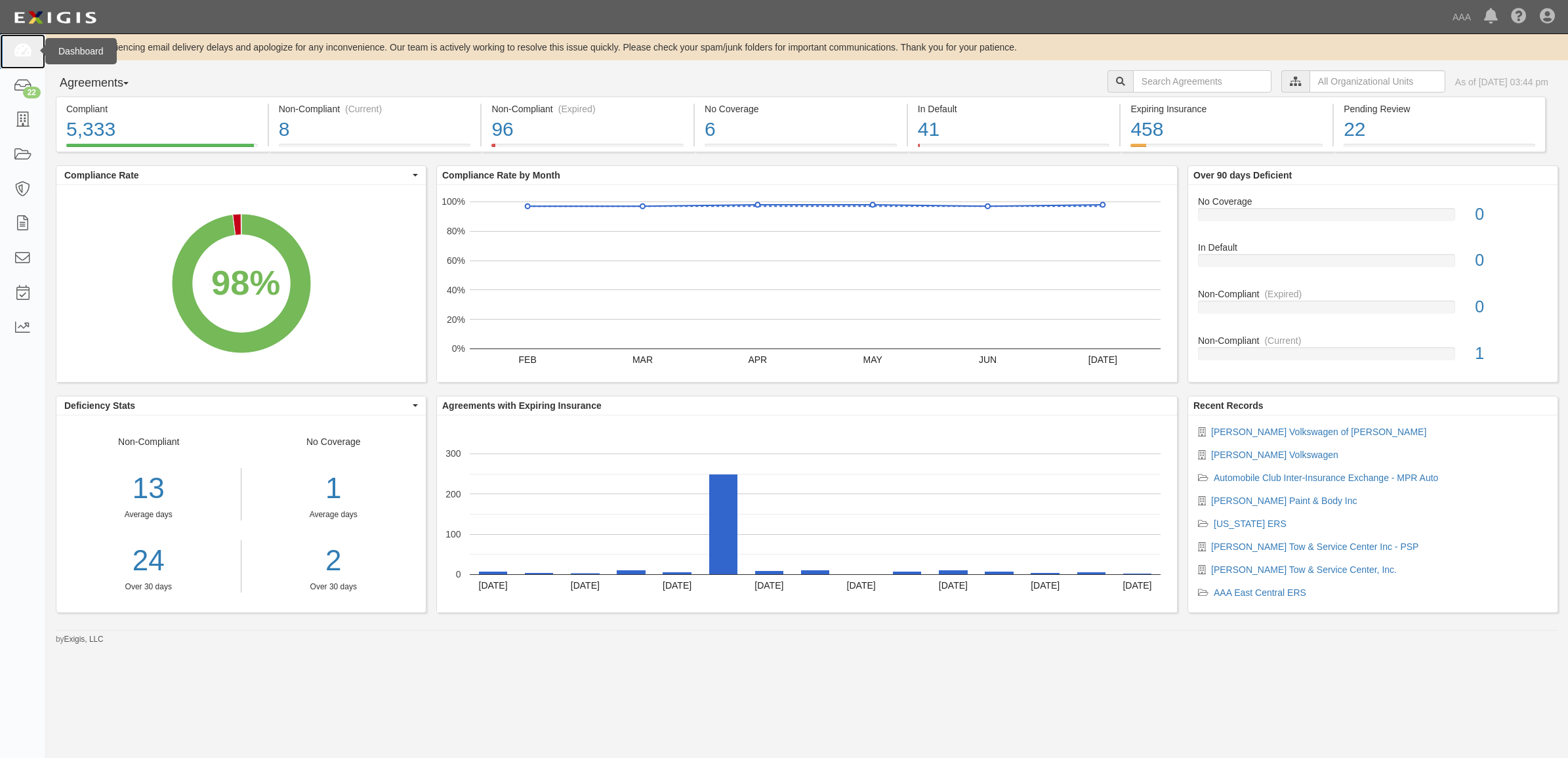
click at [26, 50] on icon at bounding box center [22, 52] width 18 height 15
click at [17, 123] on icon at bounding box center [22, 120] width 18 height 15
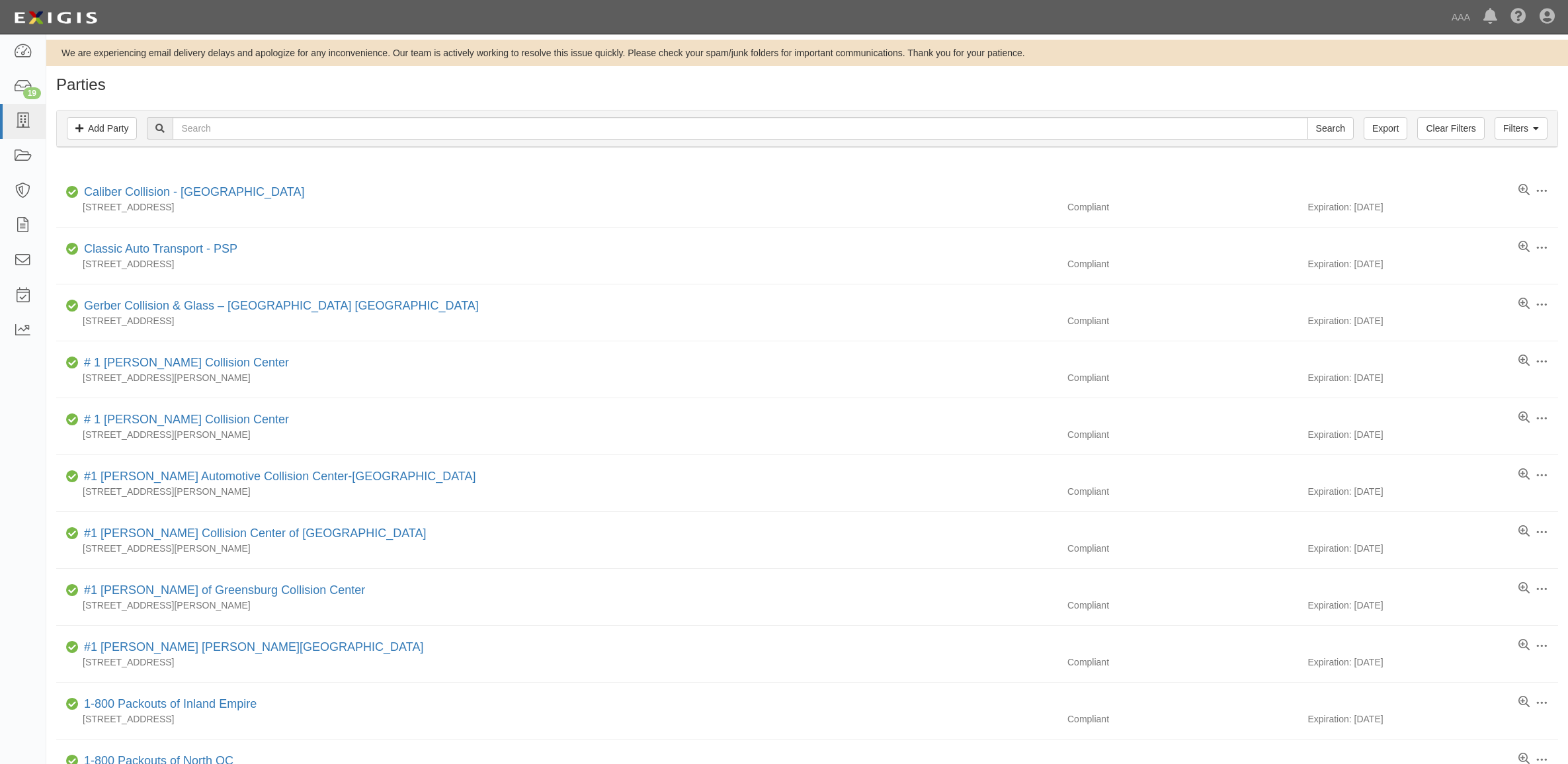
click at [285, 119] on input "text" at bounding box center [739, 128] width 1135 height 22
type input "Diamond Lockout"
click at [1307, 117] on input "Search" at bounding box center [1331, 128] width 47 height 22
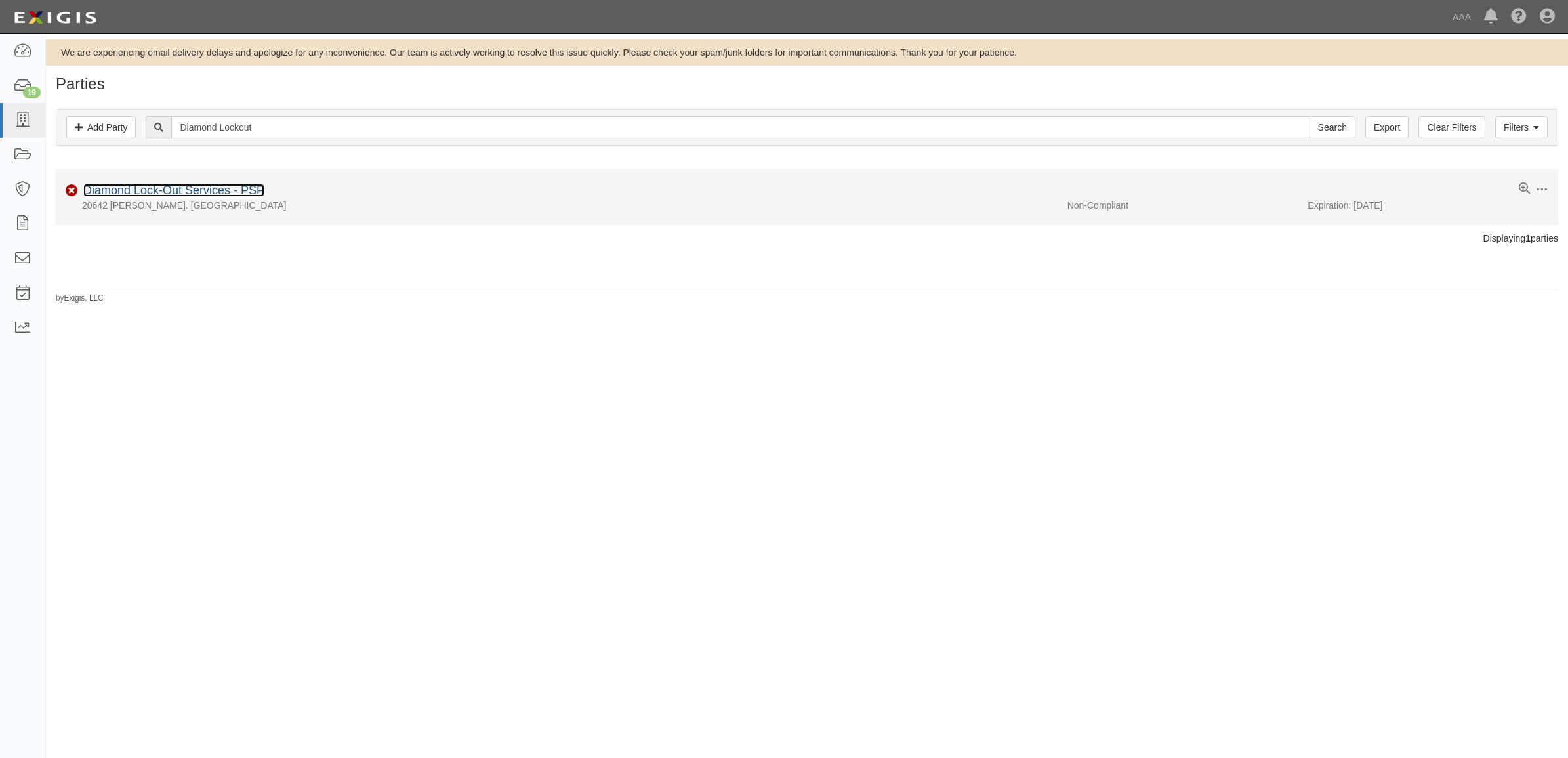
click at [220, 189] on link "Diamond Lock-Out Services - PSP" at bounding box center [174, 190] width 181 height 13
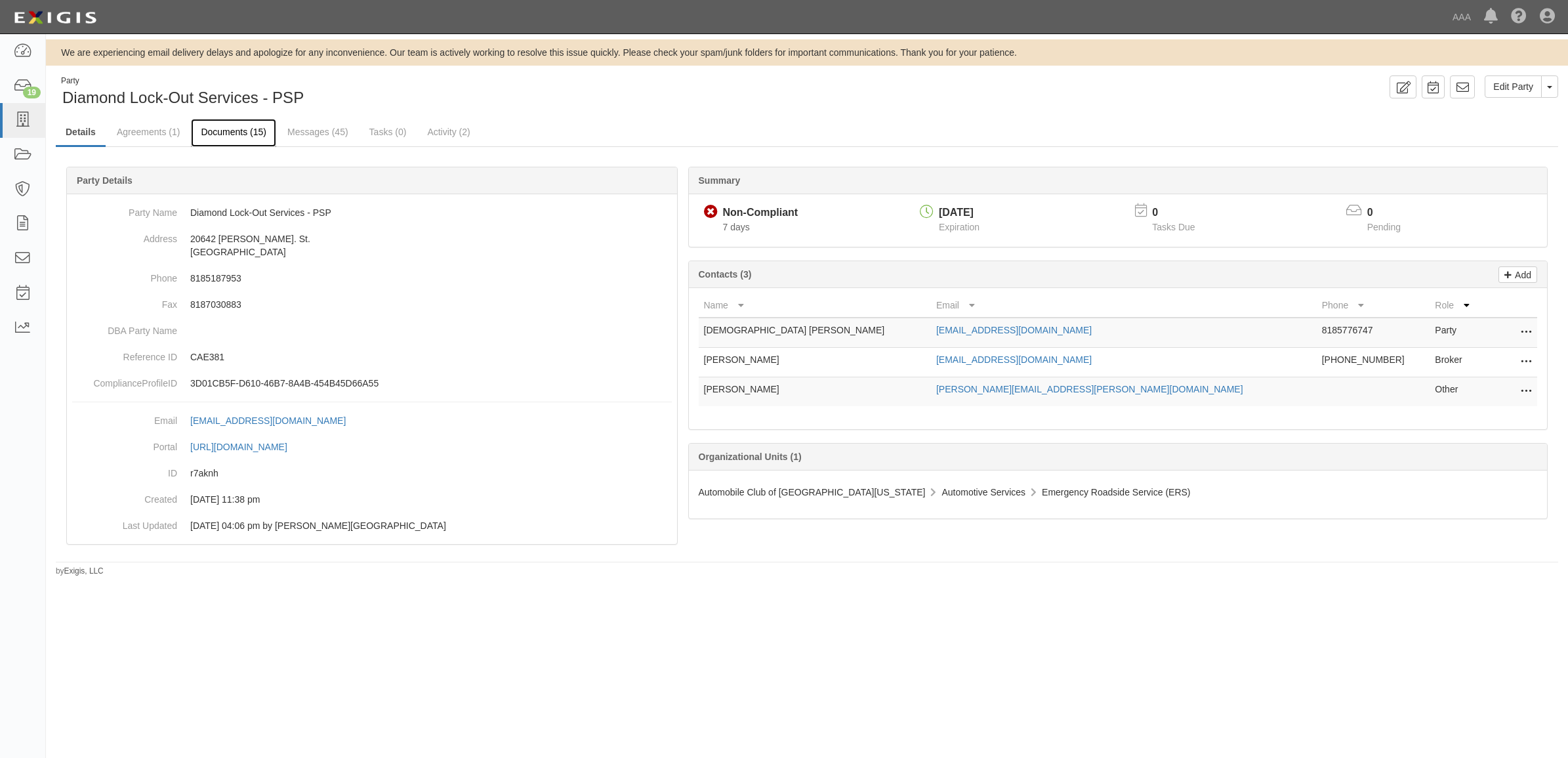
click at [232, 132] on link "Documents (15)" at bounding box center [234, 132] width 86 height 28
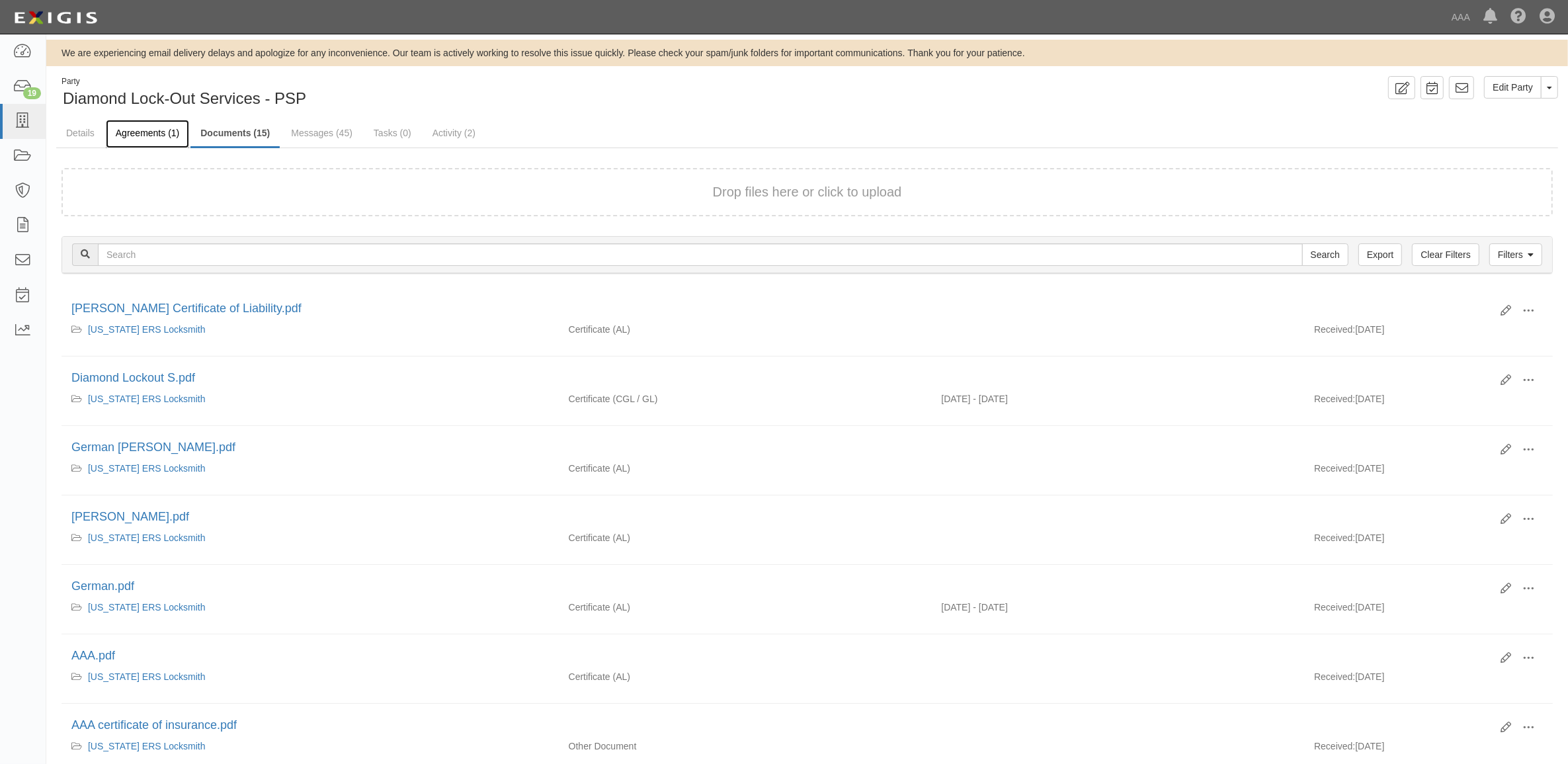
click at [154, 128] on link "Agreements (1)" at bounding box center [147, 133] width 83 height 28
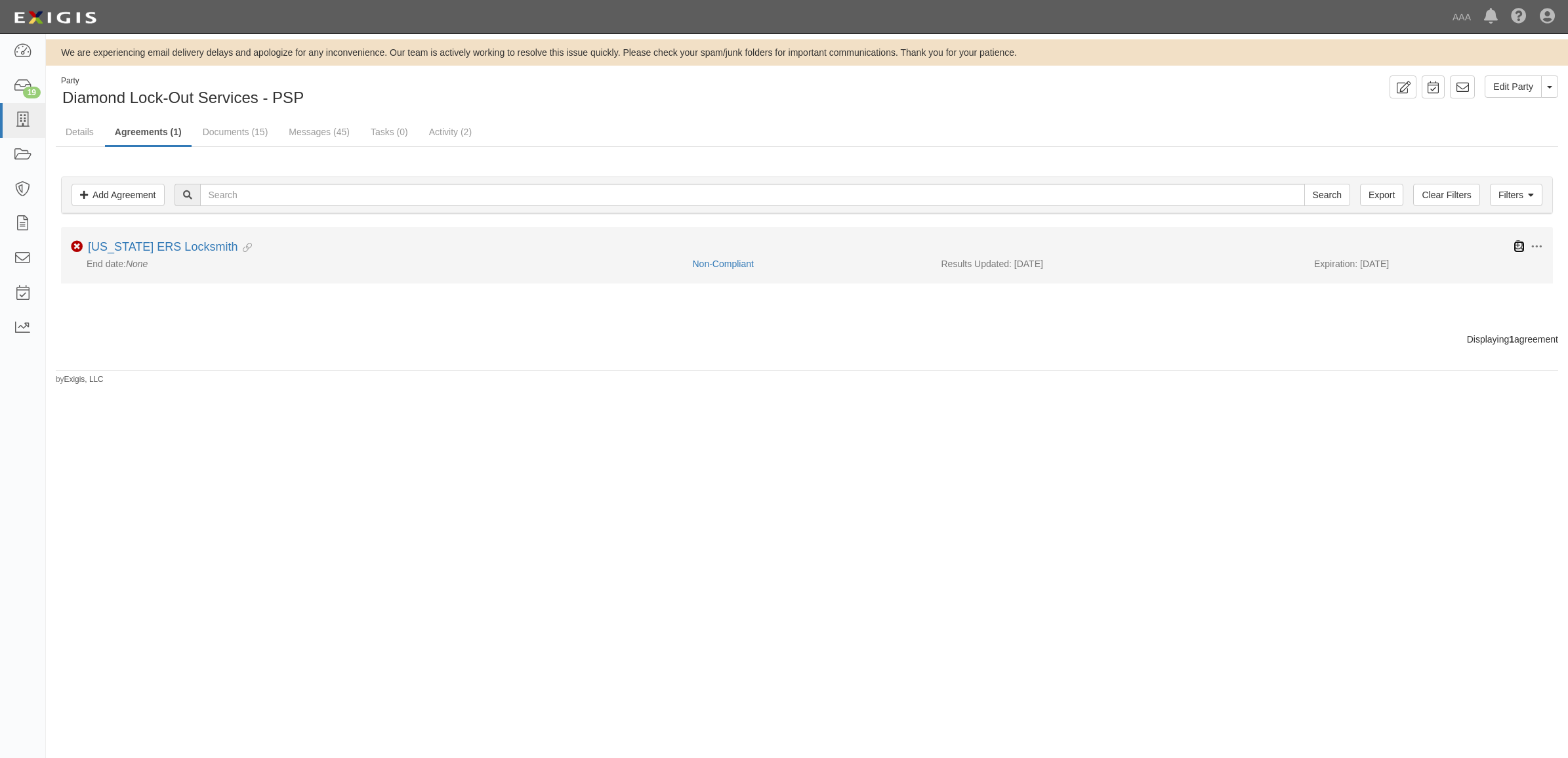
click at [1513, 242] on icon at bounding box center [1519, 246] width 12 height 12
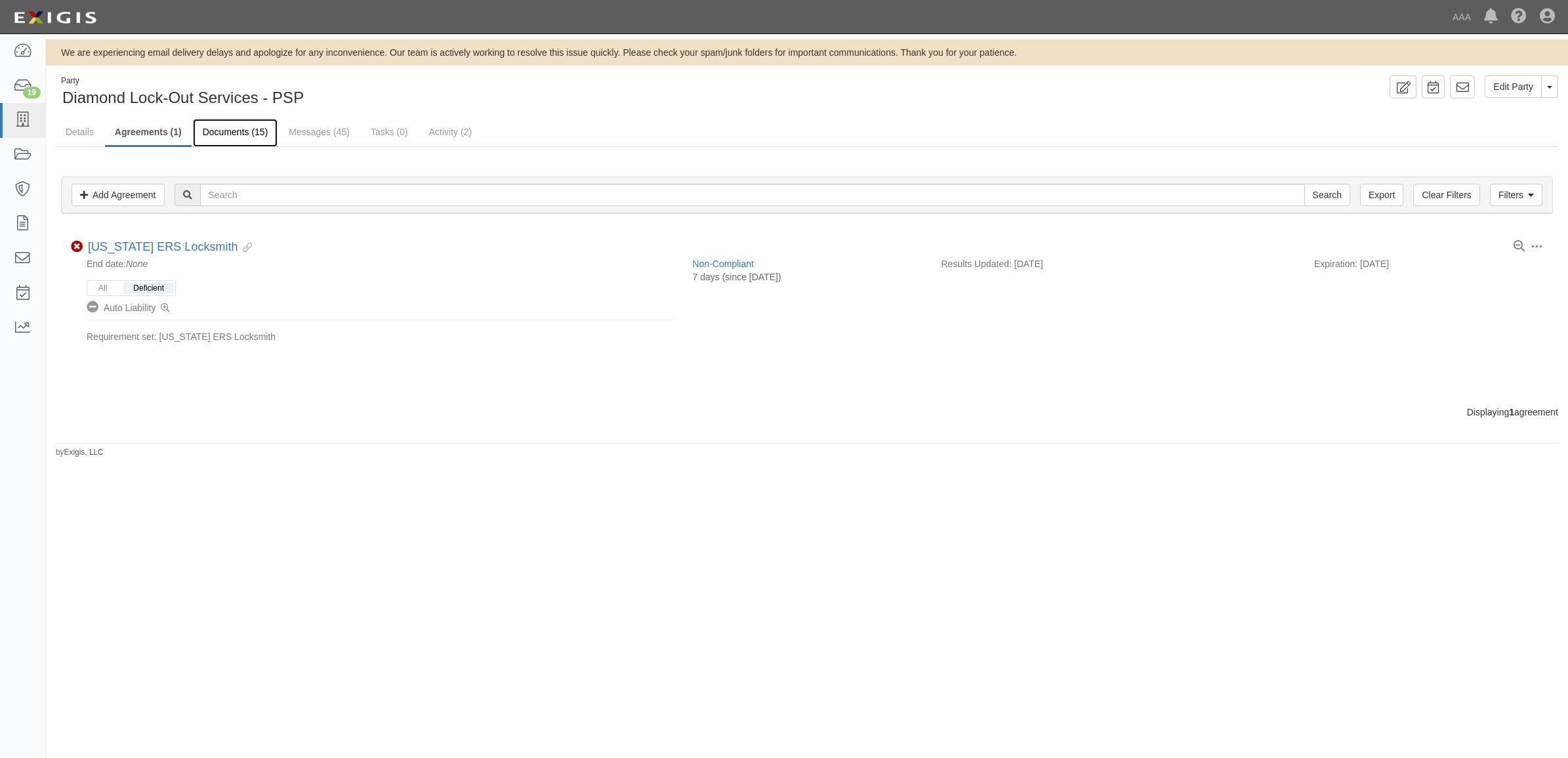
click at [239, 132] on link "Documents (15)" at bounding box center [236, 132] width 86 height 28
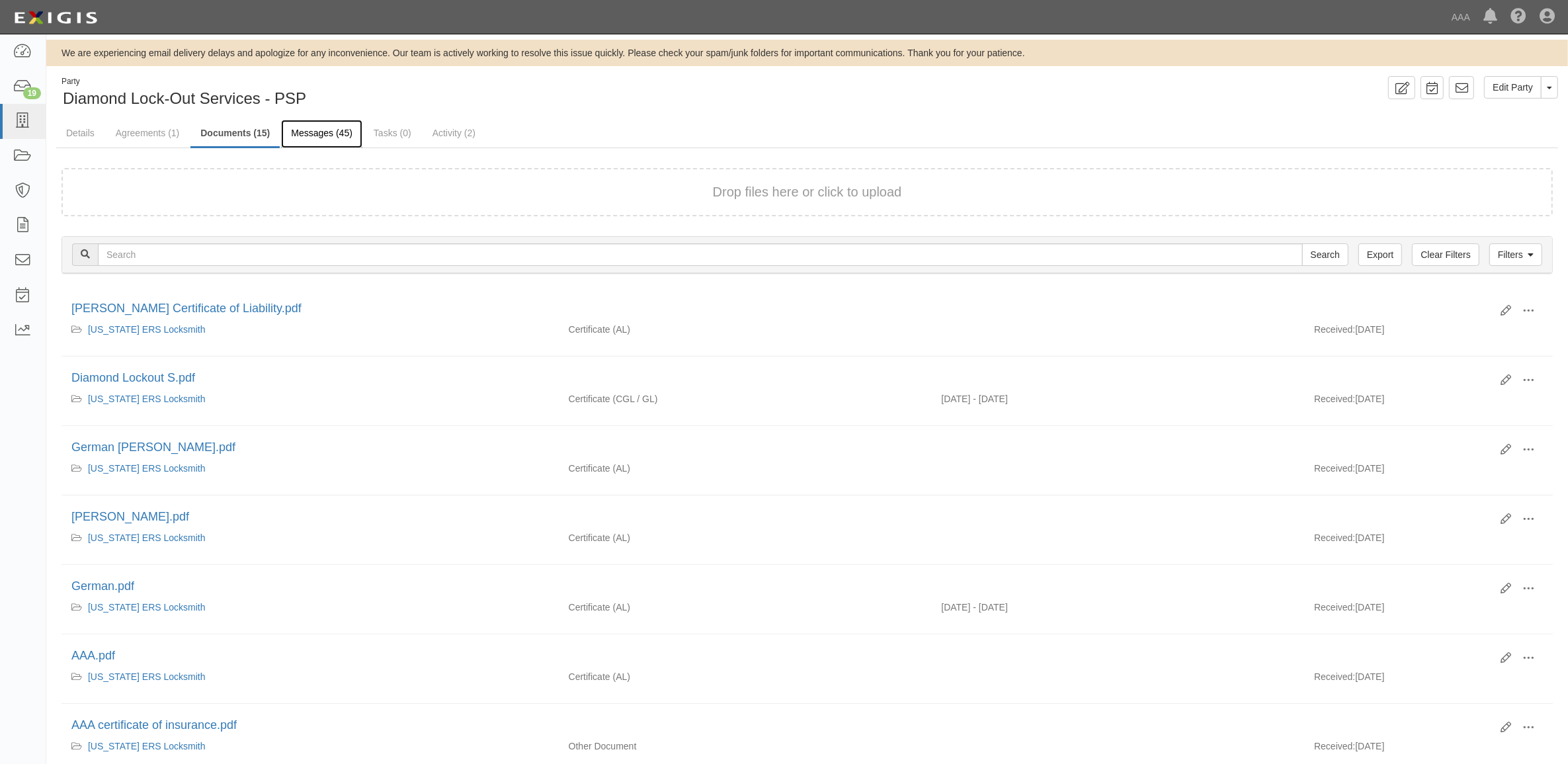
click at [330, 131] on link "Messages (45)" at bounding box center [322, 133] width 81 height 28
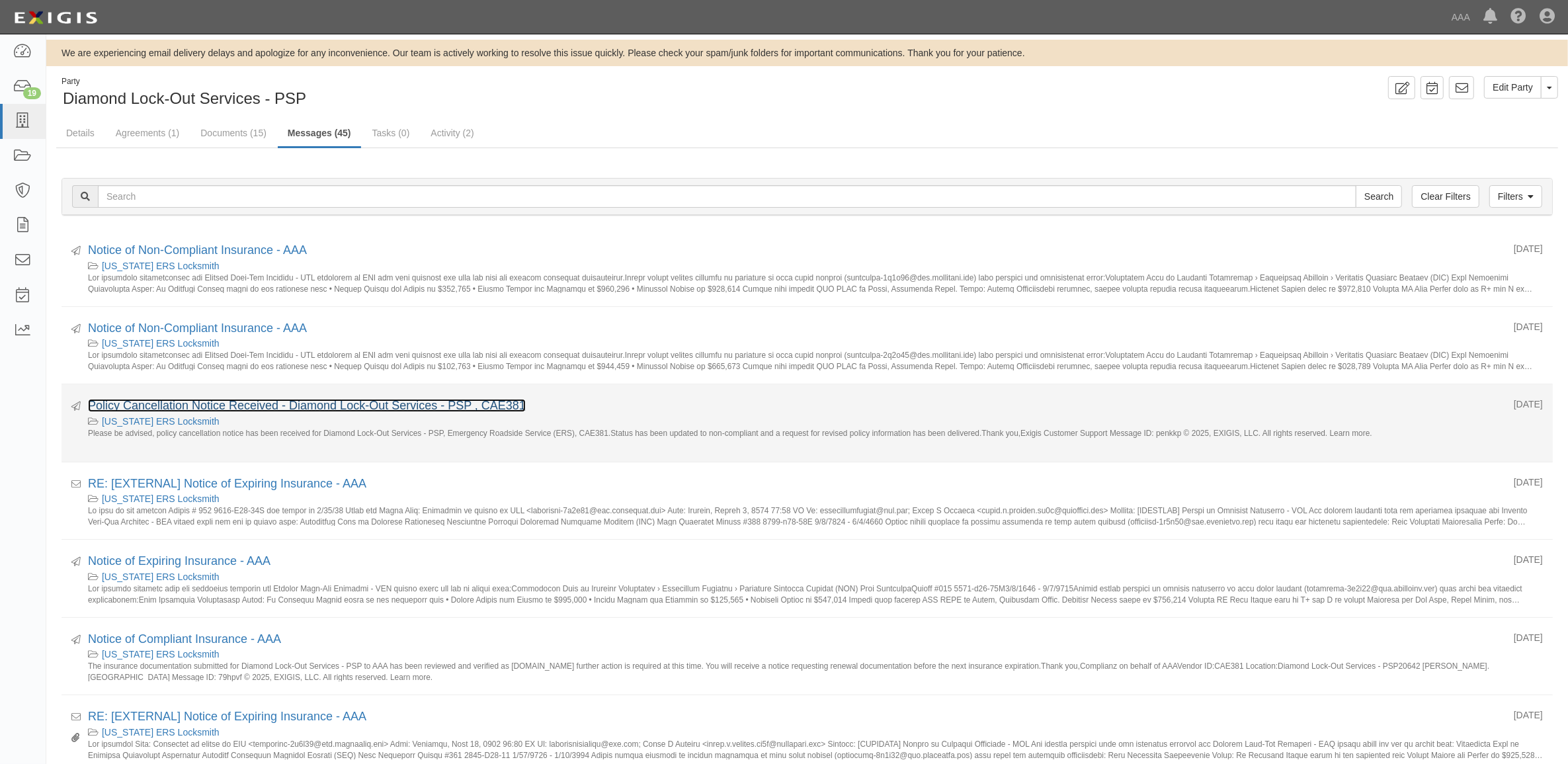
click at [329, 402] on link "Policy Cancellation Notice Received - Diamond Lock-Out Services - PSP , CAE381" at bounding box center [307, 405] width 438 height 14
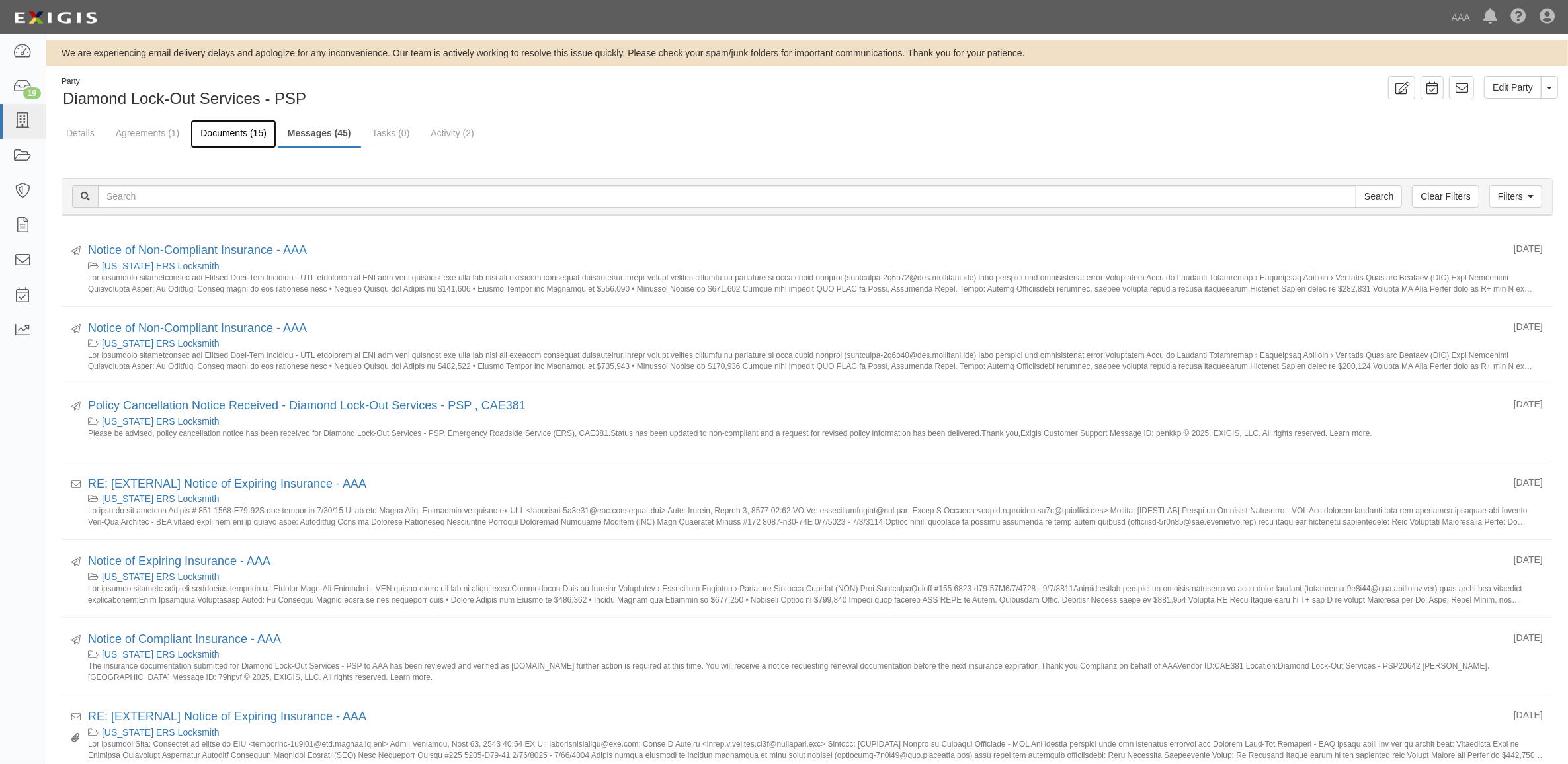
click at [236, 131] on link "Documents (15)" at bounding box center [233, 133] width 86 height 28
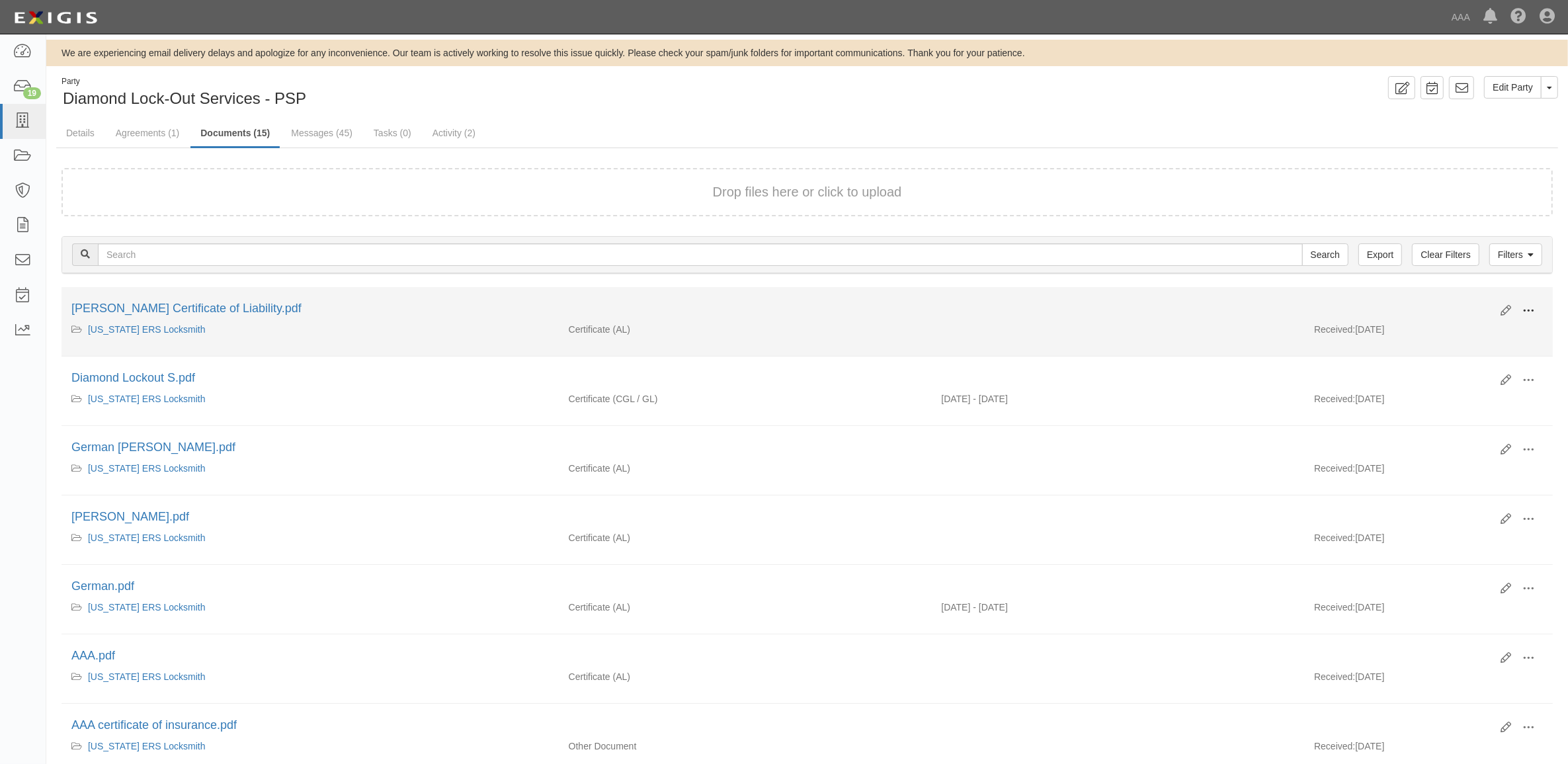
click at [1524, 305] on span at bounding box center [1528, 311] width 12 height 12
click at [1436, 331] on link "View" at bounding box center [1464, 330] width 105 height 24
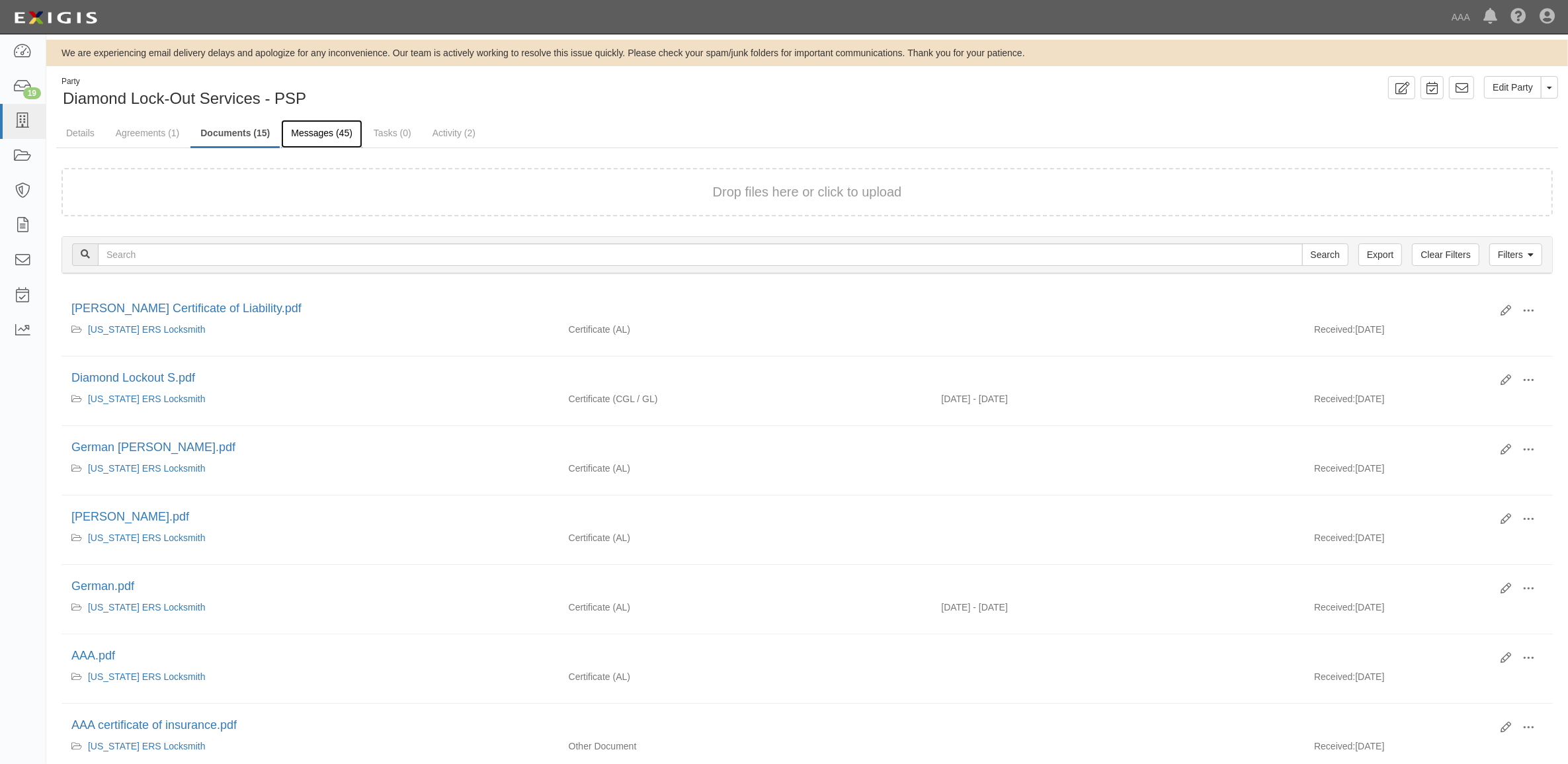
click at [325, 130] on link "Messages (45)" at bounding box center [322, 133] width 81 height 28
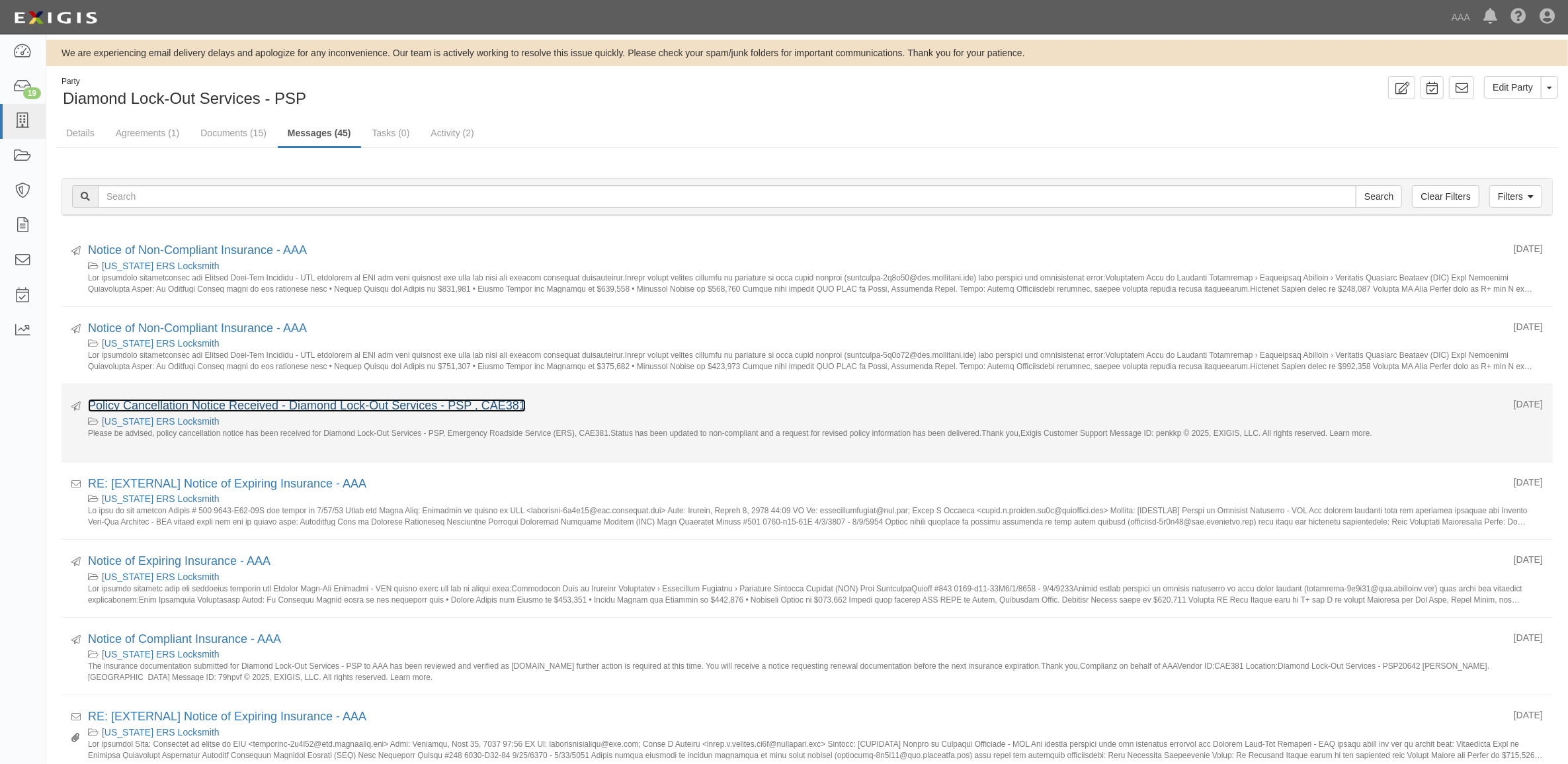
click at [365, 405] on link "Policy Cancellation Notice Received - Diamond Lock-Out Services - PSP , CAE381" at bounding box center [307, 405] width 438 height 14
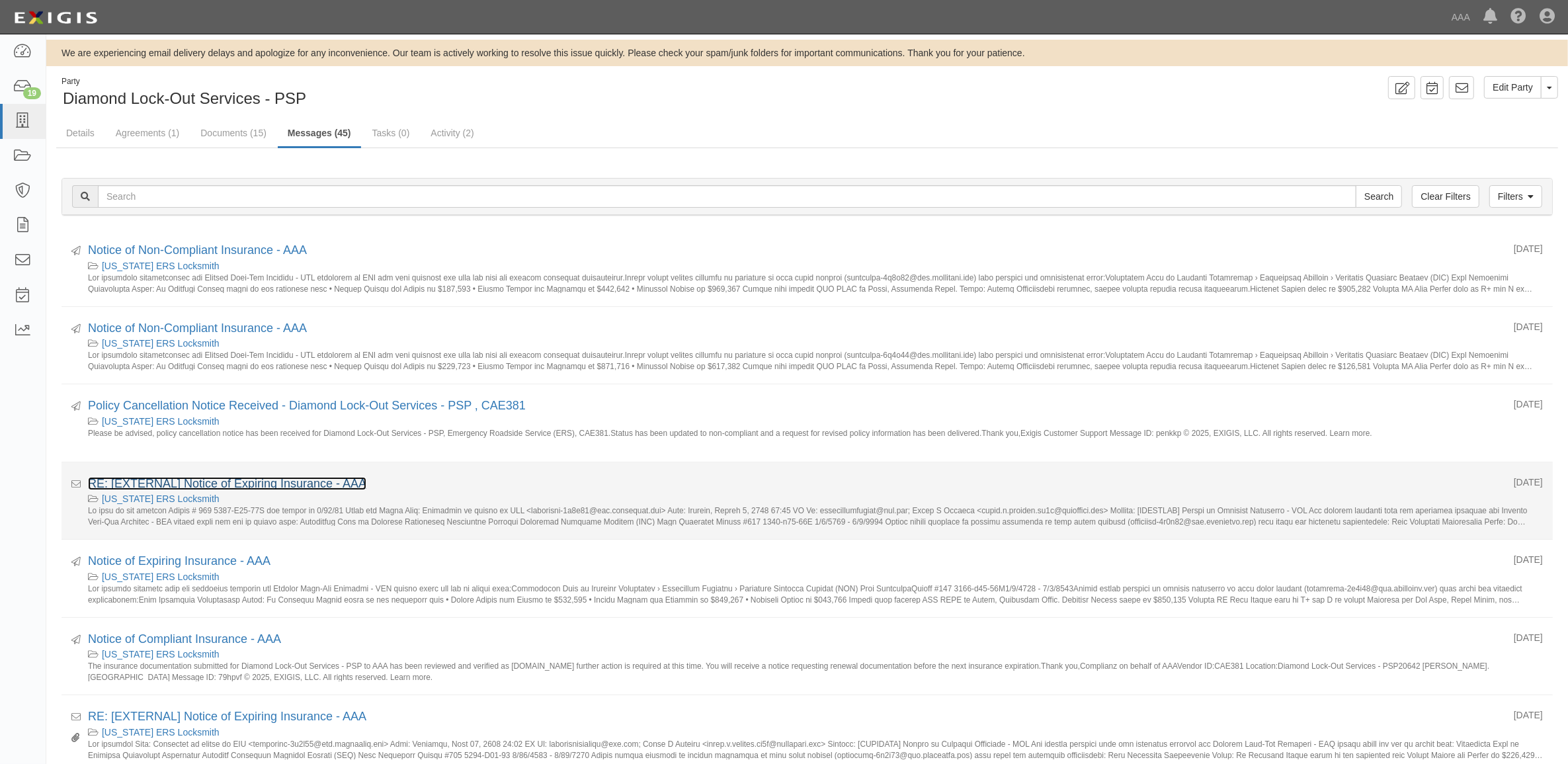
click at [316, 482] on link "RE: [EXTERNAL] Notice of Expiring Insurance - AAA" at bounding box center [227, 484] width 278 height 14
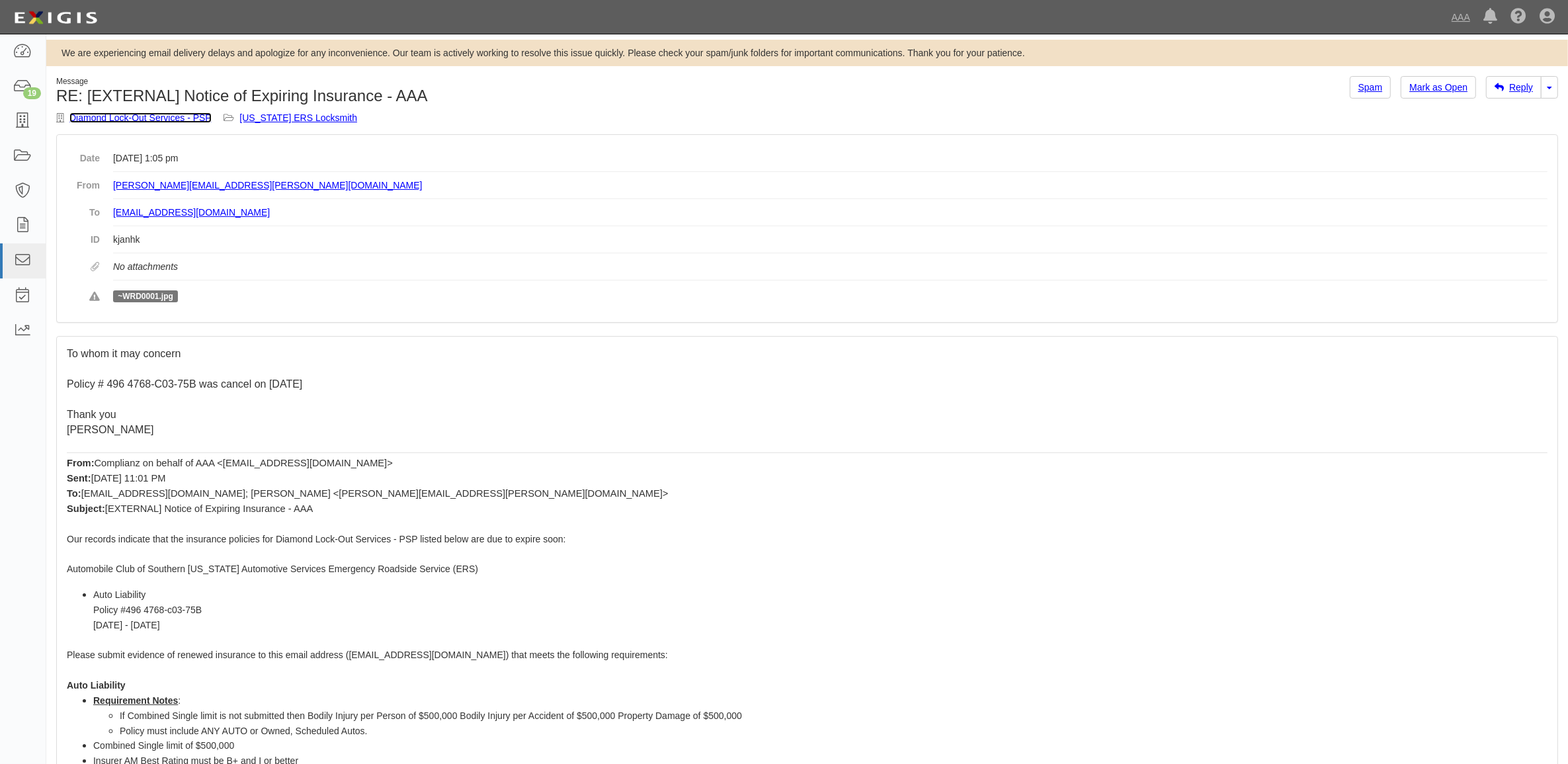
click at [116, 119] on link "Diamond Lock-Out Services - PSP" at bounding box center [141, 117] width 142 height 11
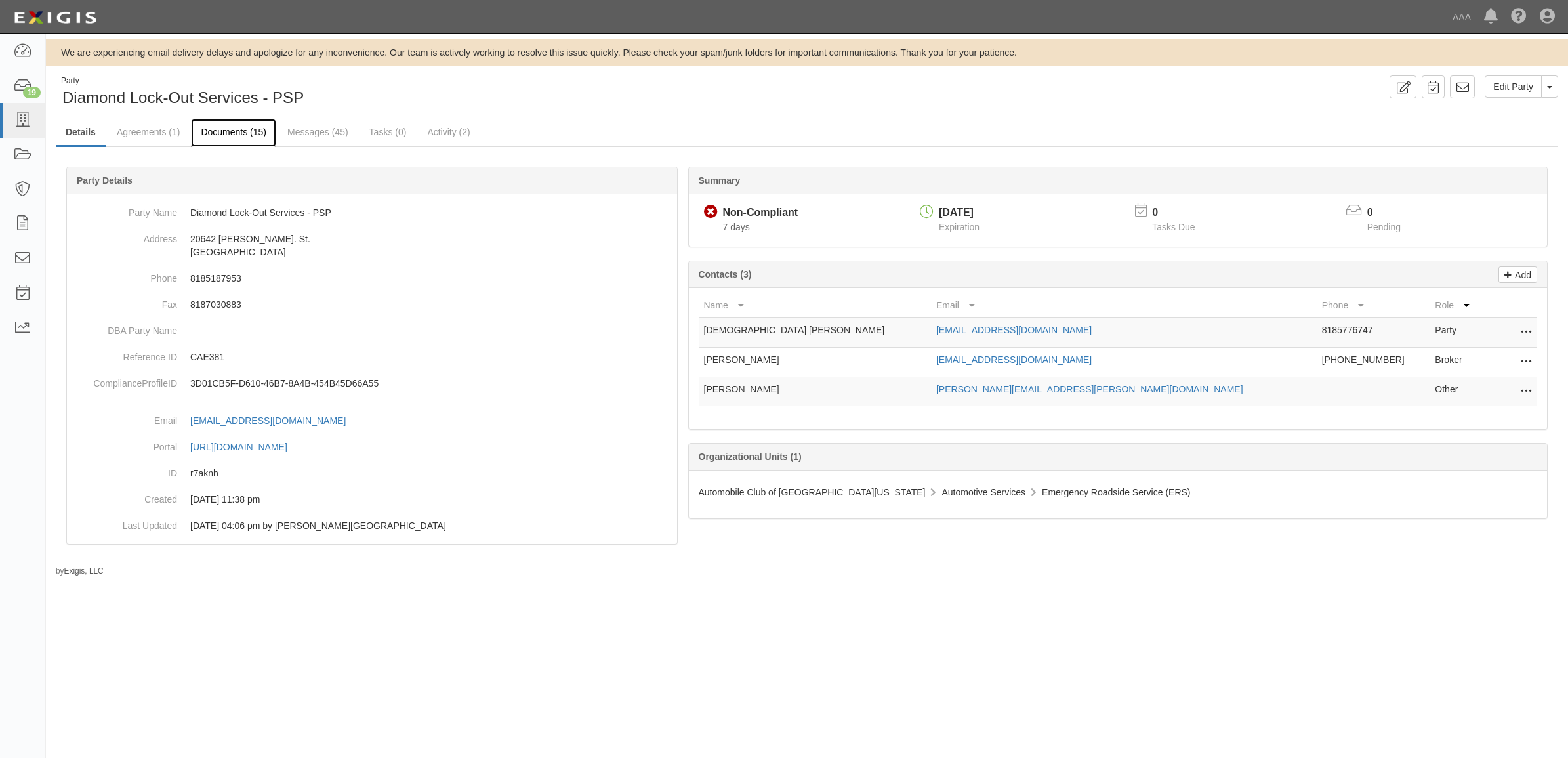
click at [222, 133] on link "Documents (15)" at bounding box center [234, 132] width 86 height 28
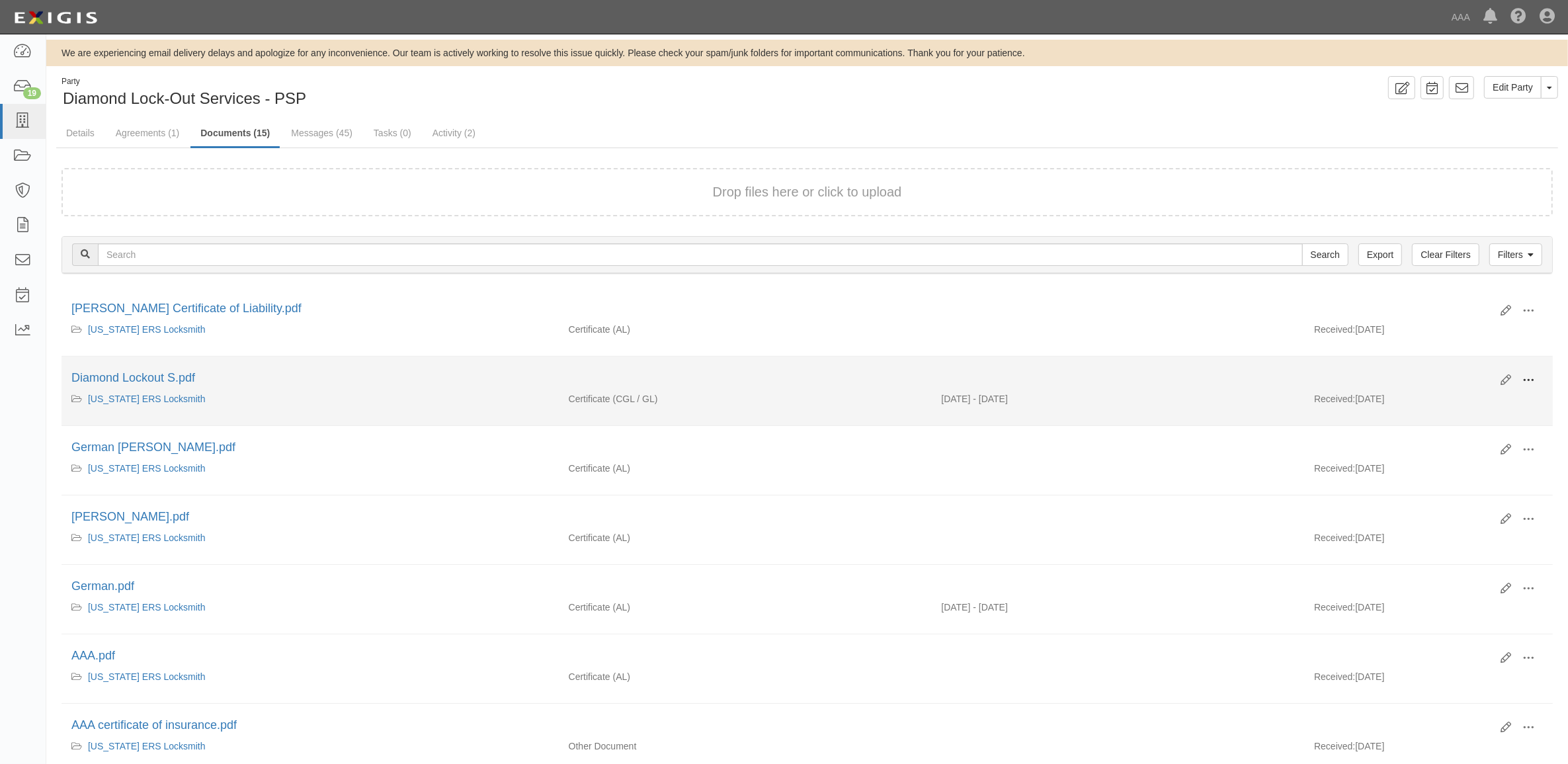
click at [1530, 379] on span at bounding box center [1528, 380] width 12 height 12
click at [1499, 393] on link "View" at bounding box center [1464, 399] width 105 height 24
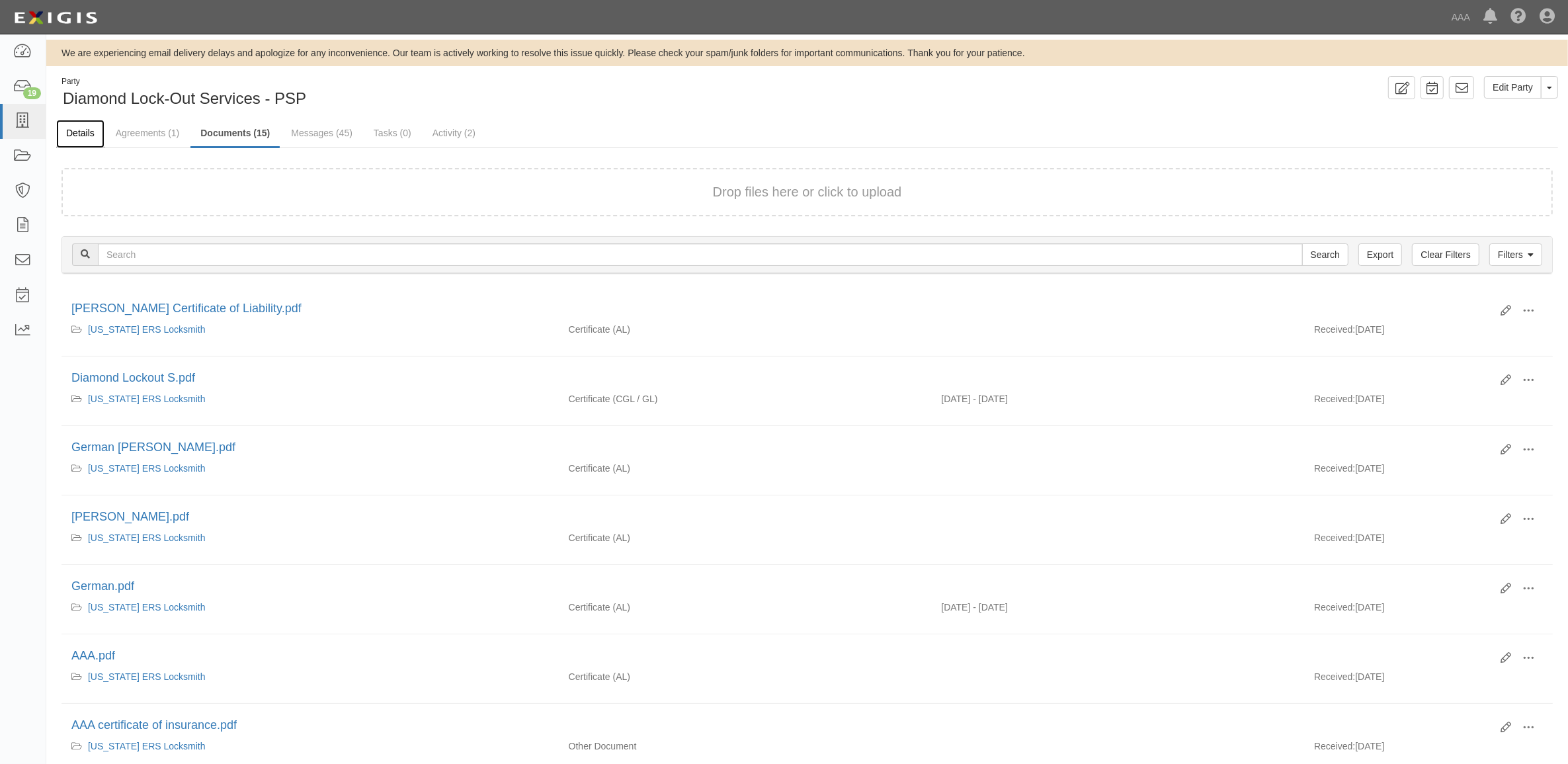
click at [67, 132] on link "Details" at bounding box center [80, 133] width 48 height 28
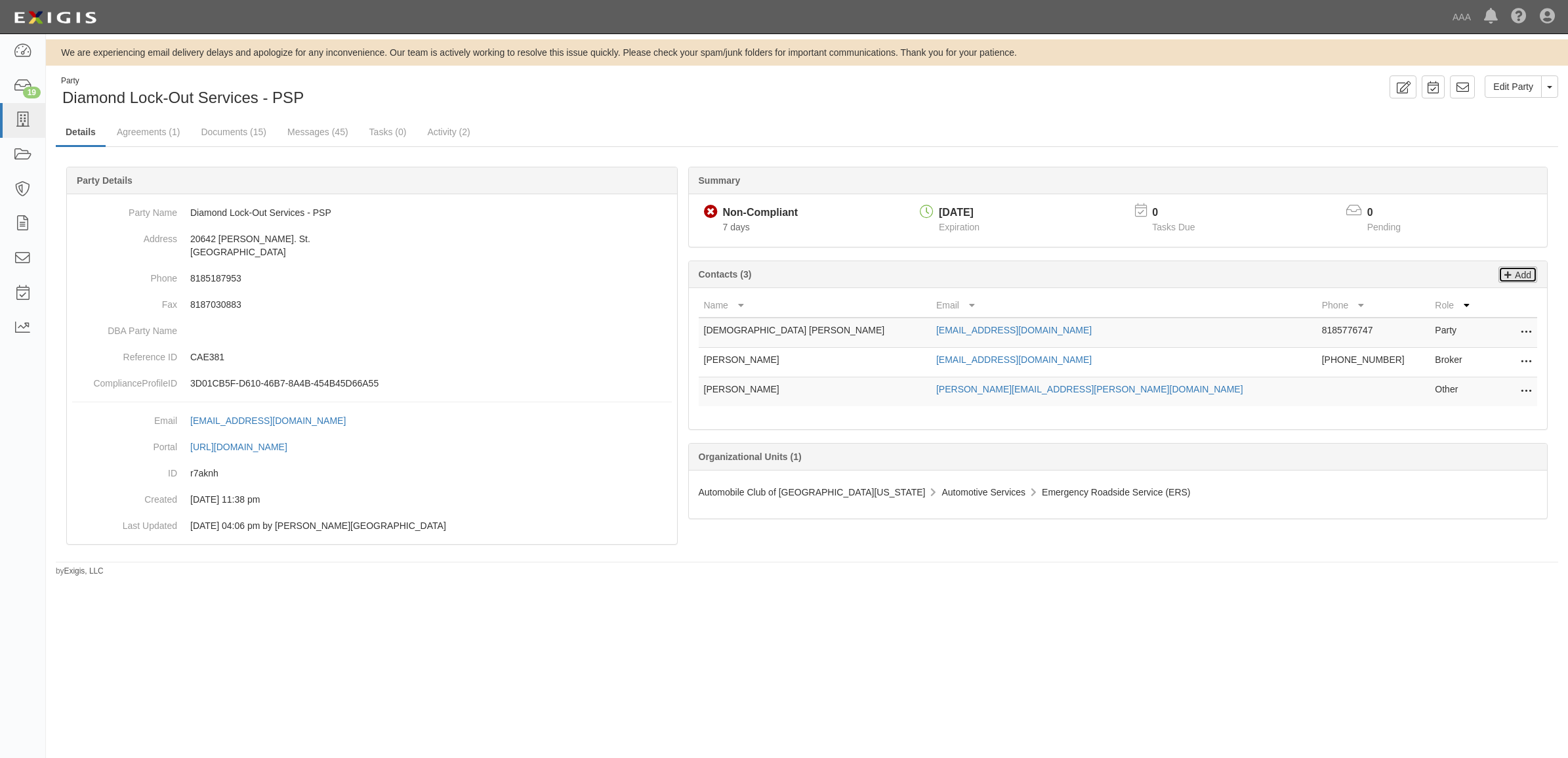
click at [1526, 276] on p "Add" at bounding box center [1521, 275] width 19 height 15
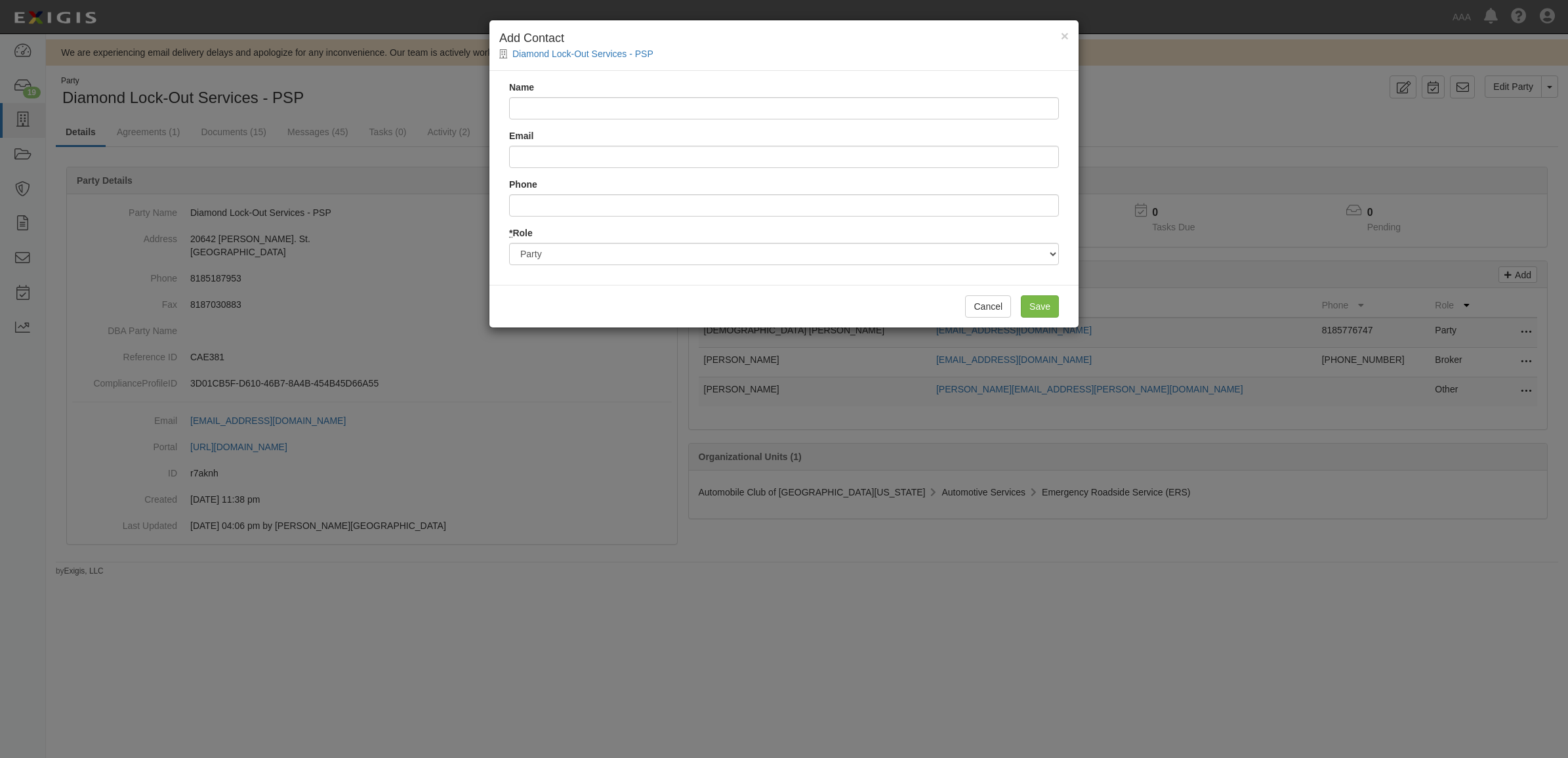
click at [525, 112] on input "Name" at bounding box center [784, 108] width 550 height 22
type input "Maria Jimenez"
click at [592, 158] on input "maria." at bounding box center [784, 156] width 550 height 22
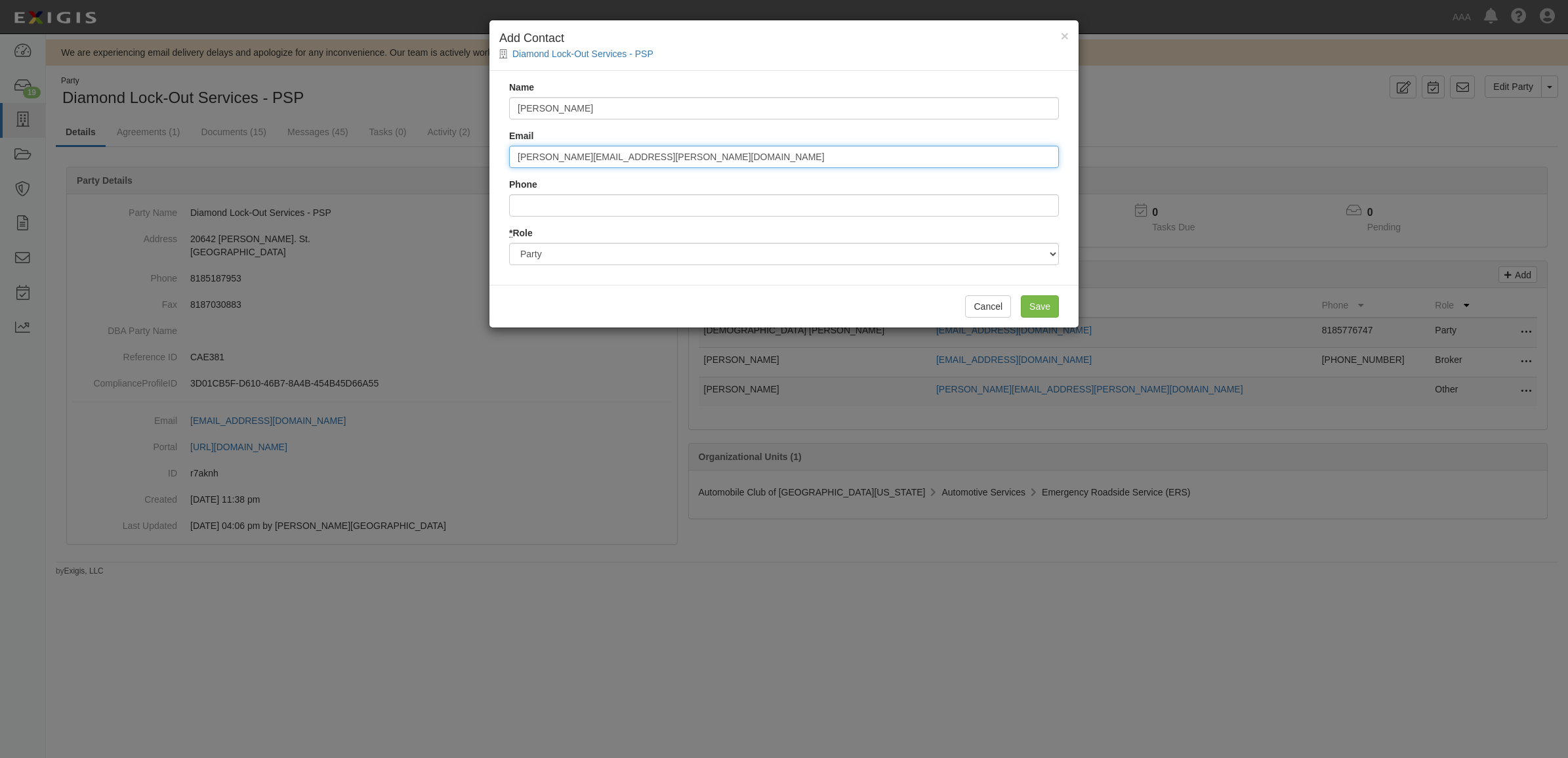
type input "maria.l.jimenez.ak9j@statefarm.com"
type input "8188851440"
drag, startPoint x: 753, startPoint y: 259, endPoint x: 748, endPoint y: 267, distance: 9.4
click at [753, 259] on select "Party Broker Other" at bounding box center [784, 253] width 550 height 22
select select "Broker"
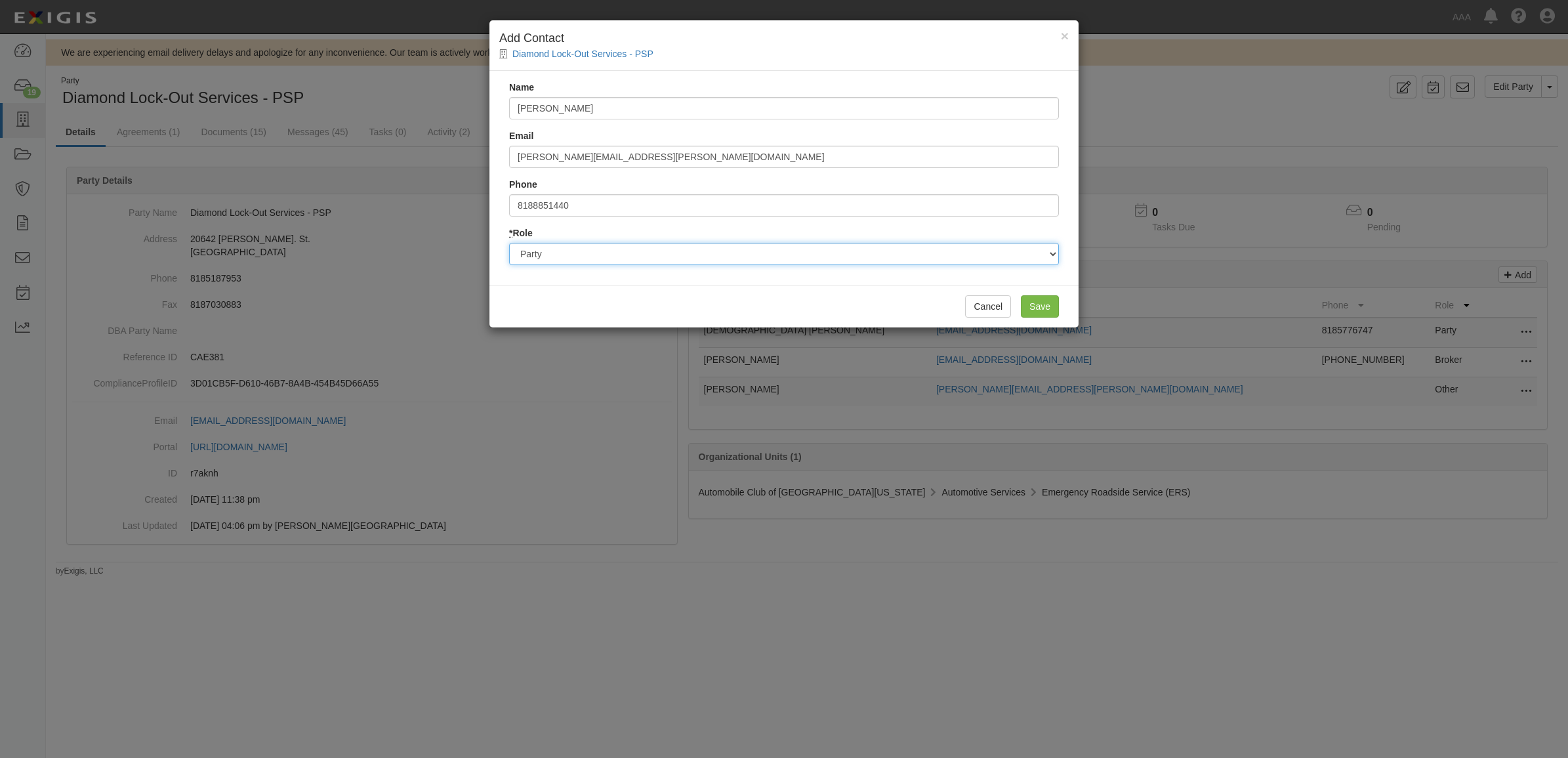
click at [509, 242] on select "Party Broker Other" at bounding box center [784, 253] width 550 height 22
click at [1041, 310] on input "Save" at bounding box center [1040, 306] width 38 height 22
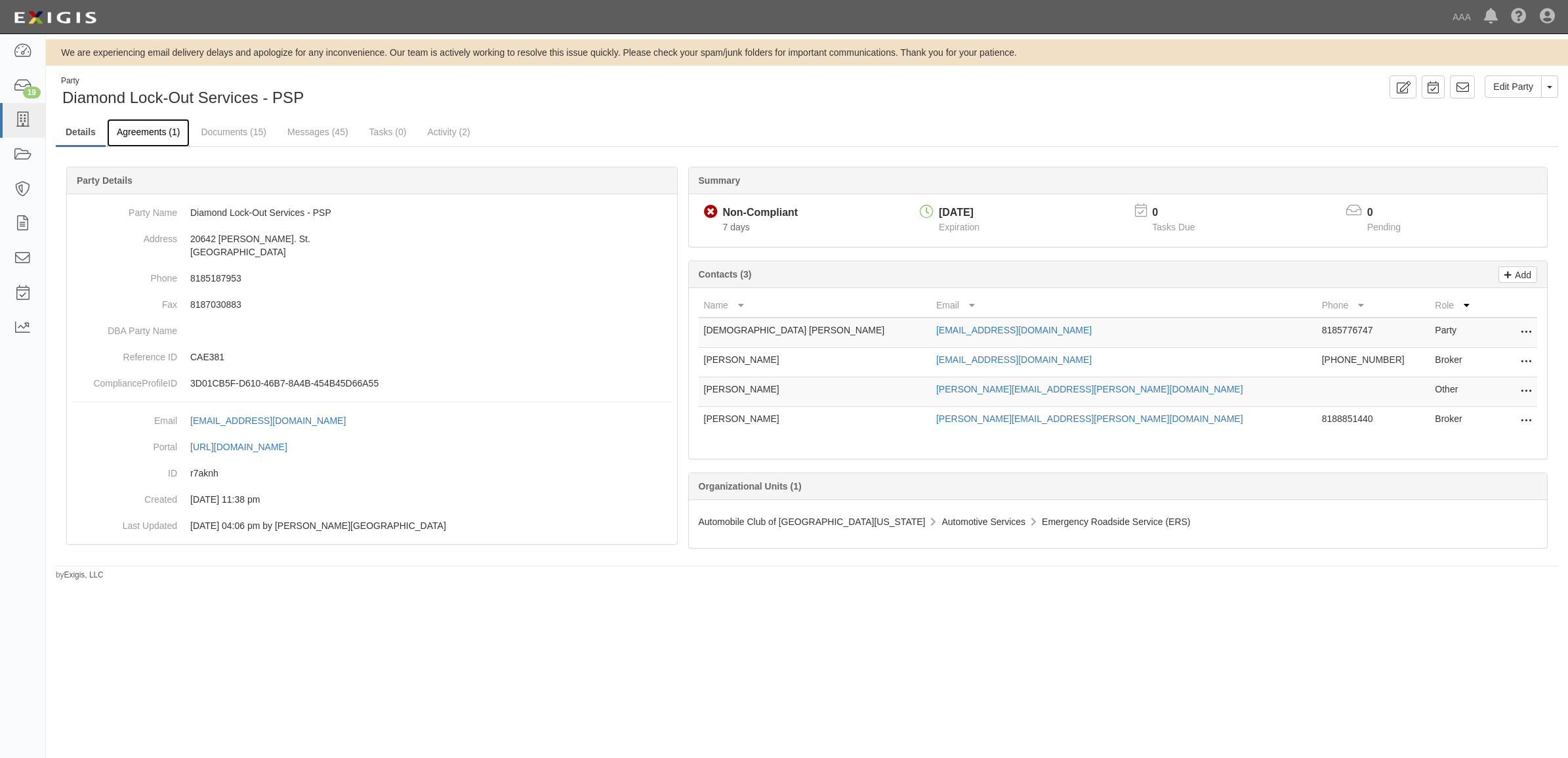
click at [158, 139] on link "Agreements (1)" at bounding box center [148, 132] width 83 height 28
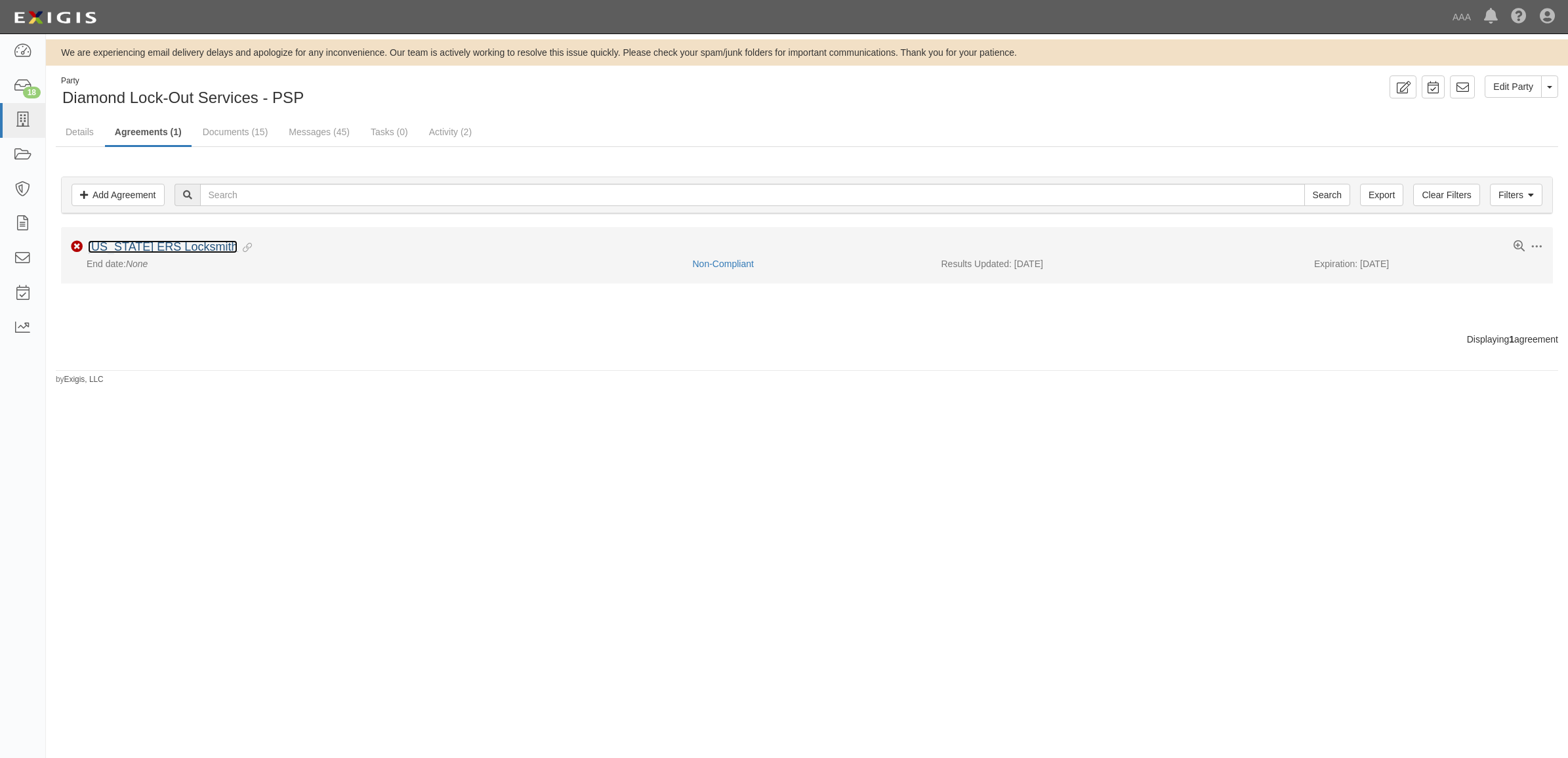
click at [178, 249] on link "[US_STATE] ERS Locksmith" at bounding box center [162, 247] width 150 height 13
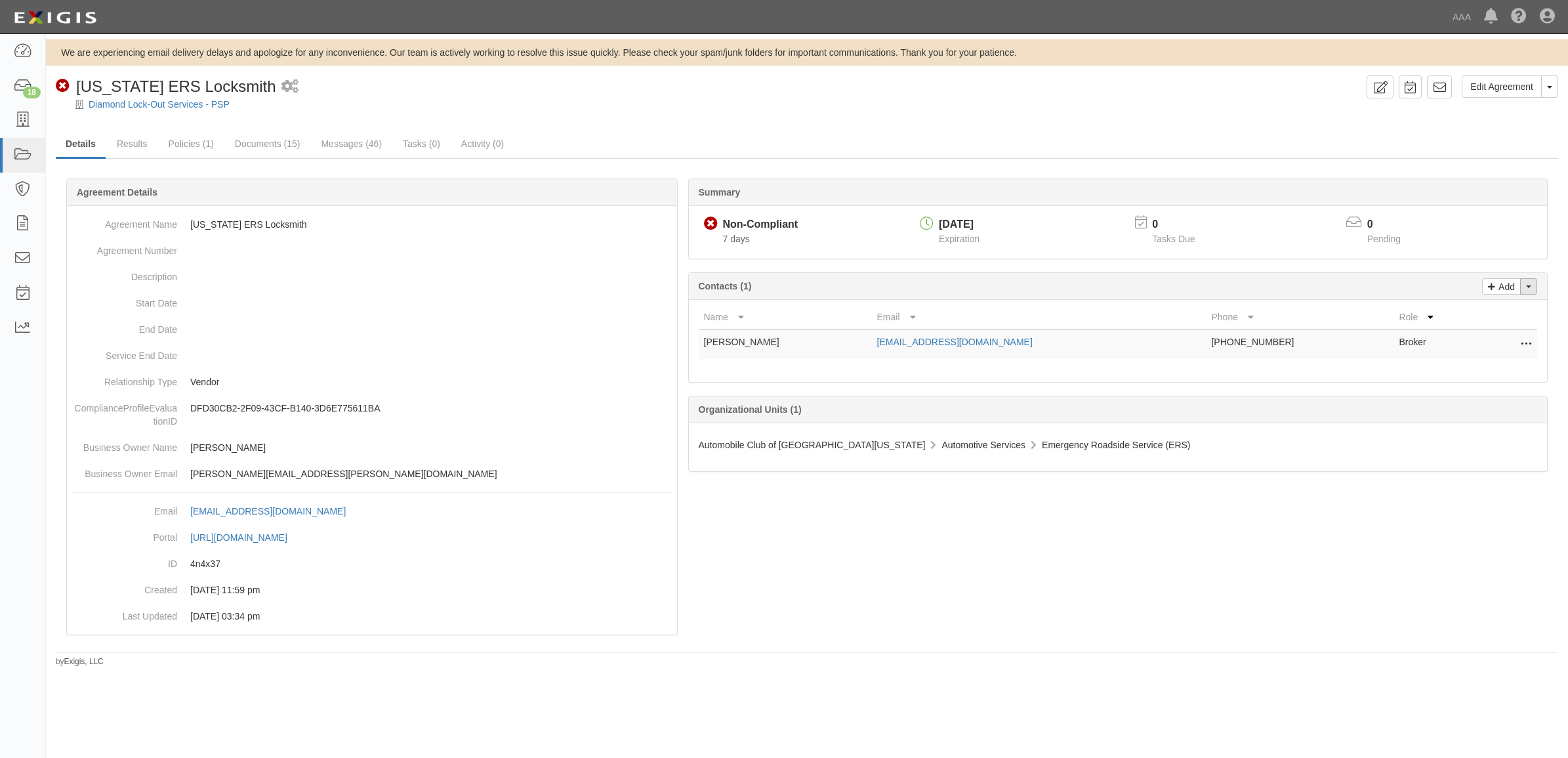
click at [1527, 284] on button "Toggle Contact Dropdown" at bounding box center [1529, 286] width 17 height 16
click at [1500, 306] on link "Change contacts" at bounding box center [1484, 310] width 104 height 17
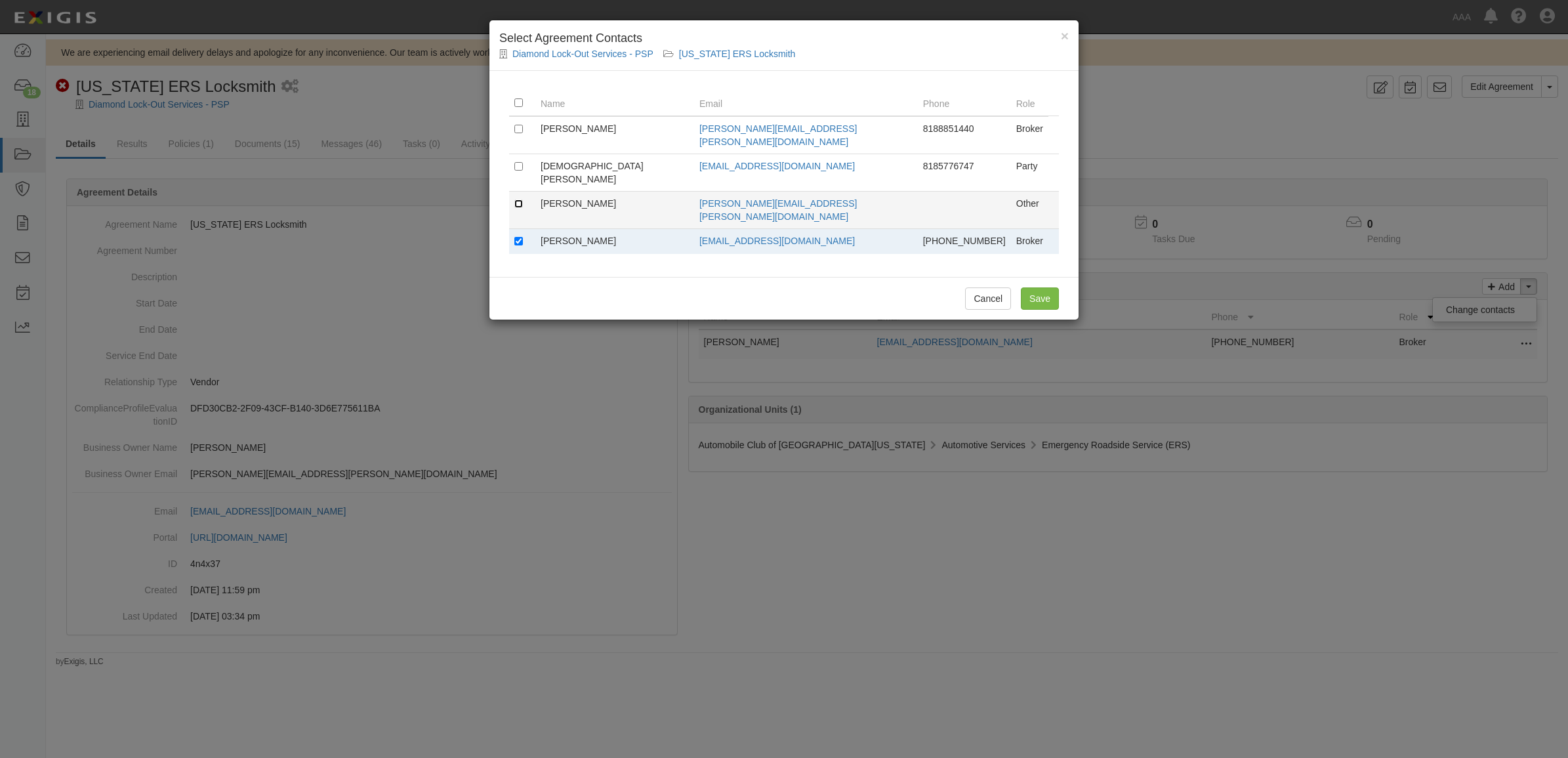
click at [520, 199] on input "checkbox" at bounding box center [518, 203] width 9 height 9
checkbox input "true"
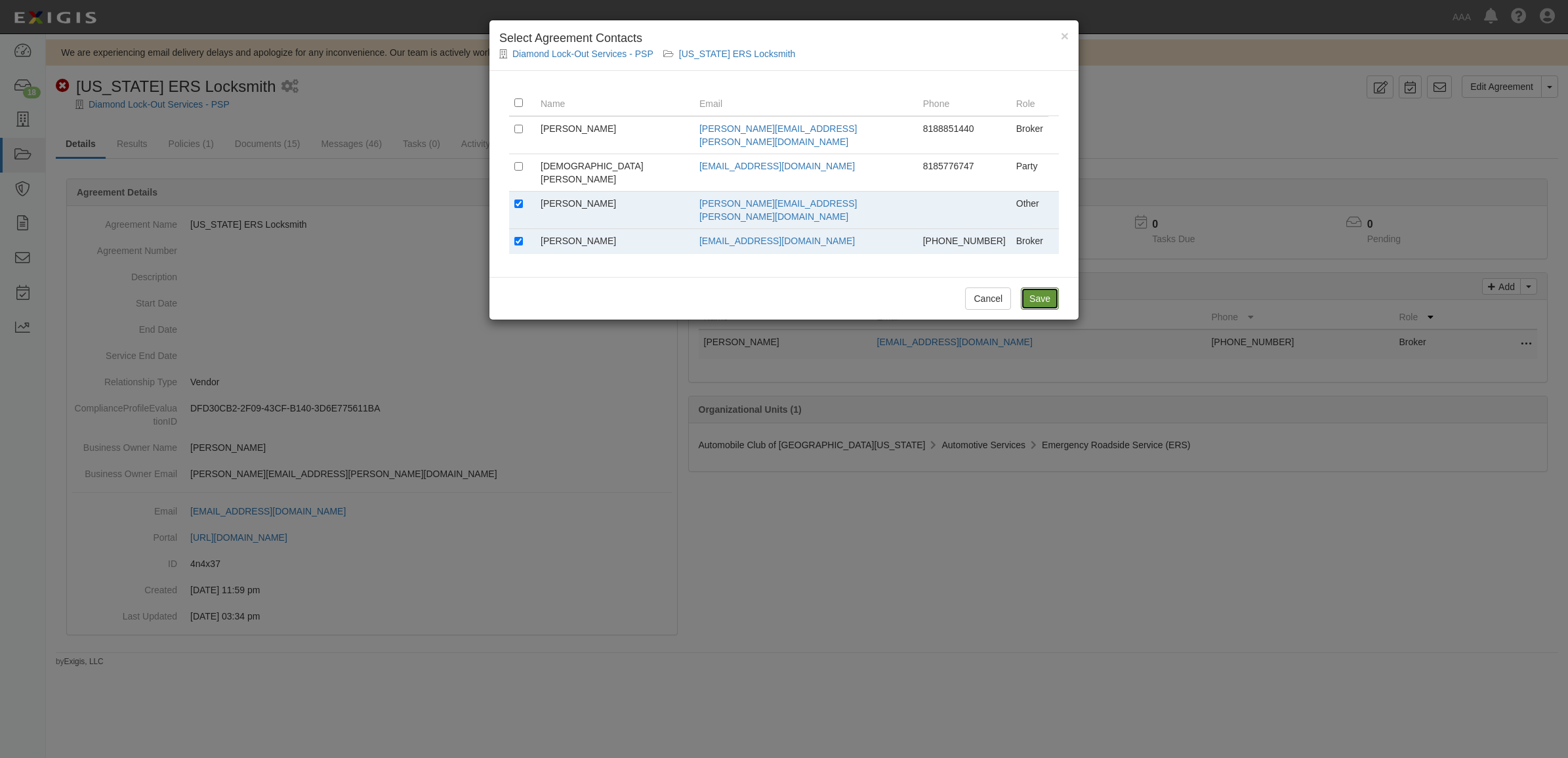
click at [1041, 288] on input "Save" at bounding box center [1040, 298] width 38 height 22
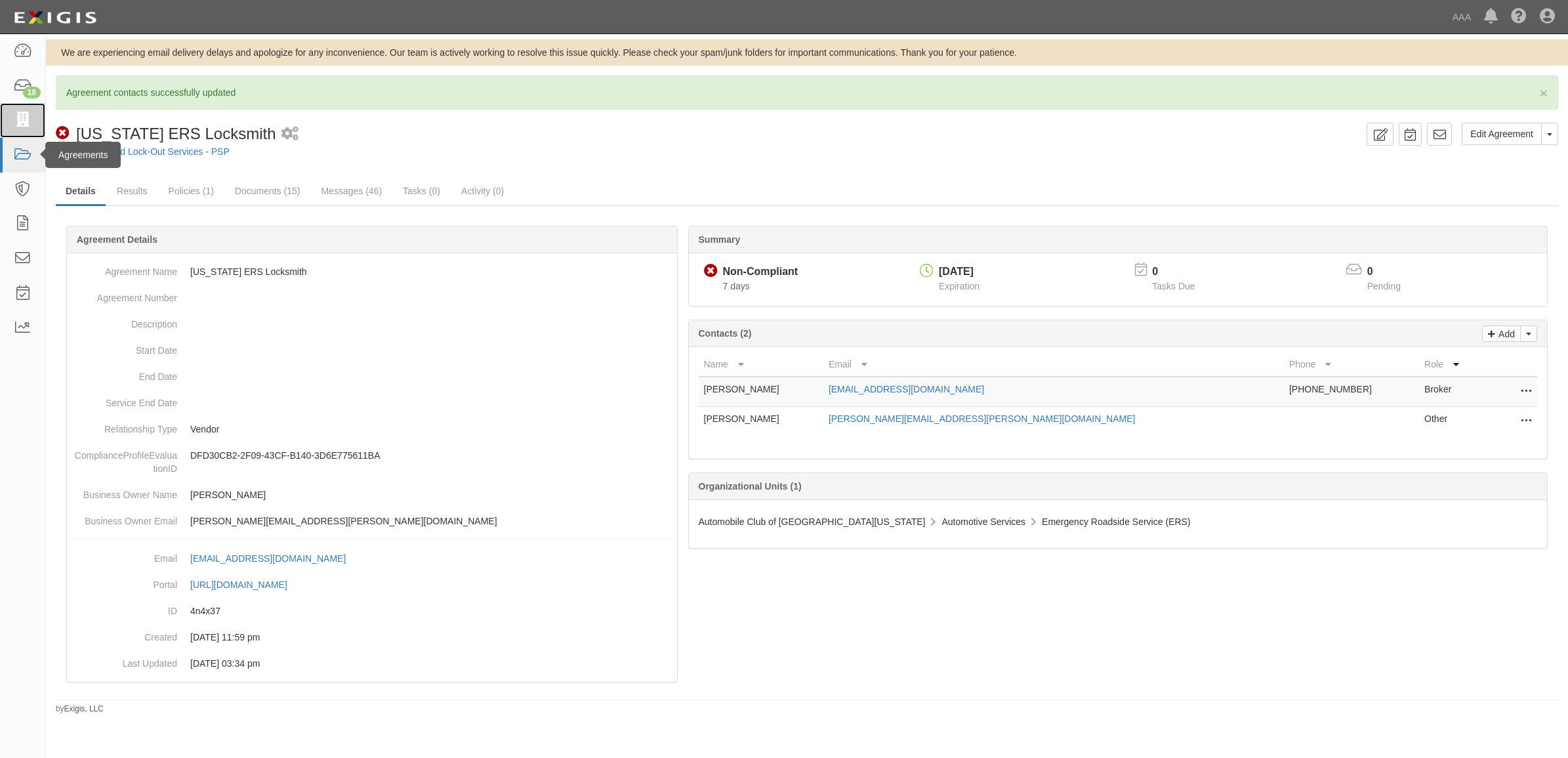
click at [25, 131] on link at bounding box center [22, 120] width 45 height 35
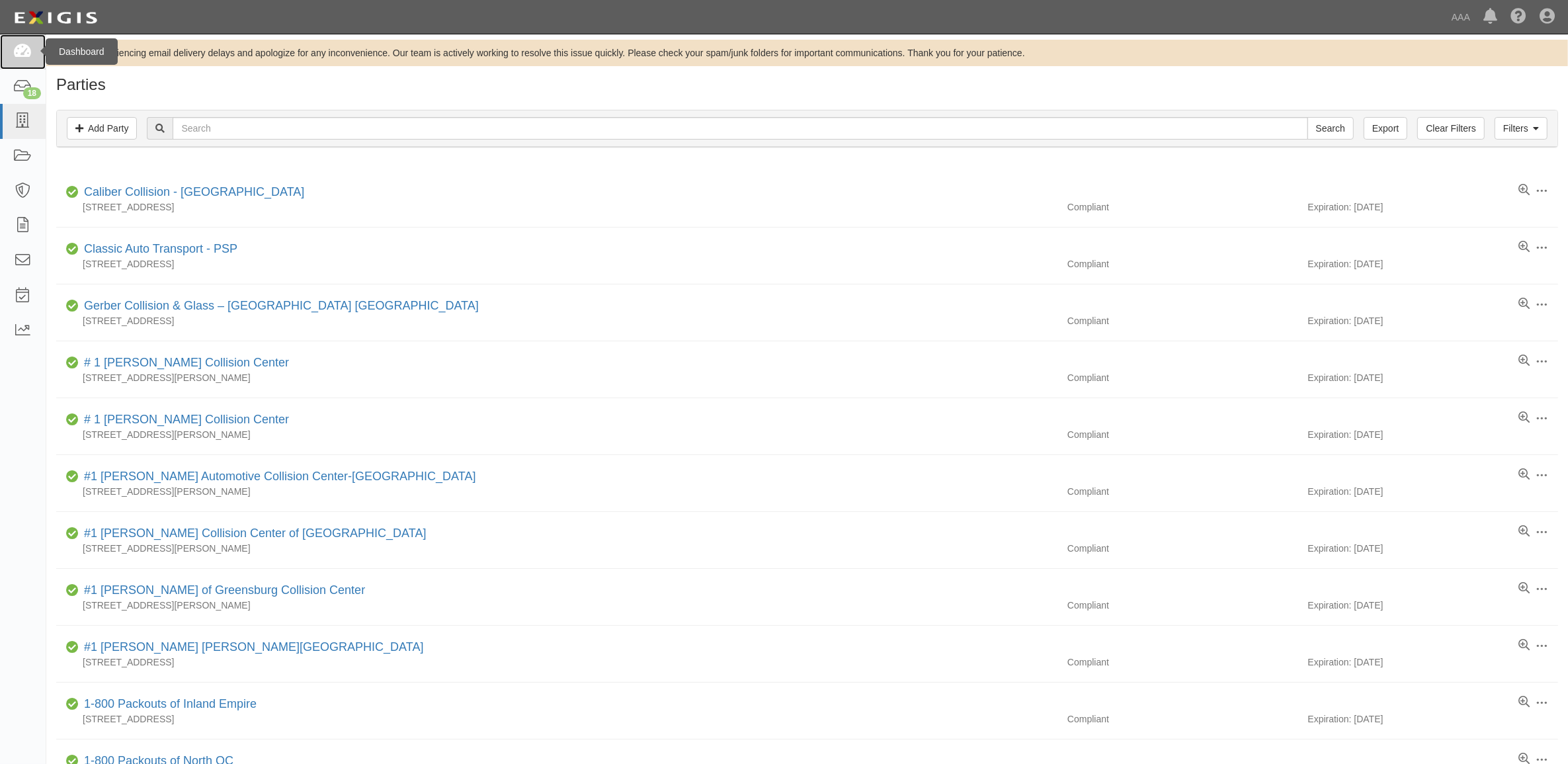
click at [34, 53] on link at bounding box center [22, 51] width 46 height 35
